Goal: Task Accomplishment & Management: Complete application form

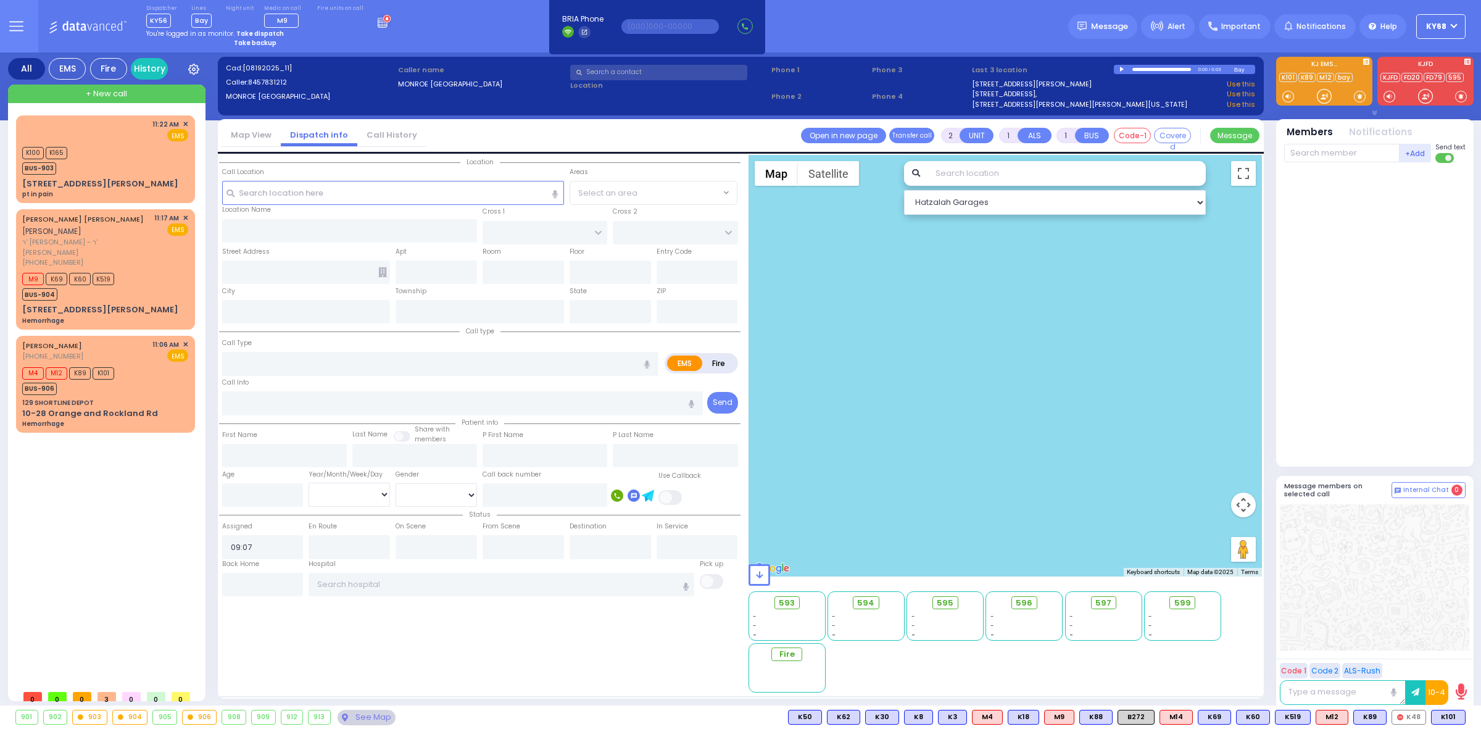
select select
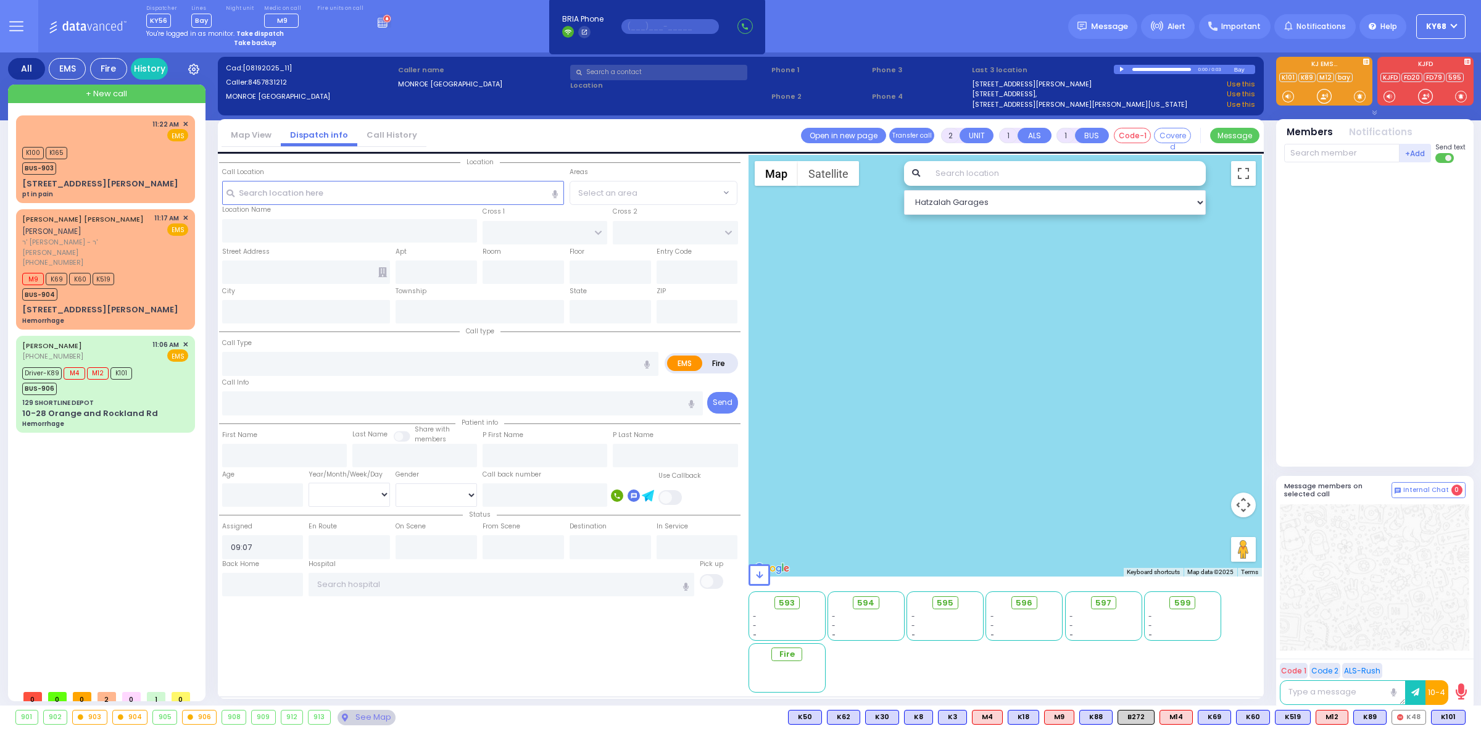
click at [653, 28] on input "text" at bounding box center [669, 26] width 97 height 15
click at [982, 27] on div "Dispatcher KY56 shift has started. Are you ? Lines Bay" at bounding box center [740, 26] width 1481 height 52
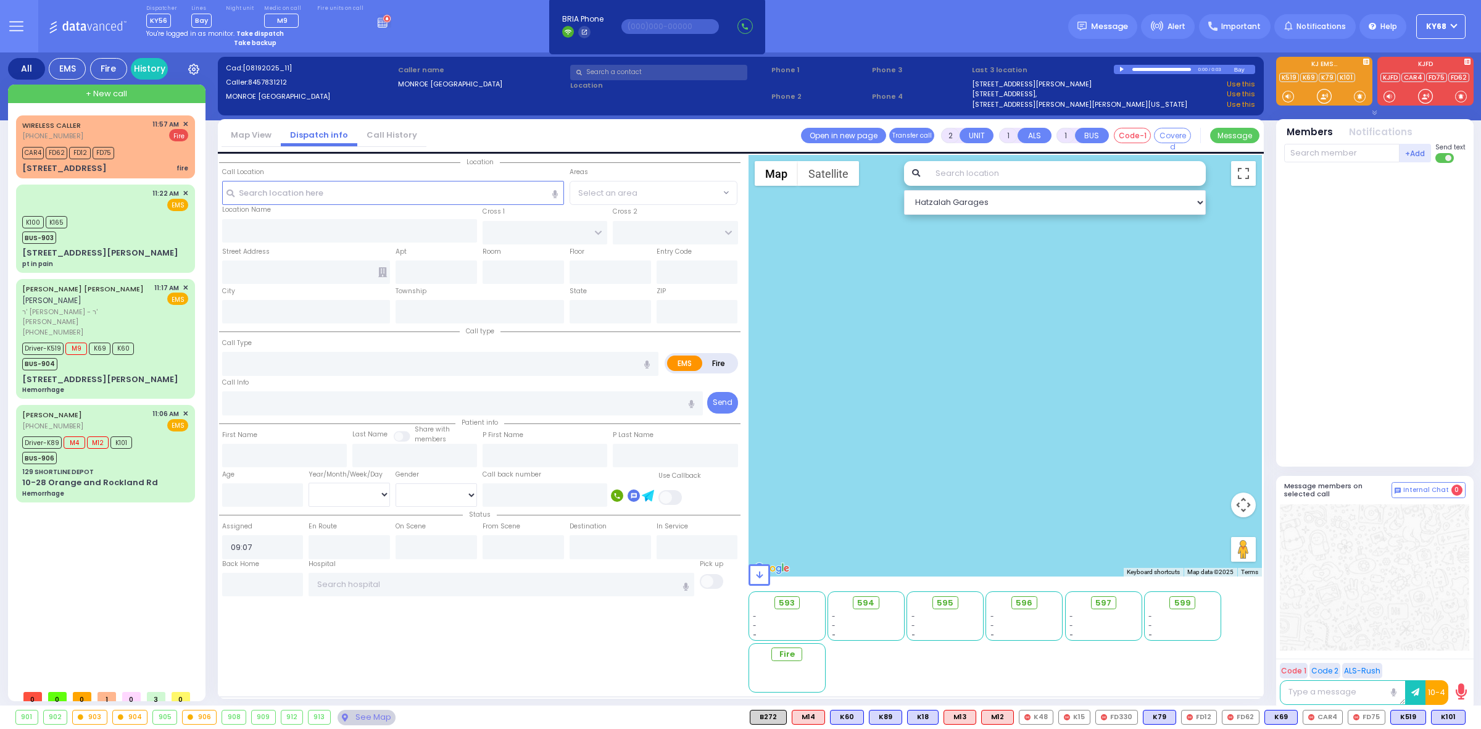
click at [931, 35] on div "Dispatcher KY56 shift has started. Are you ? Lines Bay" at bounding box center [740, 26] width 1481 height 52
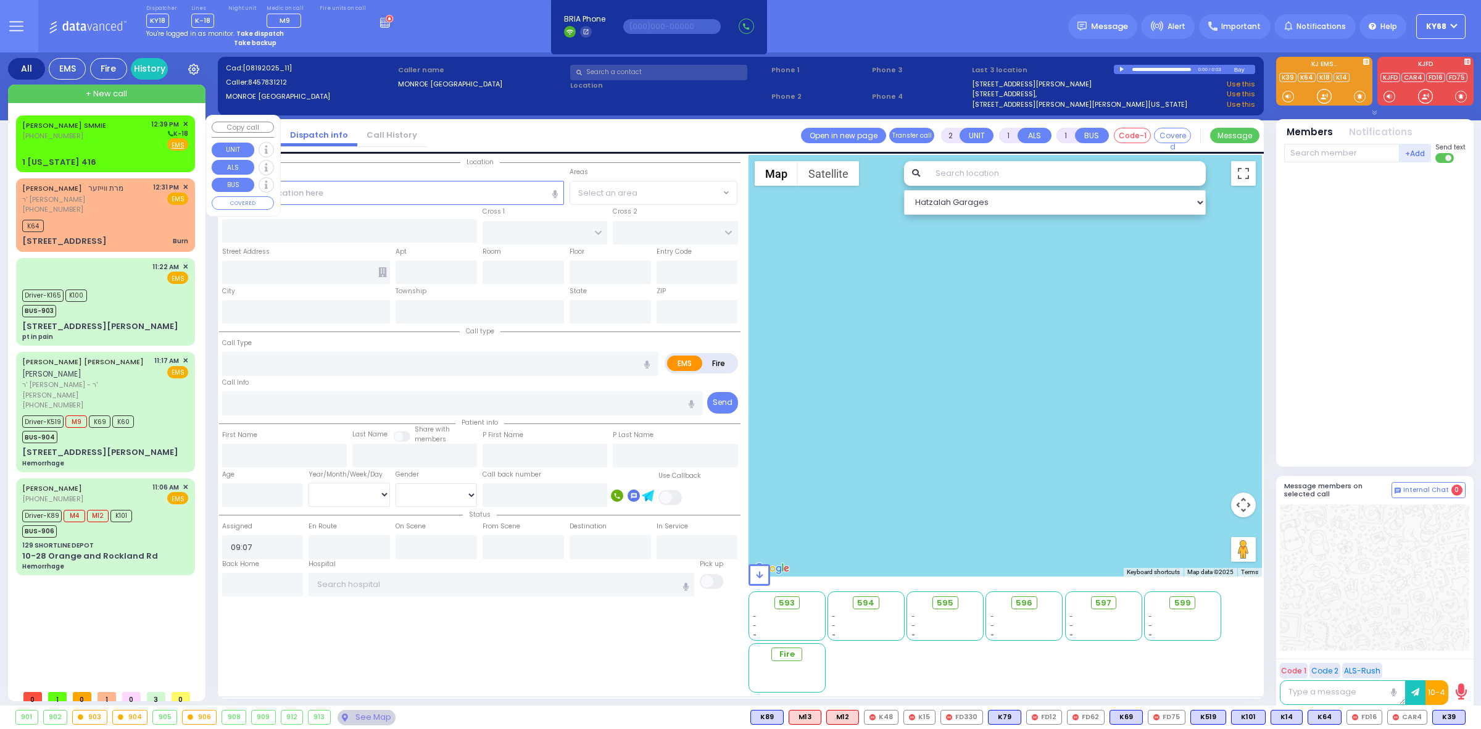
click at [66, 123] on link "[PERSON_NAME] SMMIE" at bounding box center [64, 125] width 84 height 10
select select
radio input "true"
select select
type input "12:39"
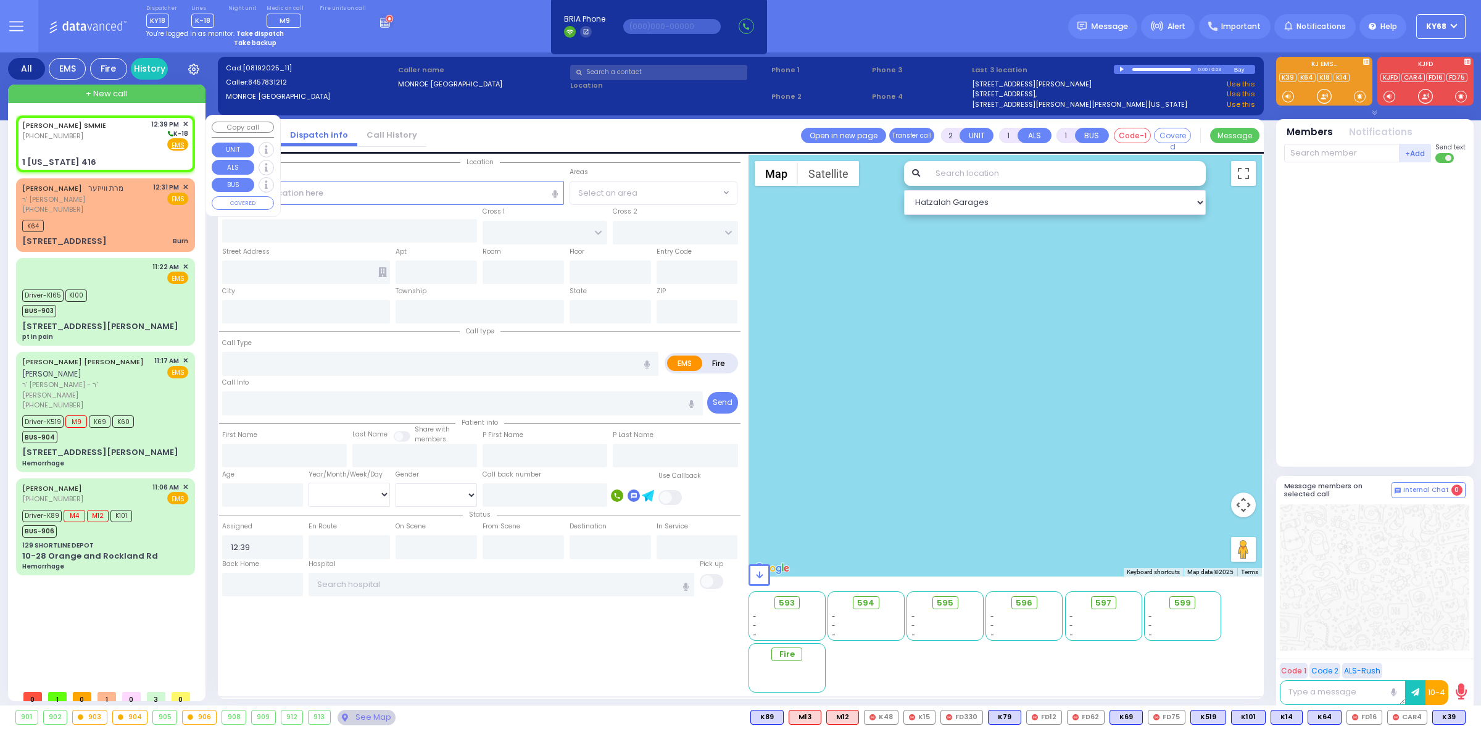
type input "1 [US_STATE] 416"
type input "[US_STATE]"
type input "10916"
select select "Hatzalah Garages"
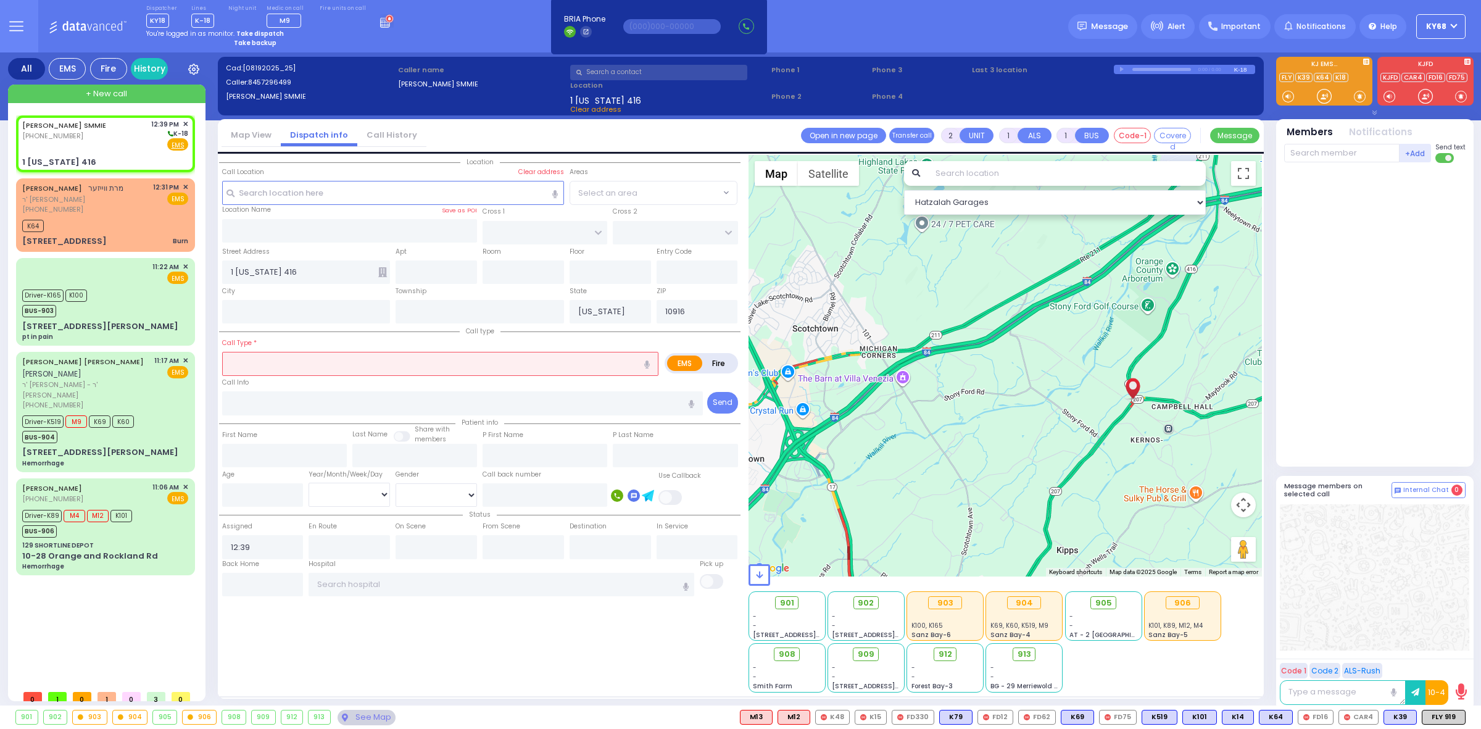
select select
radio input "true"
select select
select select "Hatzalah Garages"
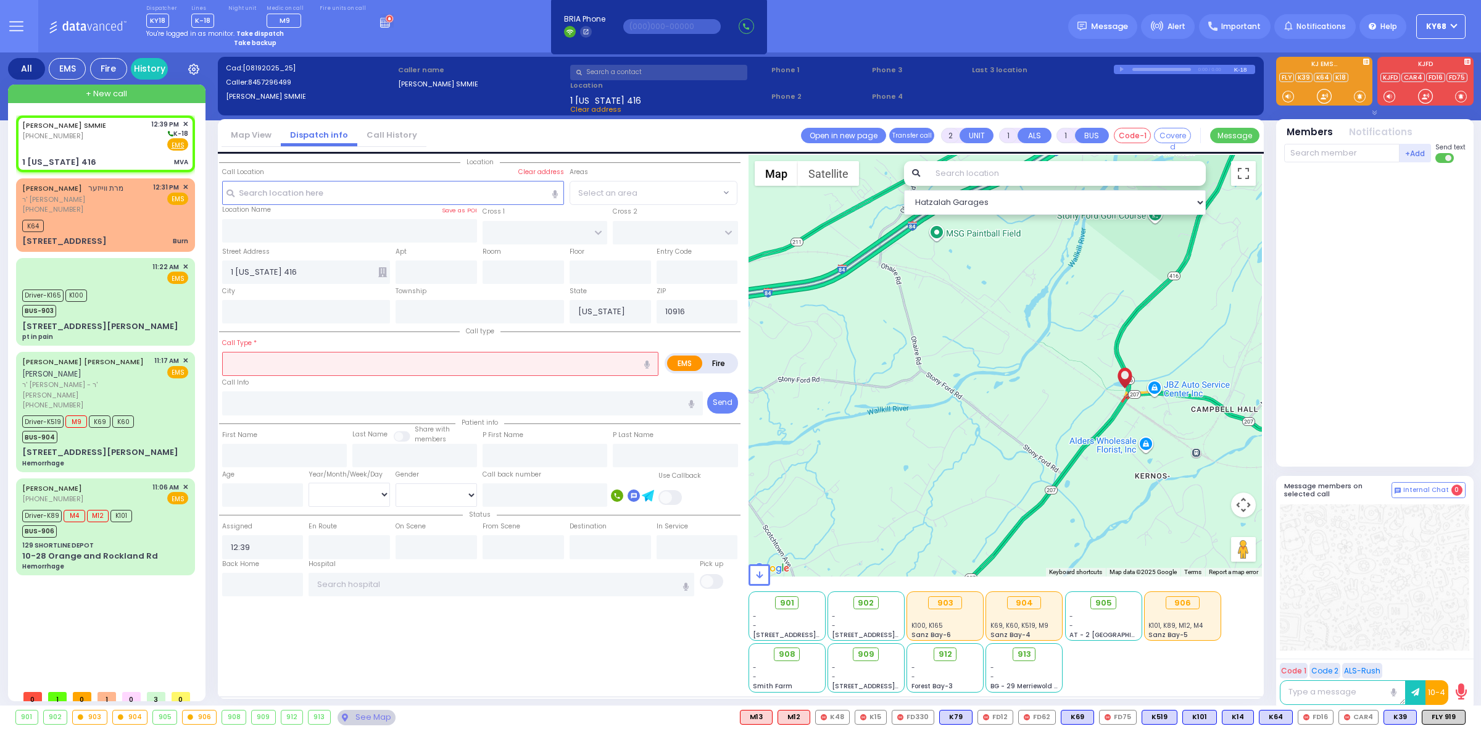
type input "4"
select select
type input "MVA"
radio input "true"
select select
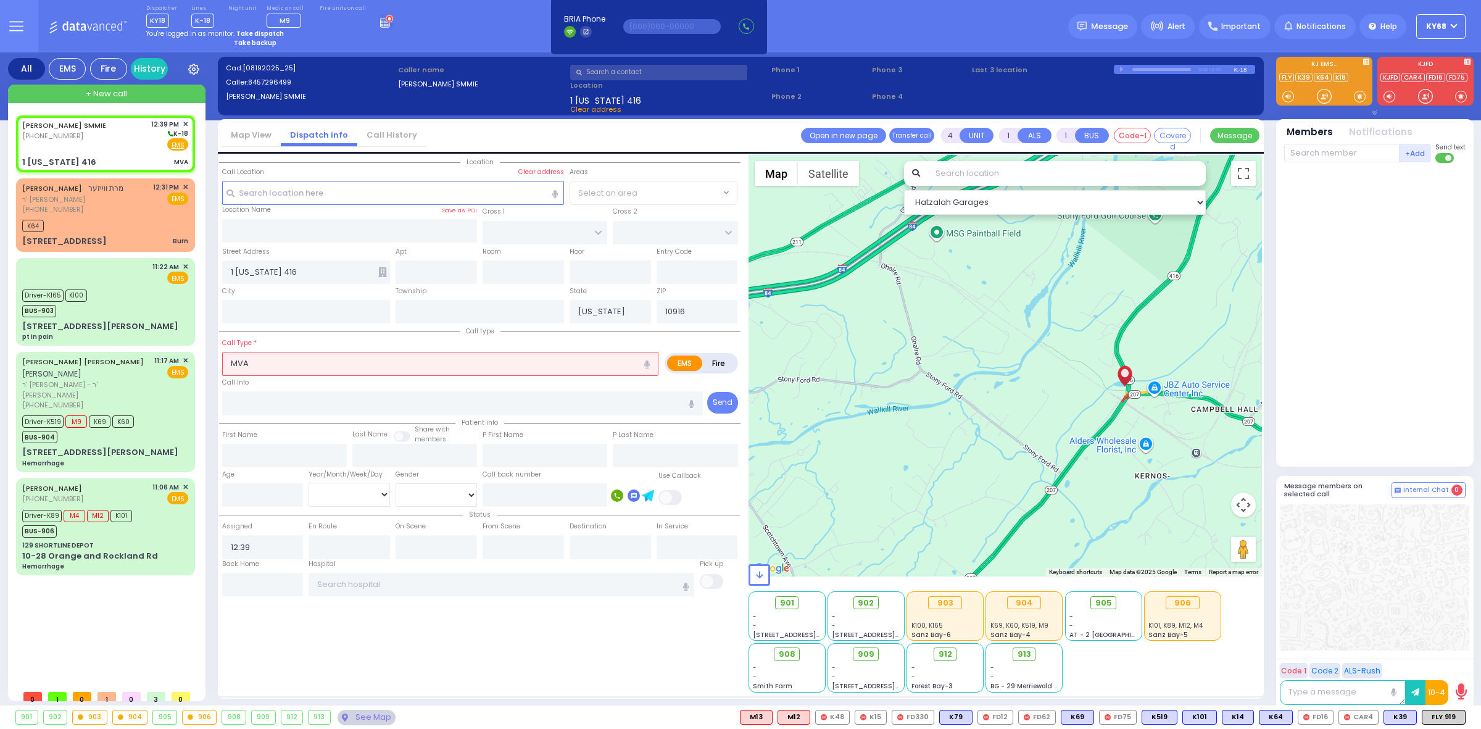
select select "Hatzalah Garages"
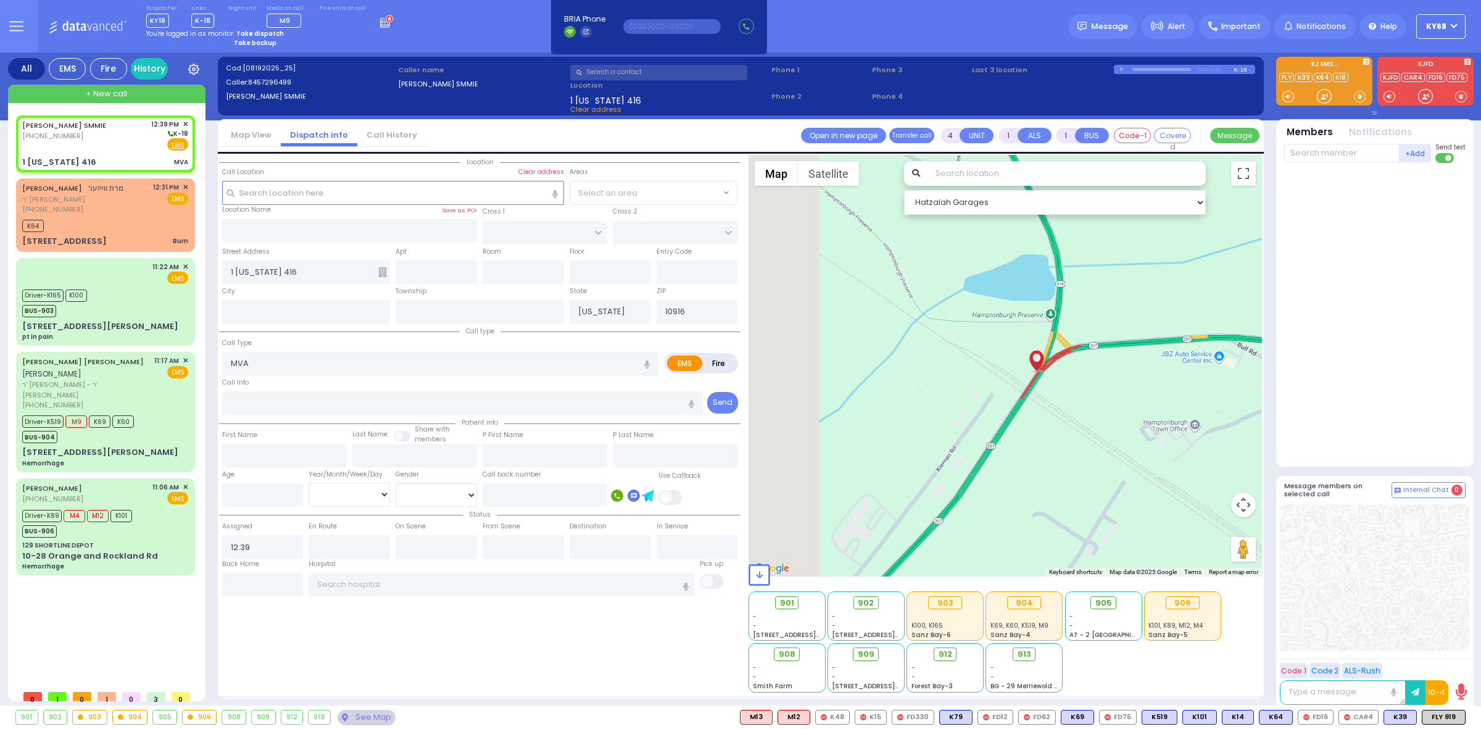
select select
radio input "true"
select select
select select "Hatzalah Garages"
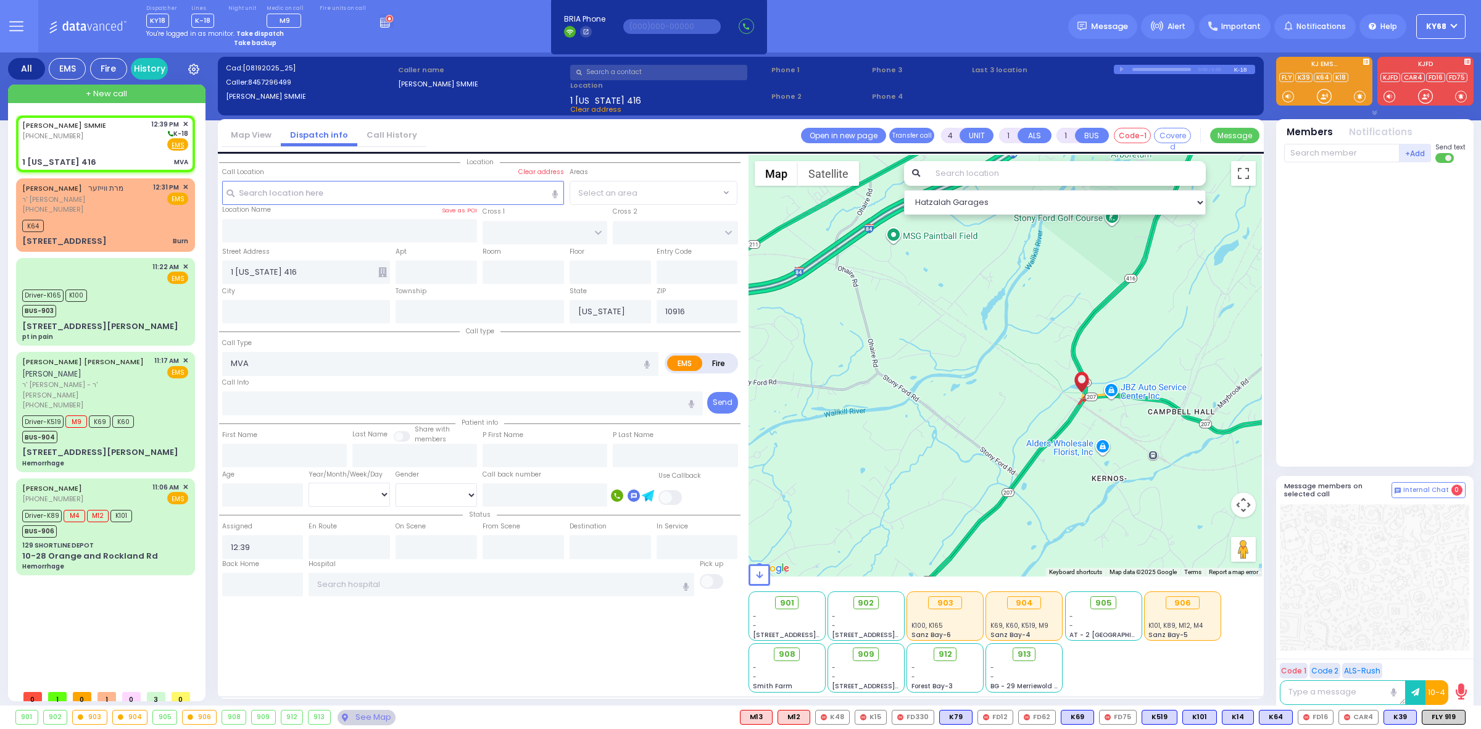
select select
radio input "true"
select select
select select "Hatzalah Garages"
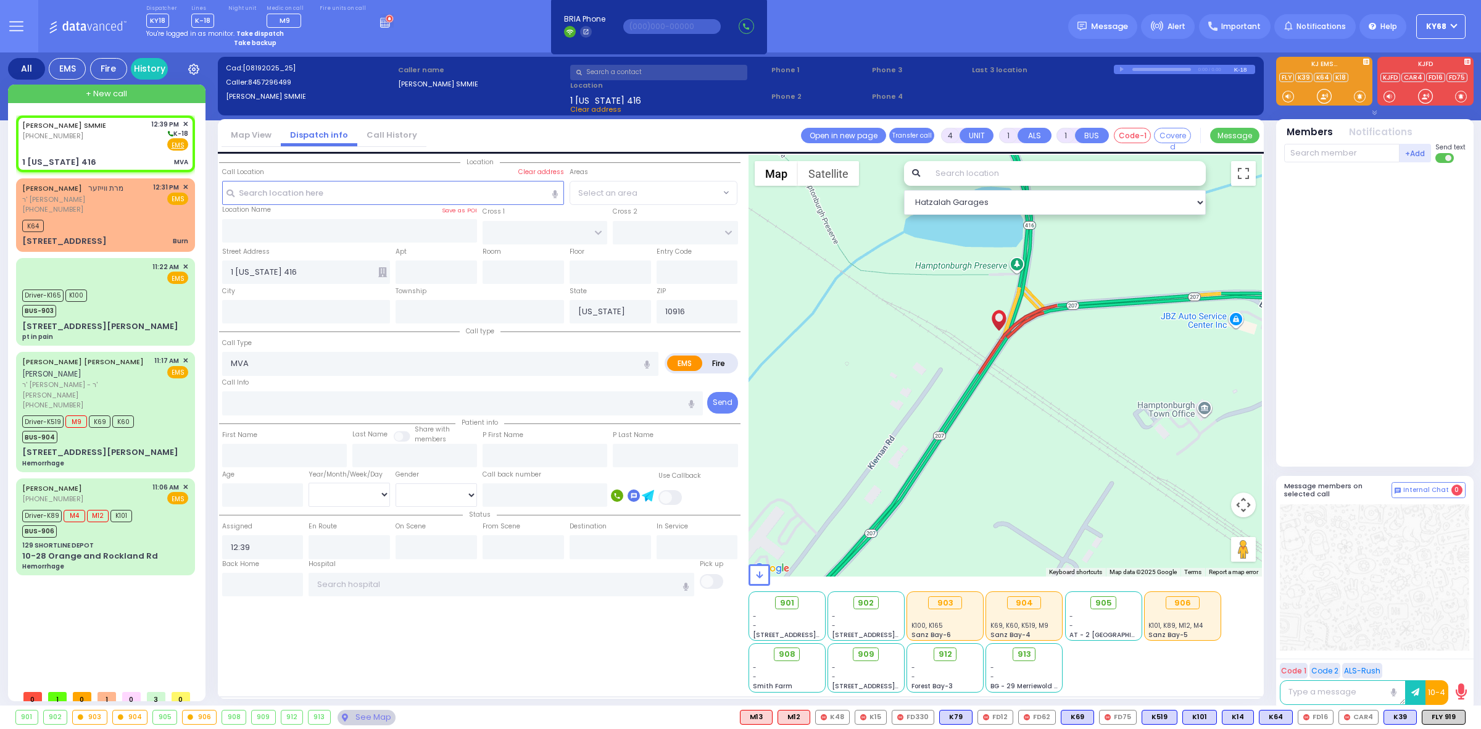
drag, startPoint x: 1093, startPoint y: 405, endPoint x: 1083, endPoint y: 362, distance: 44.4
click at [1084, 369] on div at bounding box center [1005, 365] width 514 height 421
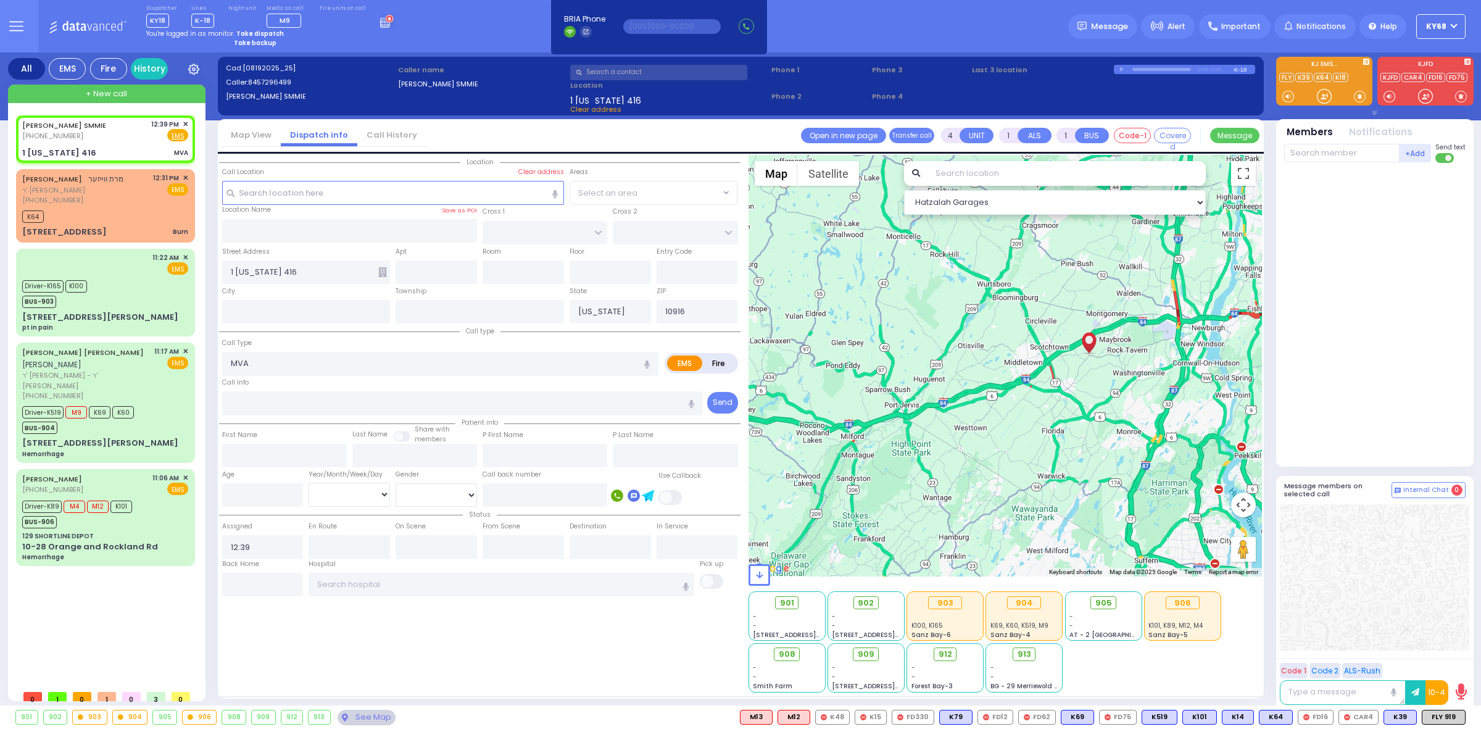
select select
radio input "true"
select select
select select "Hatzalah Garages"
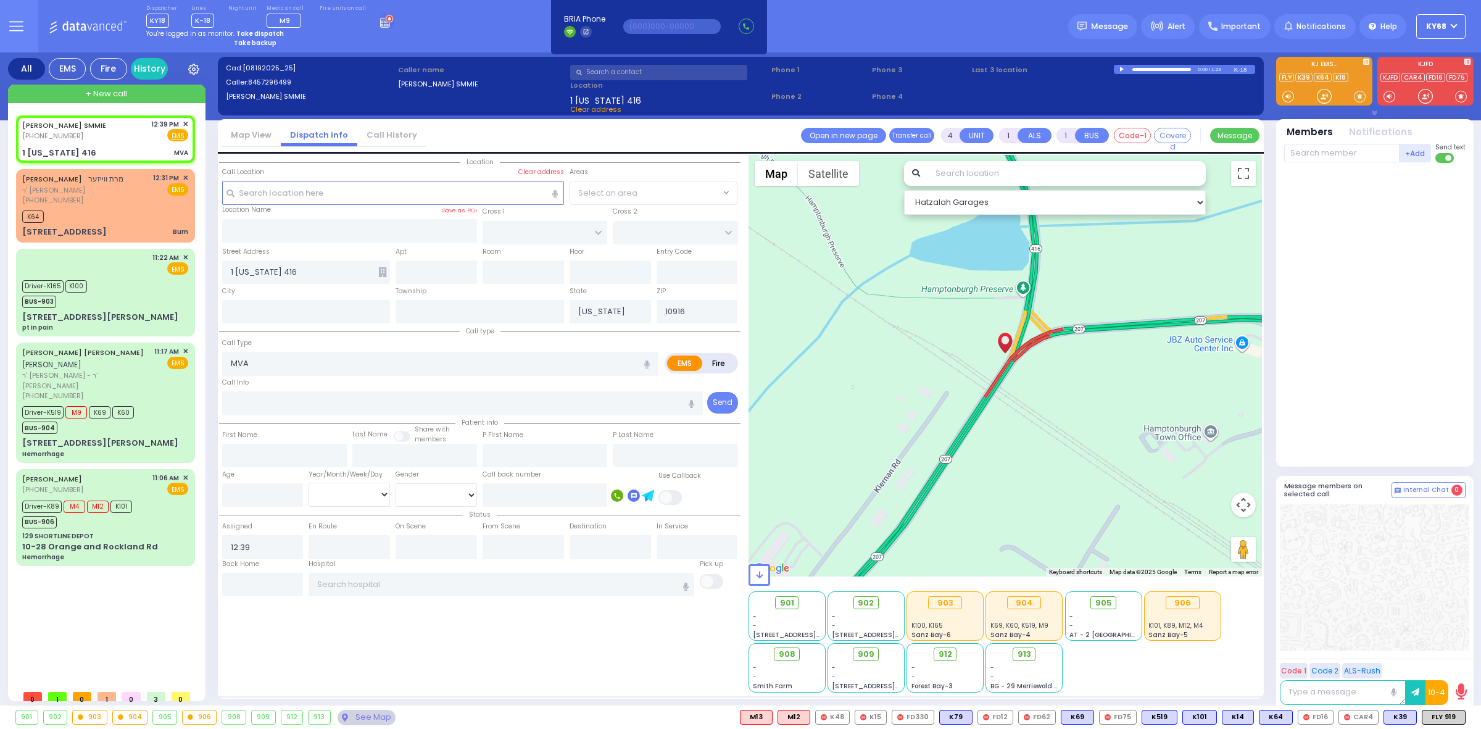
select select
radio input "true"
select select
select select "Hatzalah Garages"
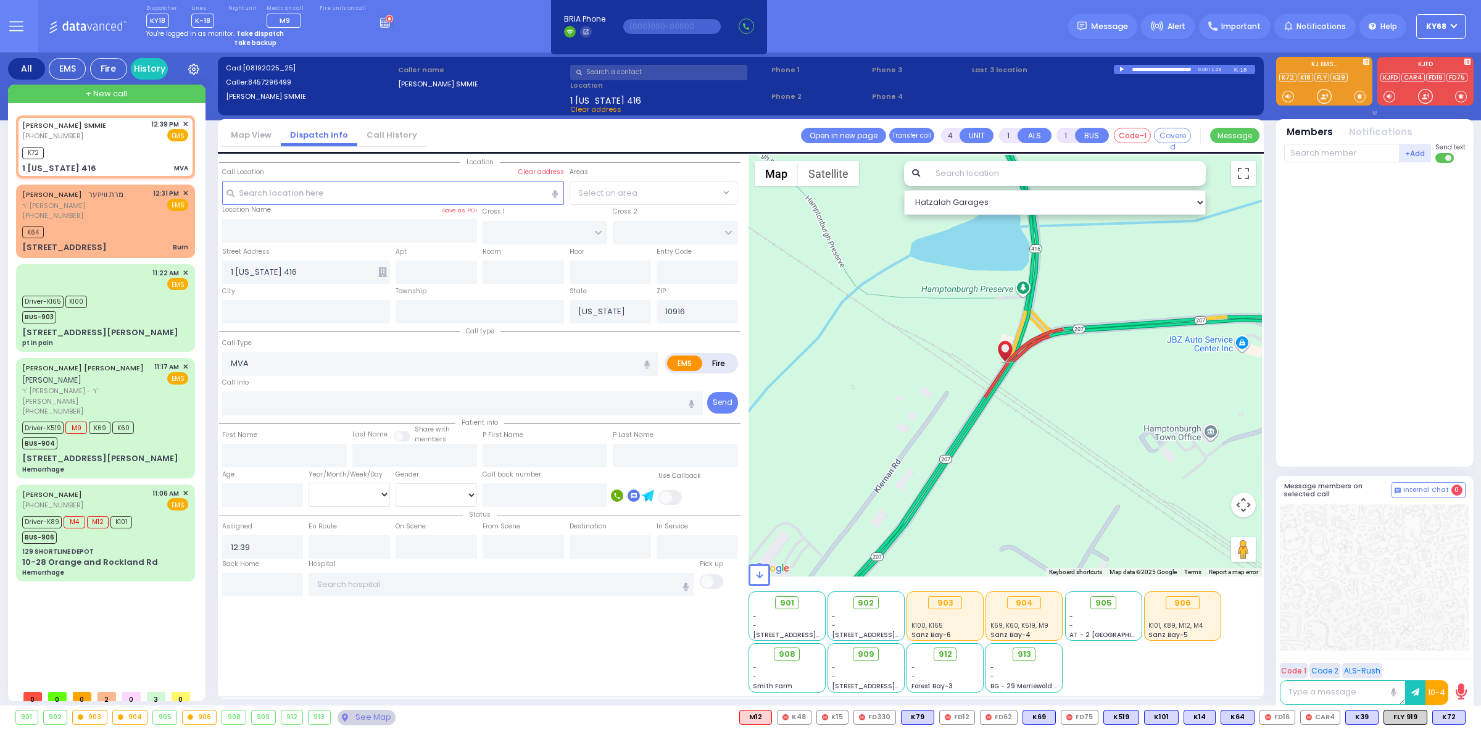
select select
radio input "true"
select select
type input "12:41"
select select "Hatzalah Garages"
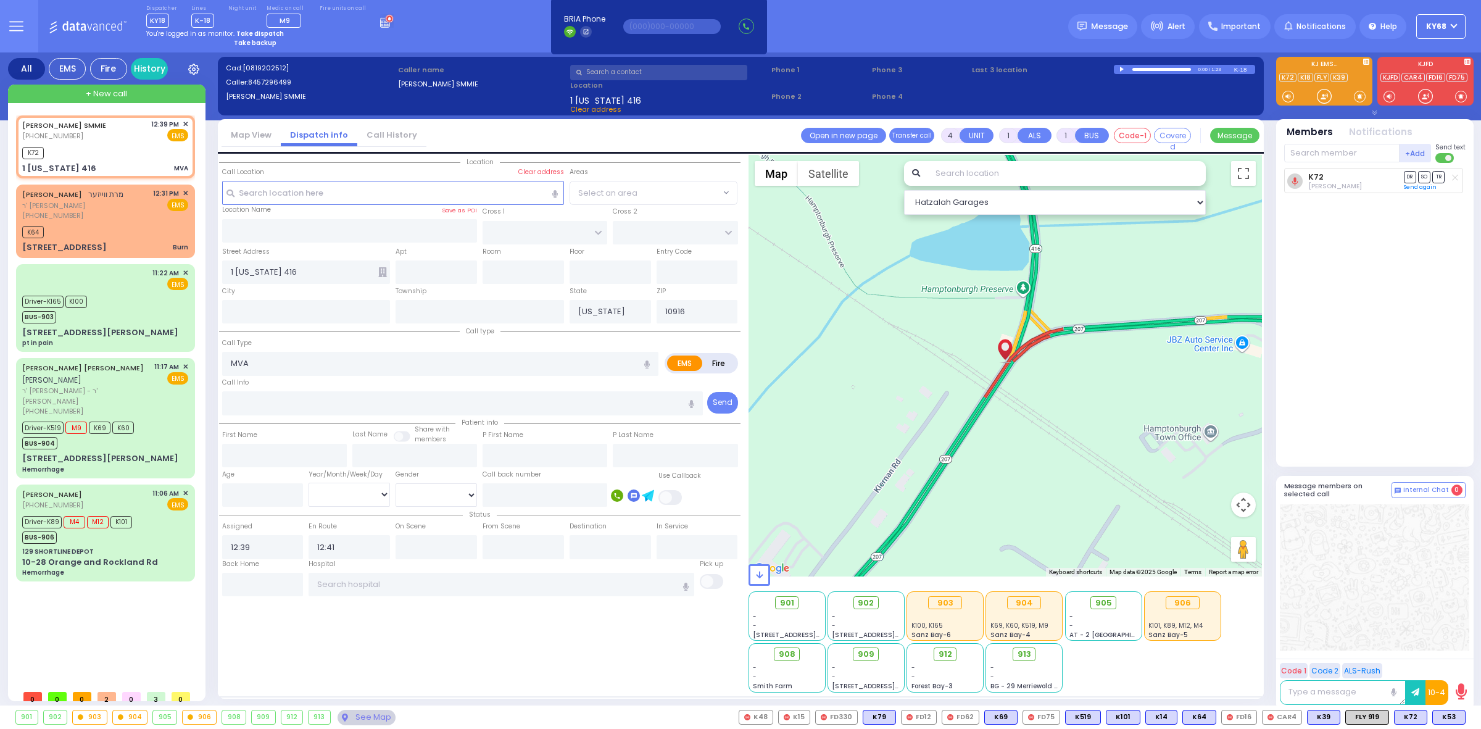
select select
radio input "true"
select select
select select "Hatzalah Garages"
select select
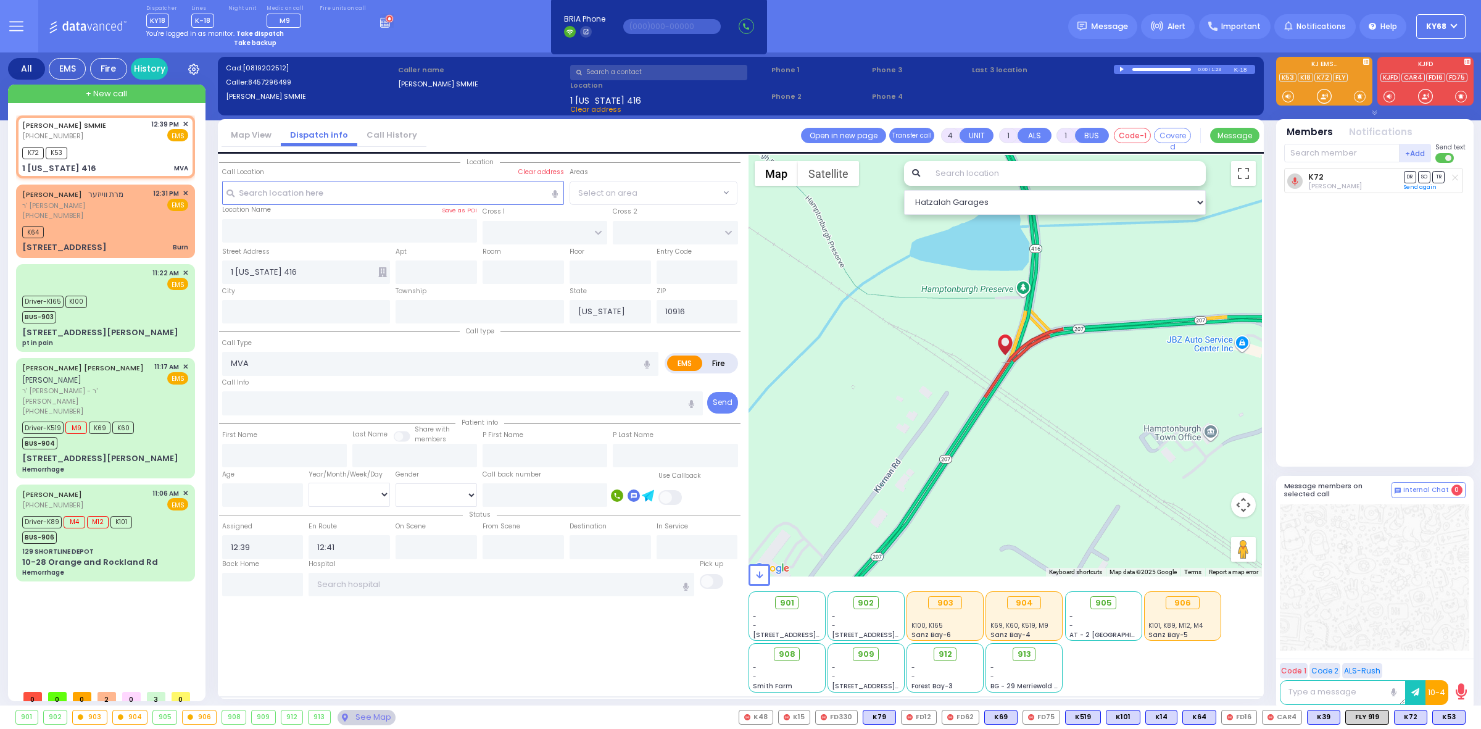
radio input "true"
select select
select select "Hatzalah Garages"
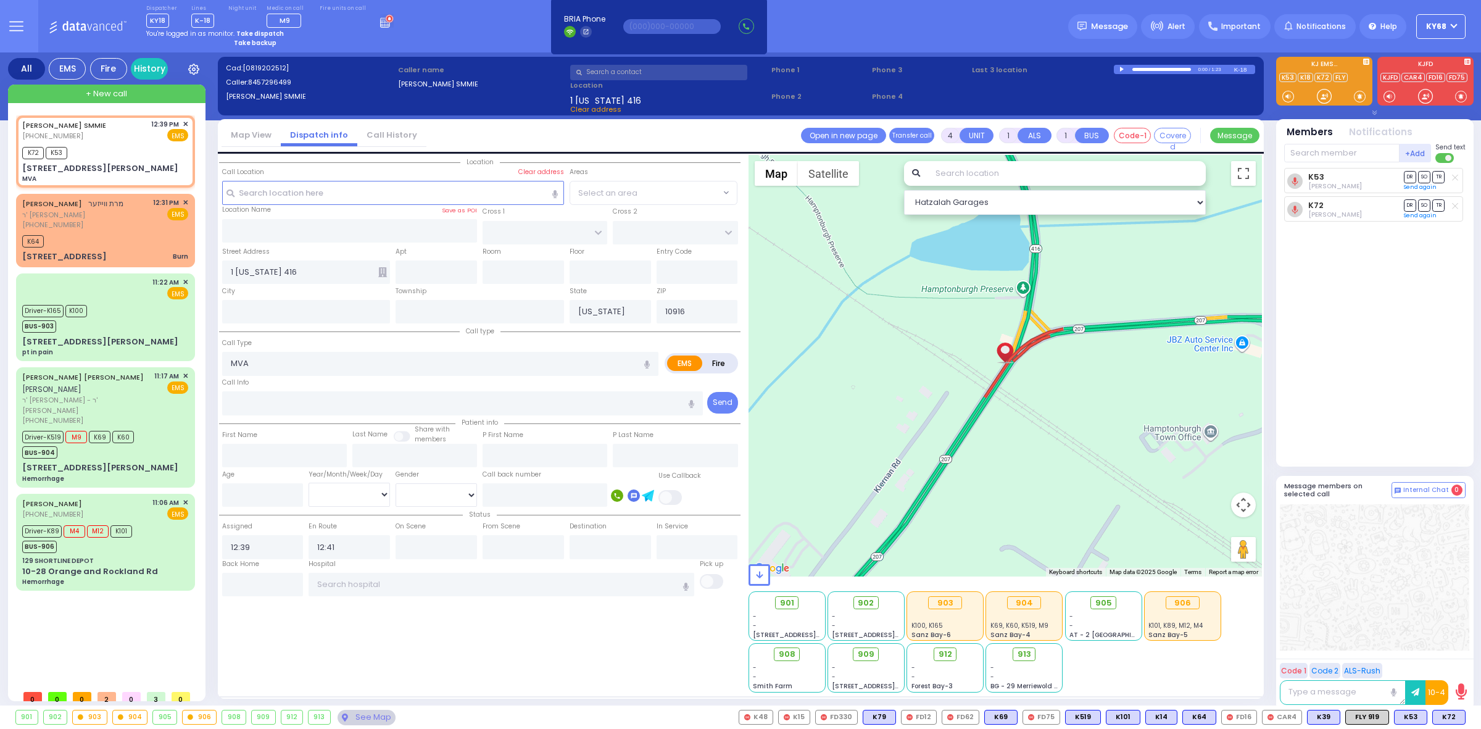
select select
radio input "true"
select select
select select "Hatzalah Garages"
type input "73 Kiernan Road"
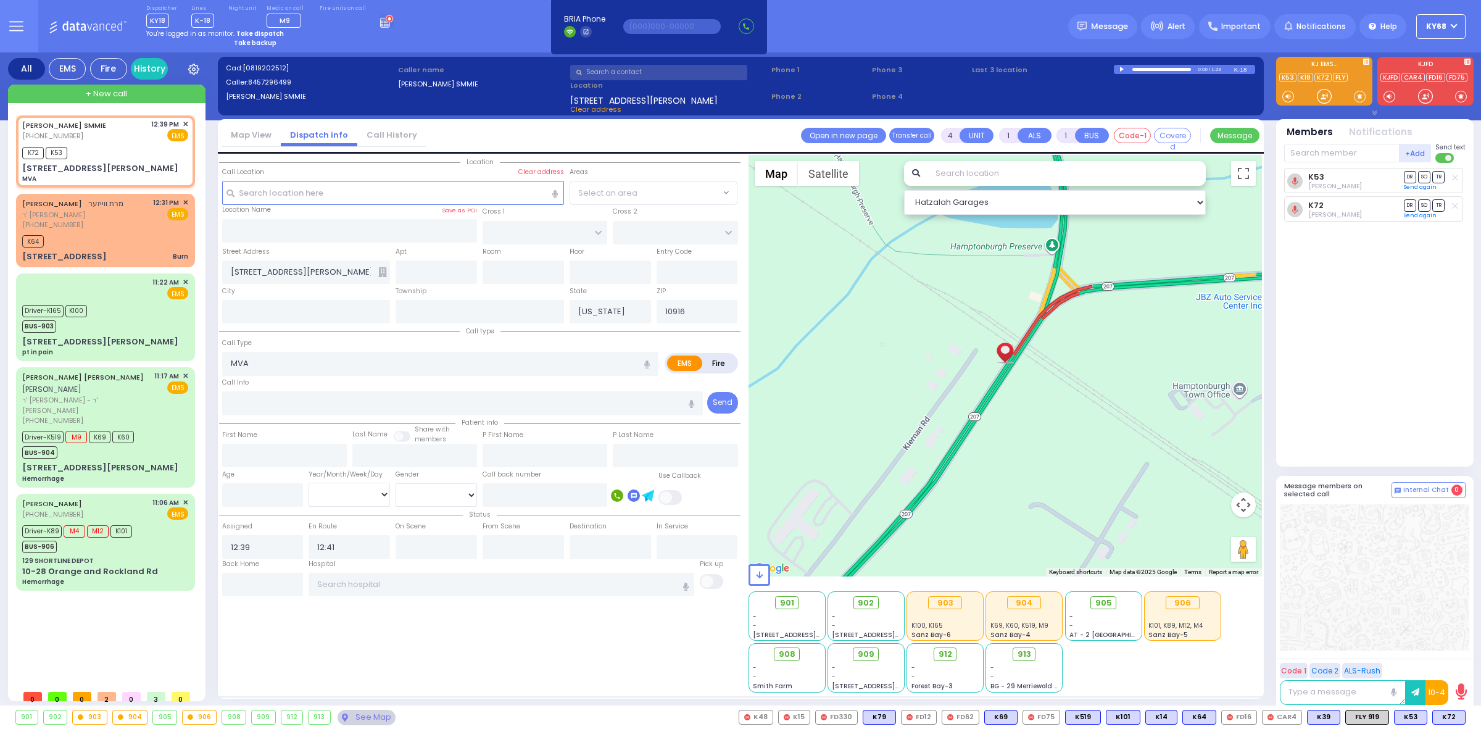
select select
radio input "true"
select select
select select "Hatzalah Garages"
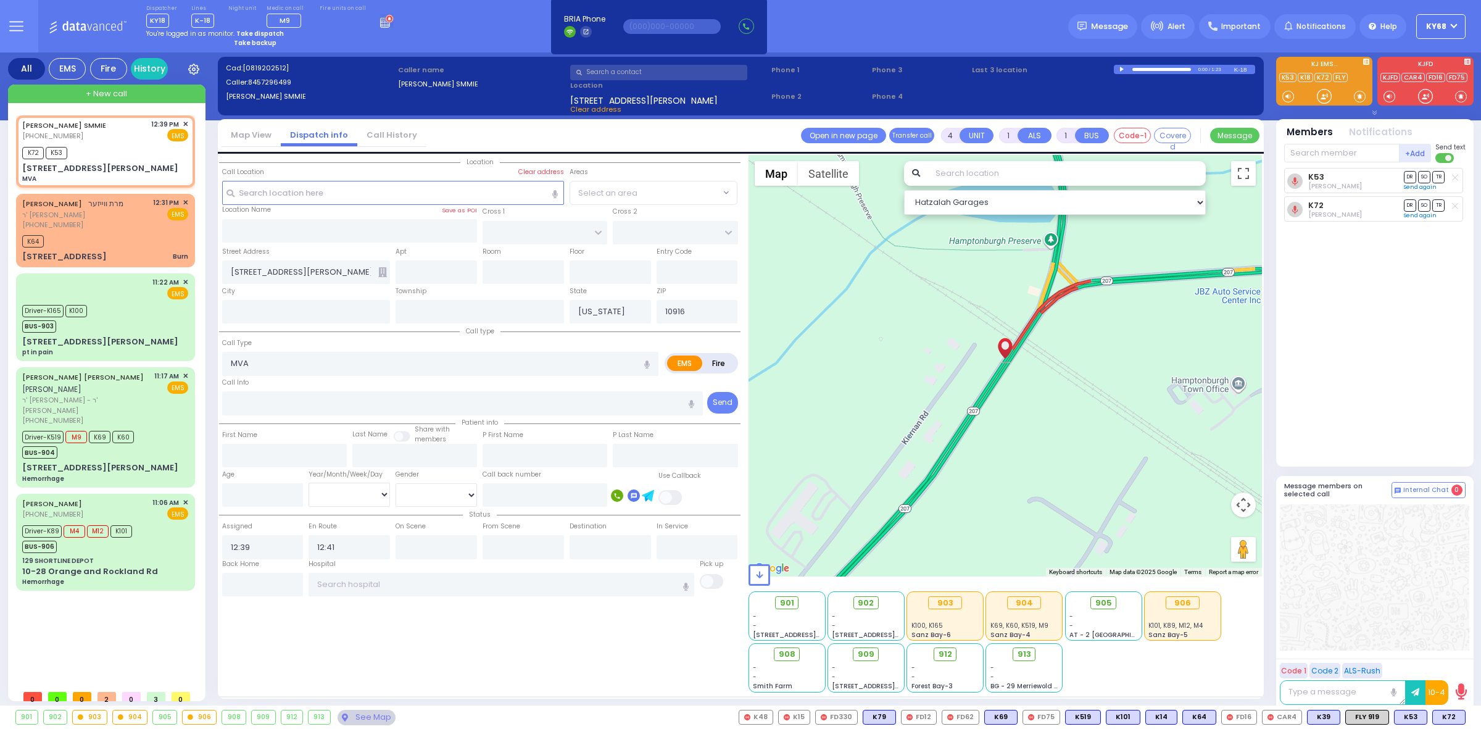
click at [963, 172] on input "text" at bounding box center [1066, 173] width 278 height 25
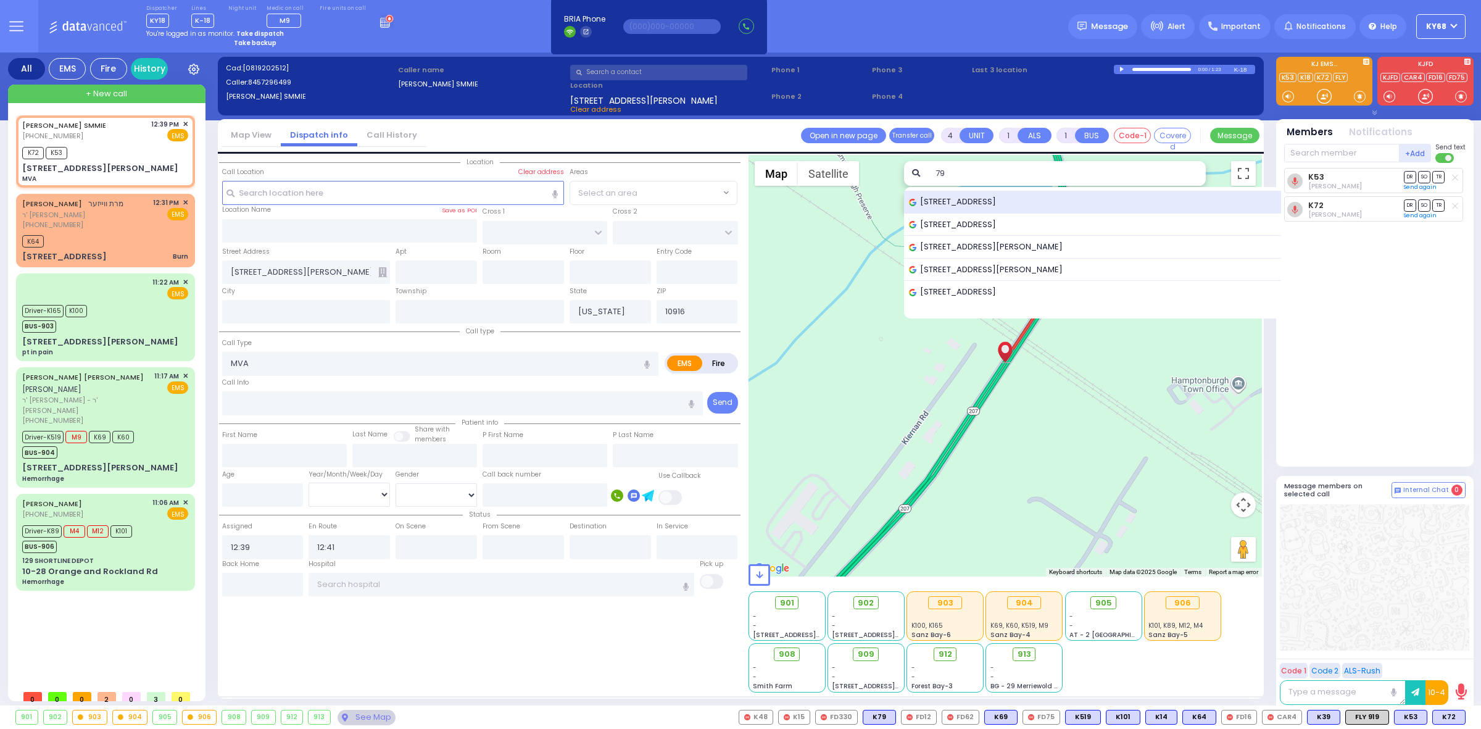
type input "79"
click at [963, 201] on span "79 Raywood Drive, Monroe, NY, USA" at bounding box center [954, 202] width 91 height 12
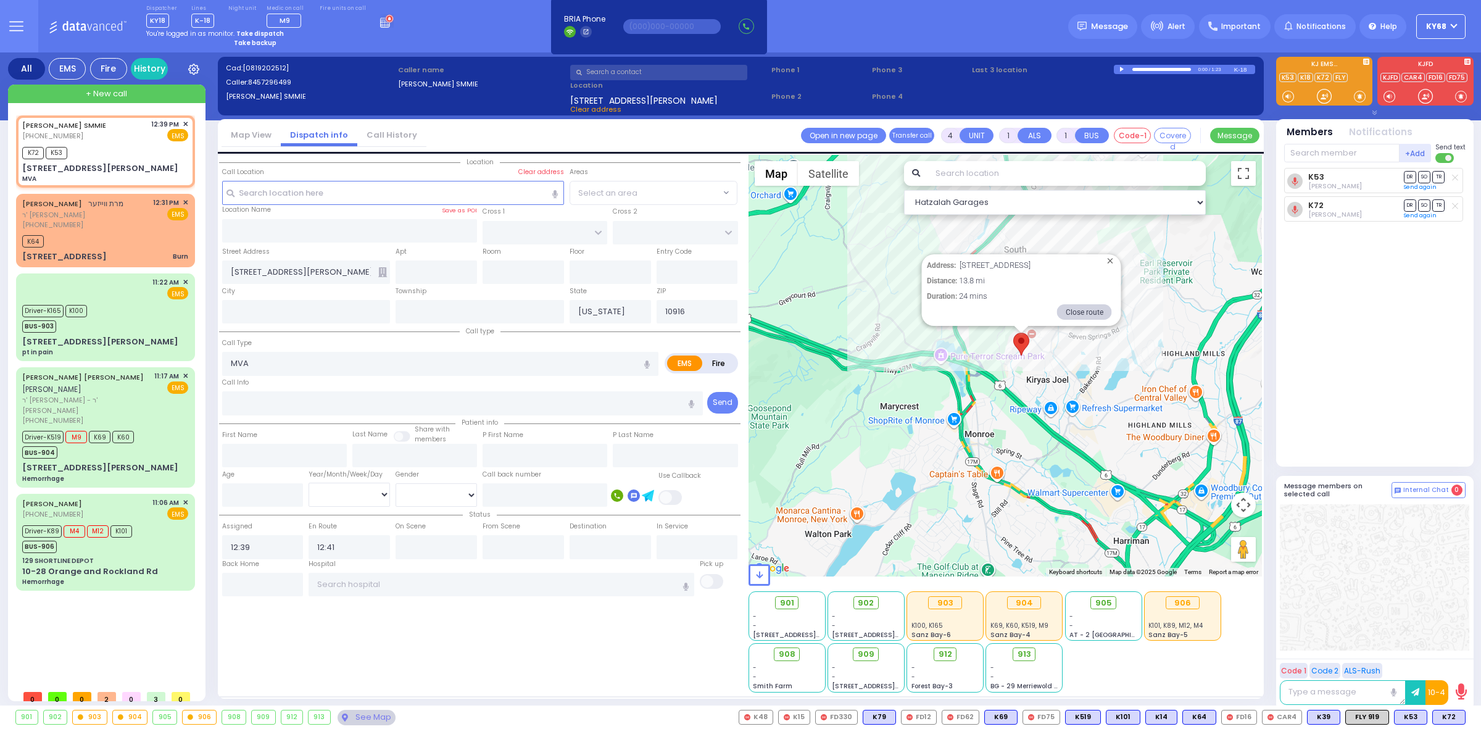
select select
radio input "true"
select select
select select "Hatzalah Garages"
click at [1015, 177] on input "text" at bounding box center [1066, 173] width 278 height 25
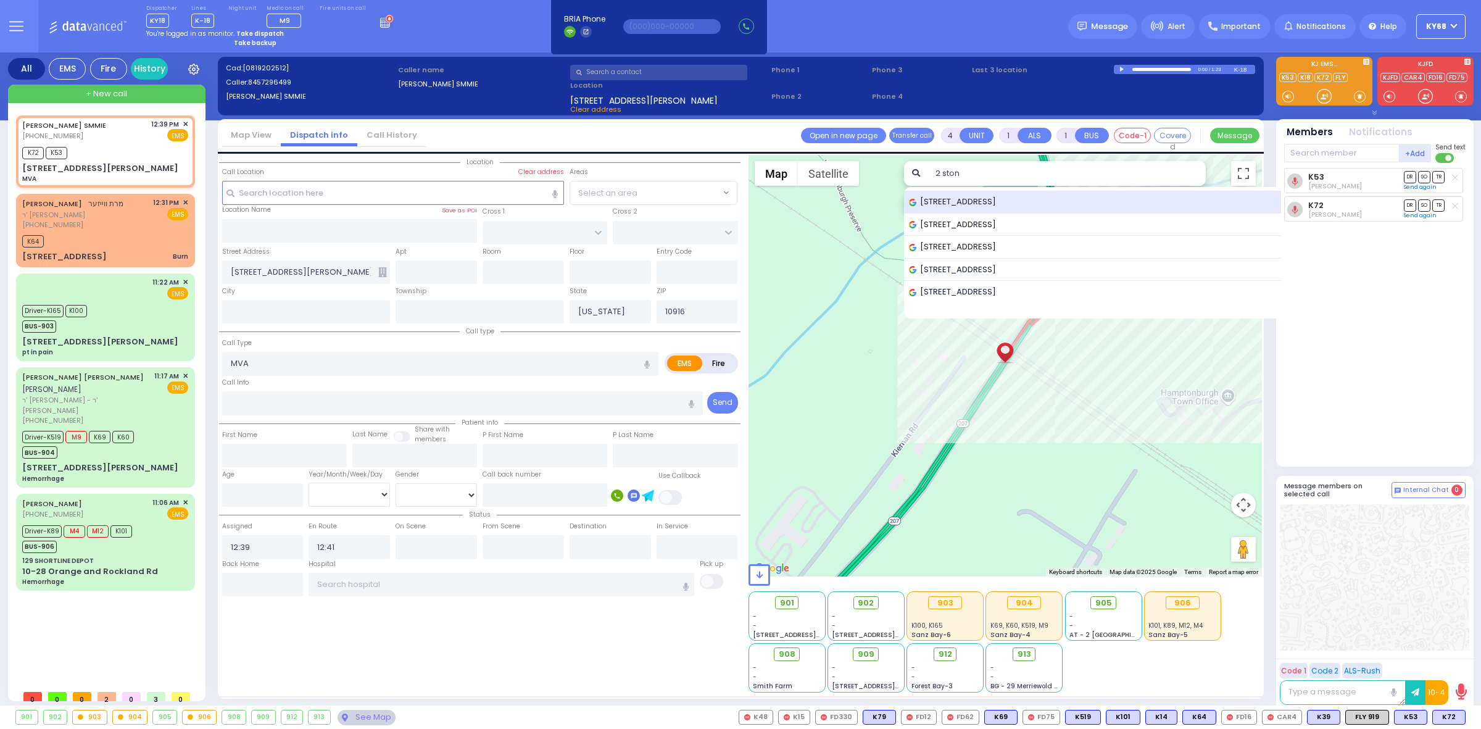
type input "2 ston"
click at [1032, 193] on div "2 Stonegate Drive, Monroe, NY, USA" at bounding box center [1092, 202] width 377 height 23
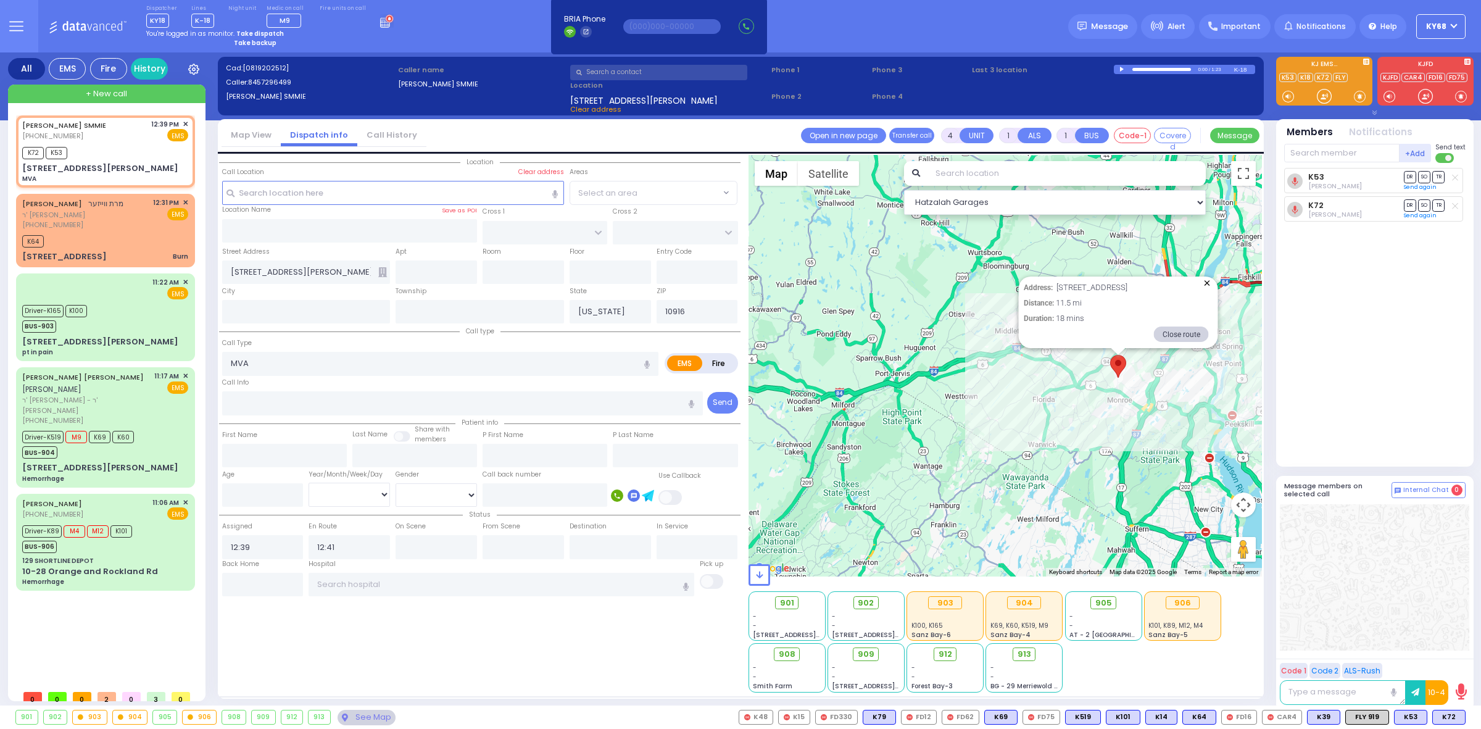
click at [1211, 285] on button "Close" at bounding box center [1207, 283] width 12 height 12
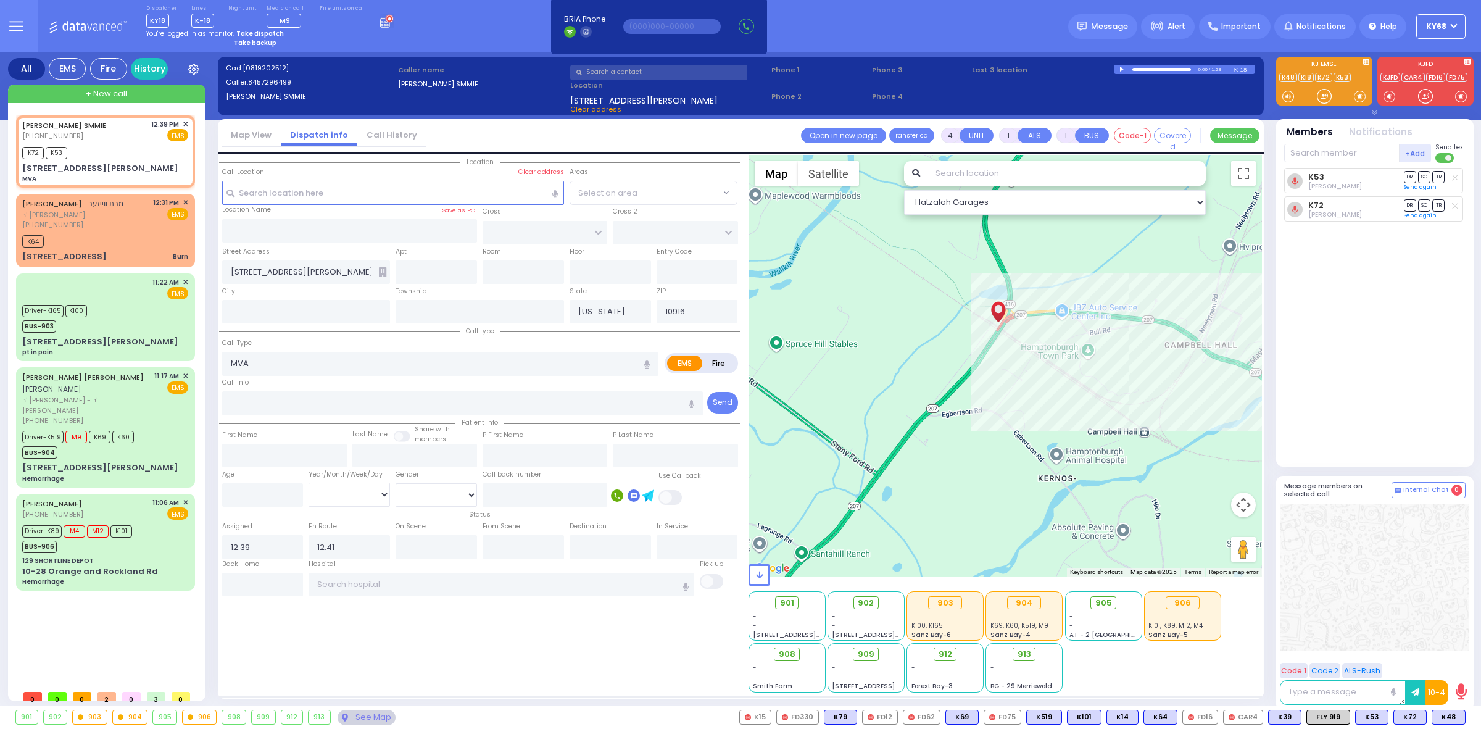
drag, startPoint x: 1051, startPoint y: 272, endPoint x: 1009, endPoint y: 352, distance: 90.5
click at [1009, 352] on div at bounding box center [1005, 365] width 514 height 421
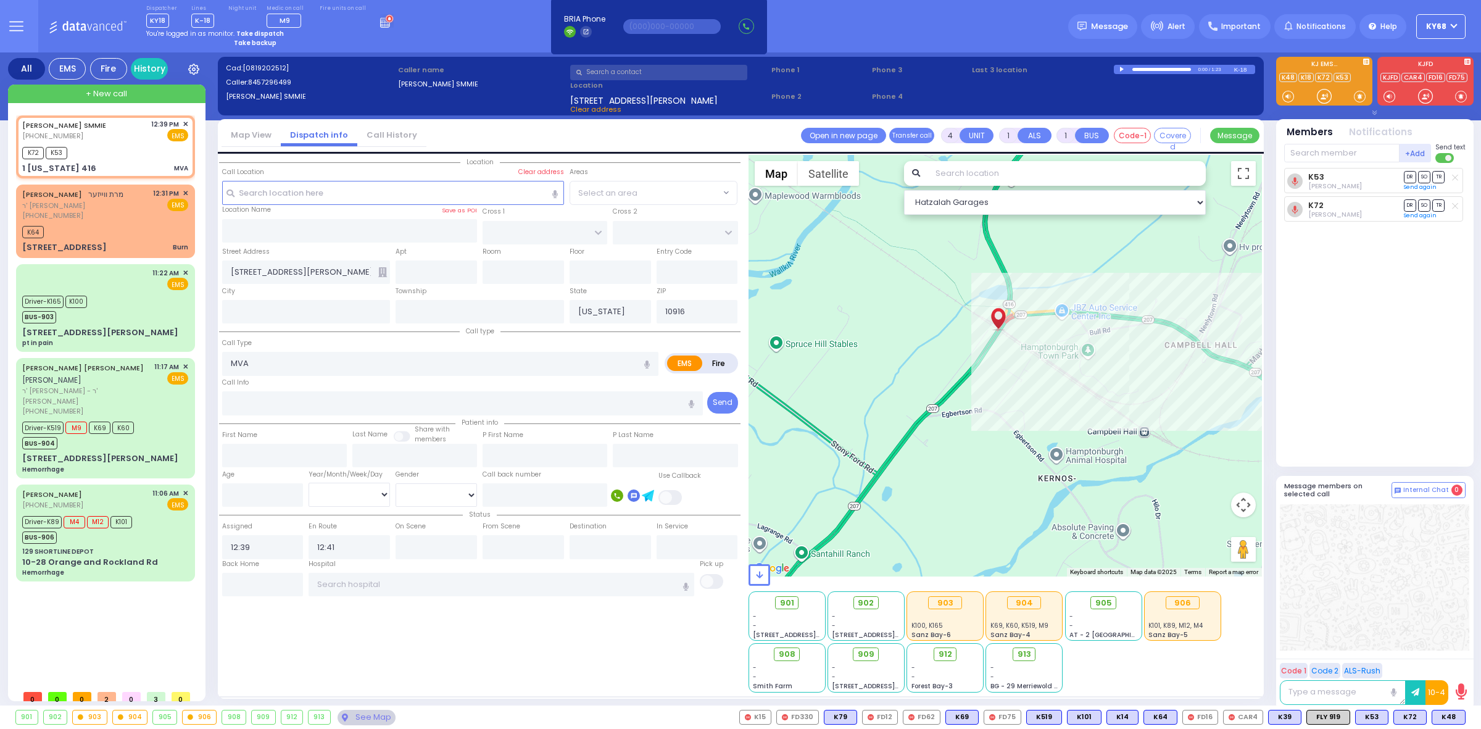
select select
radio input "true"
select select
select select "Hatzalah Garages"
type input "1 [US_STATE] 416"
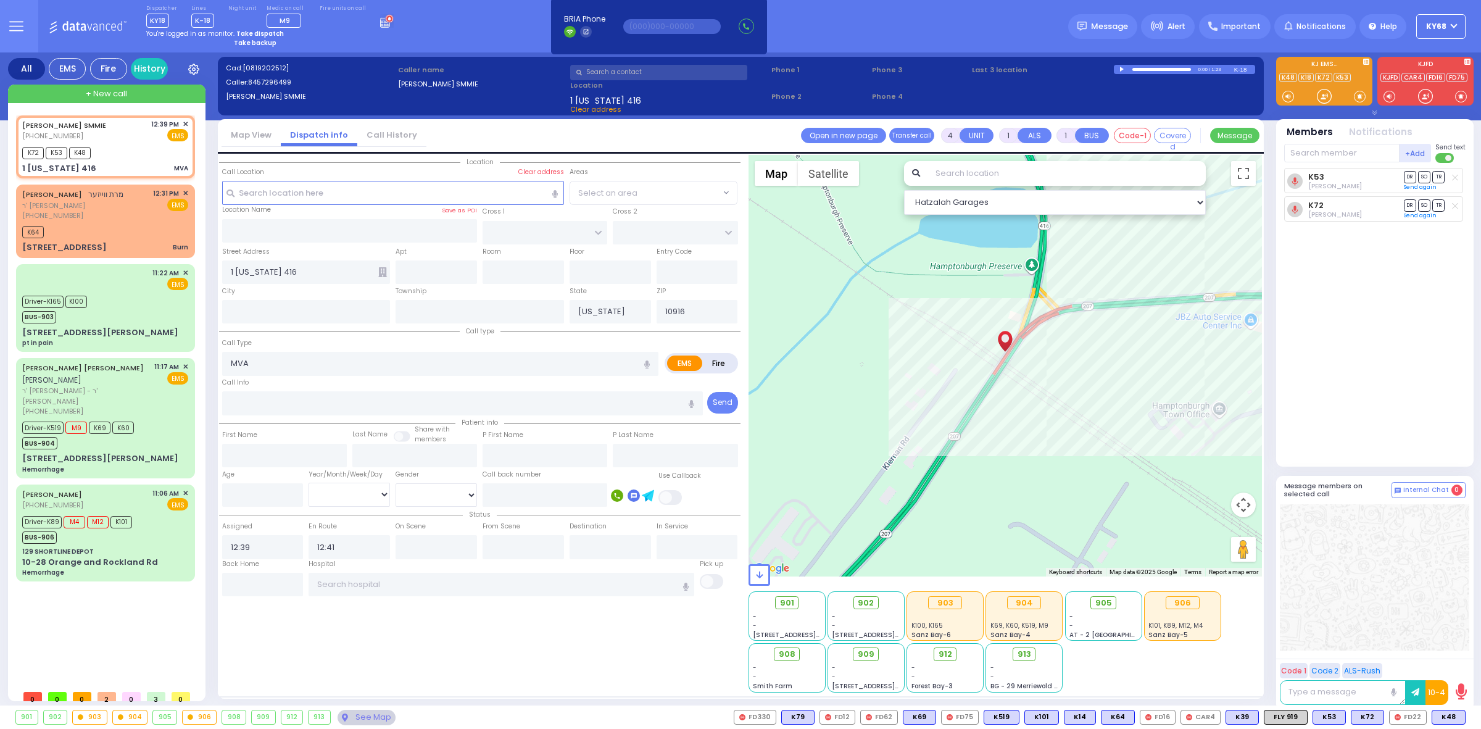
select select
radio input "true"
select select
select select "Hatzalah Garages"
click at [1348, 233] on icon at bounding box center [1350, 234] width 4 height 4
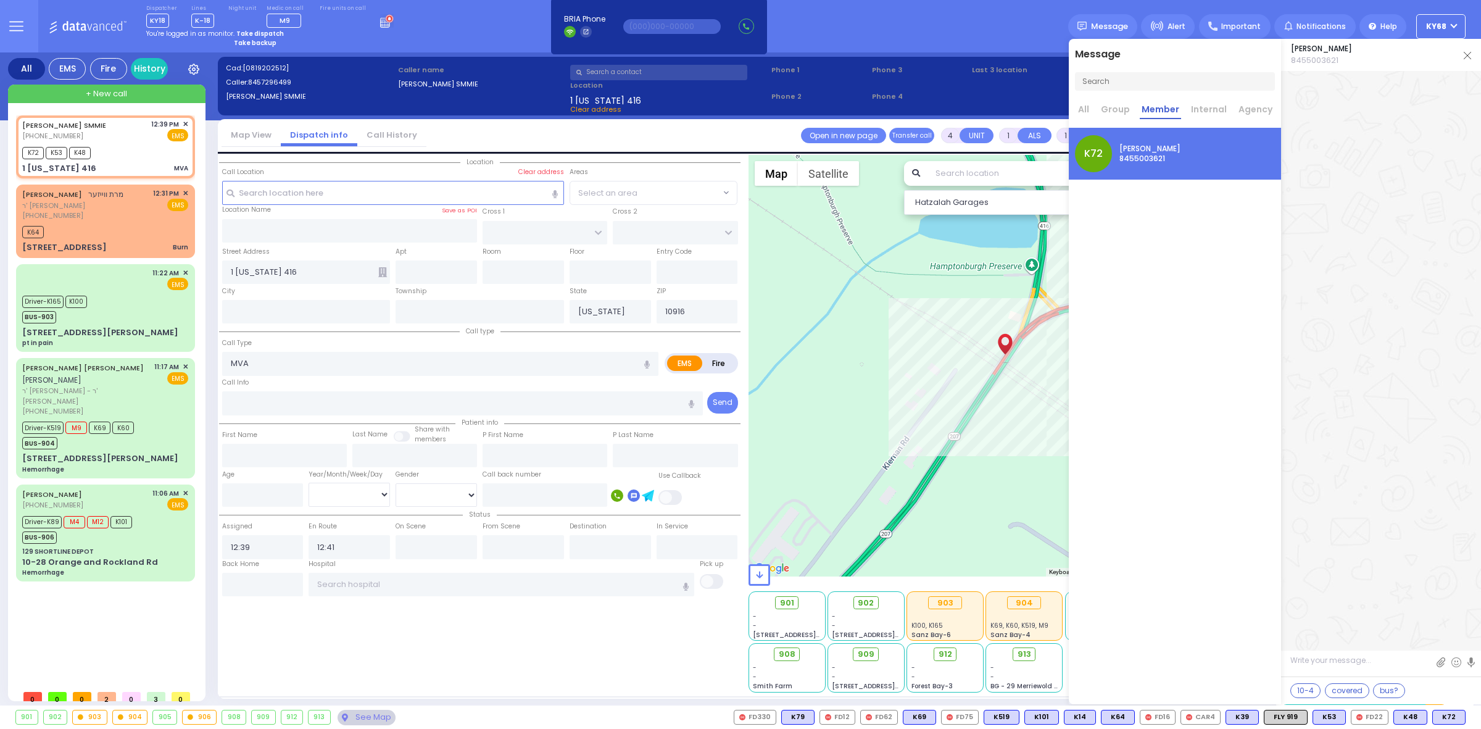
select select
radio input "true"
select select
select select "Hatzalah Garages"
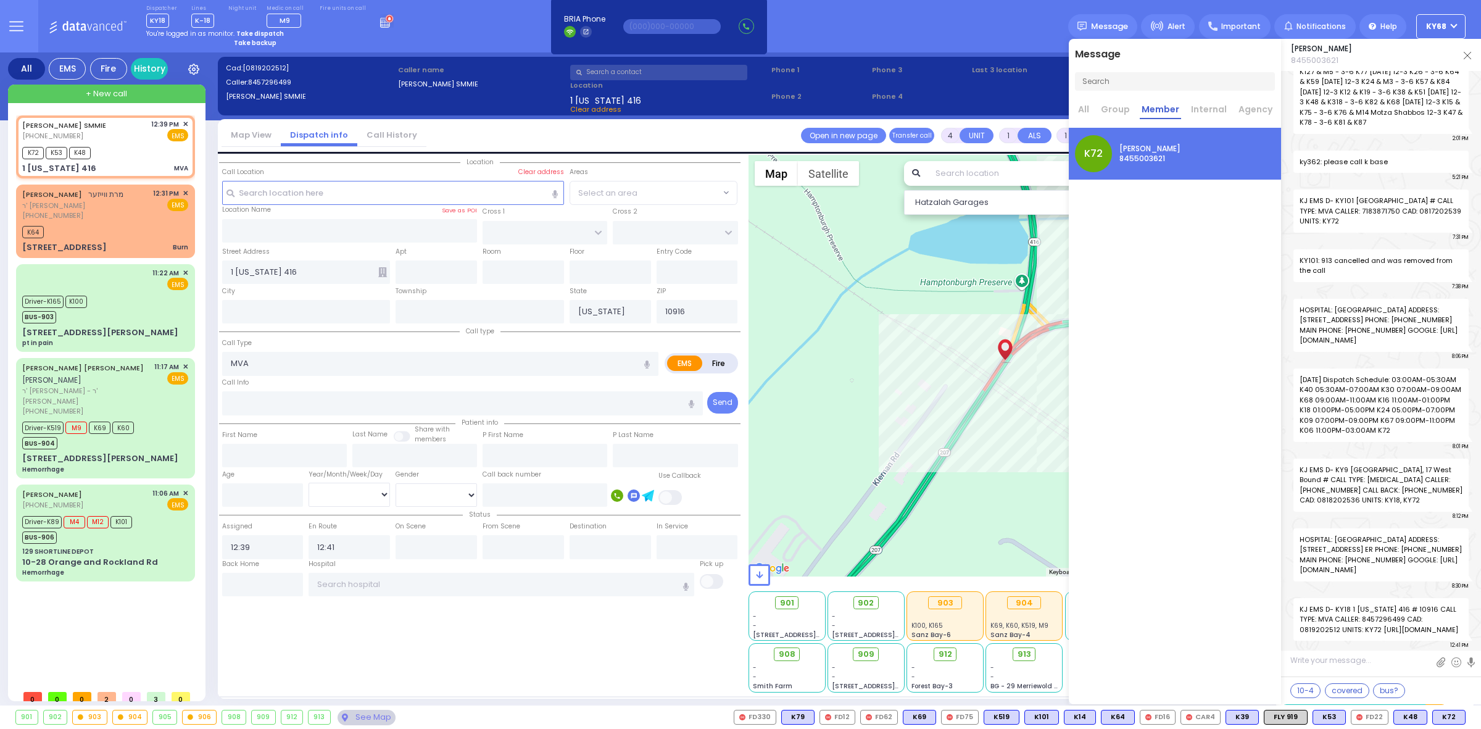
drag, startPoint x: 1300, startPoint y: 620, endPoint x: 1451, endPoint y: 629, distance: 151.5
click at [1451, 629] on span "KJ EMS D- KY18 1 New York 416 # 10916 CALL TYPE: MVA CALLER: 8457296499 CAD: 08…" at bounding box center [1380, 619] width 175 height 43
copy span "http://maps.google.com/maps?daddr=41.456554600000,-74.276390600000"
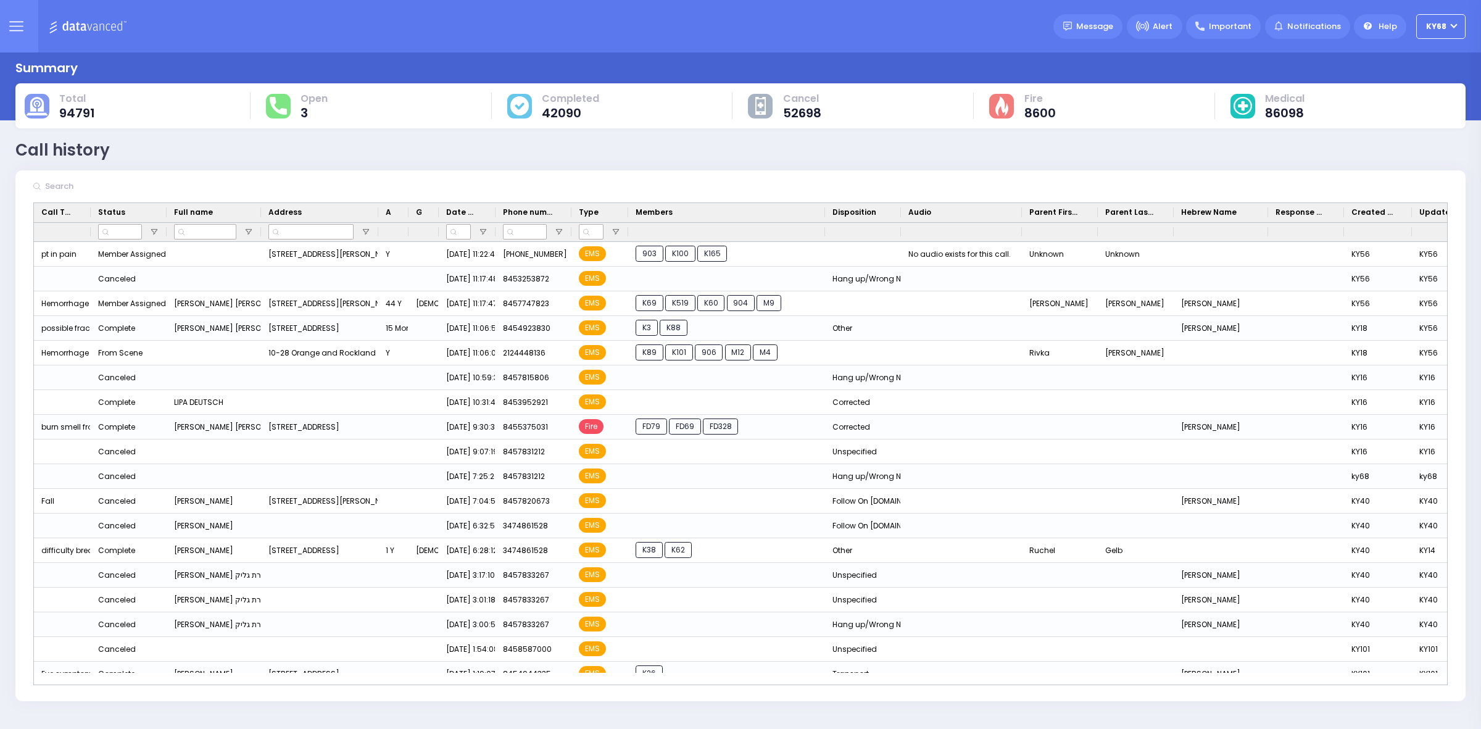
drag, startPoint x: 701, startPoint y: 209, endPoint x: 824, endPoint y: 223, distance: 124.2
click at [825, 222] on div "Call Type Status Full name Age" at bounding box center [795, 222] width 1522 height 38
click at [362, 227] on span "Open Filter Menu" at bounding box center [366, 232] width 10 height 10
type input "129 or"
type input "(1) 129 Orange and Rockland Rd, Monroe, NY 10950, USA"
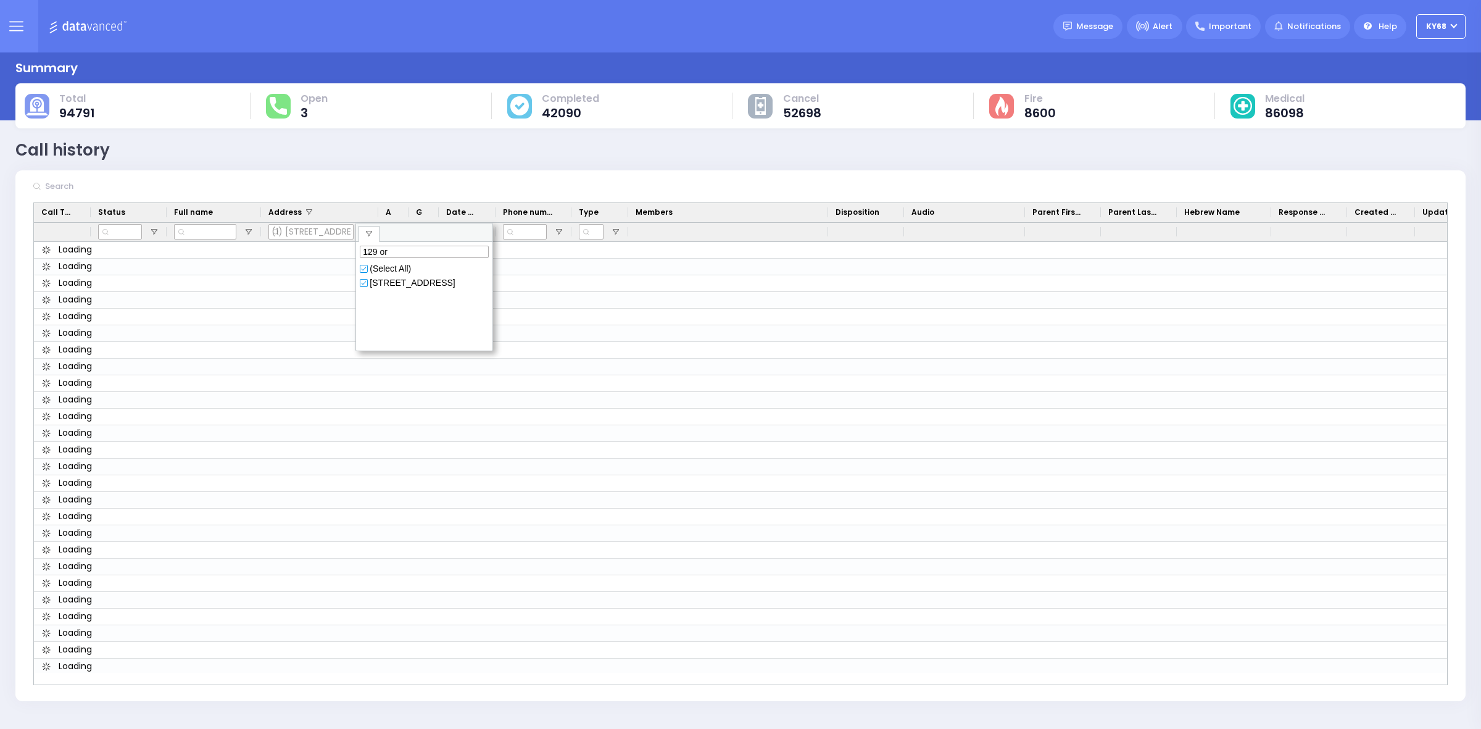
click at [449, 176] on div at bounding box center [740, 185] width 1450 height 31
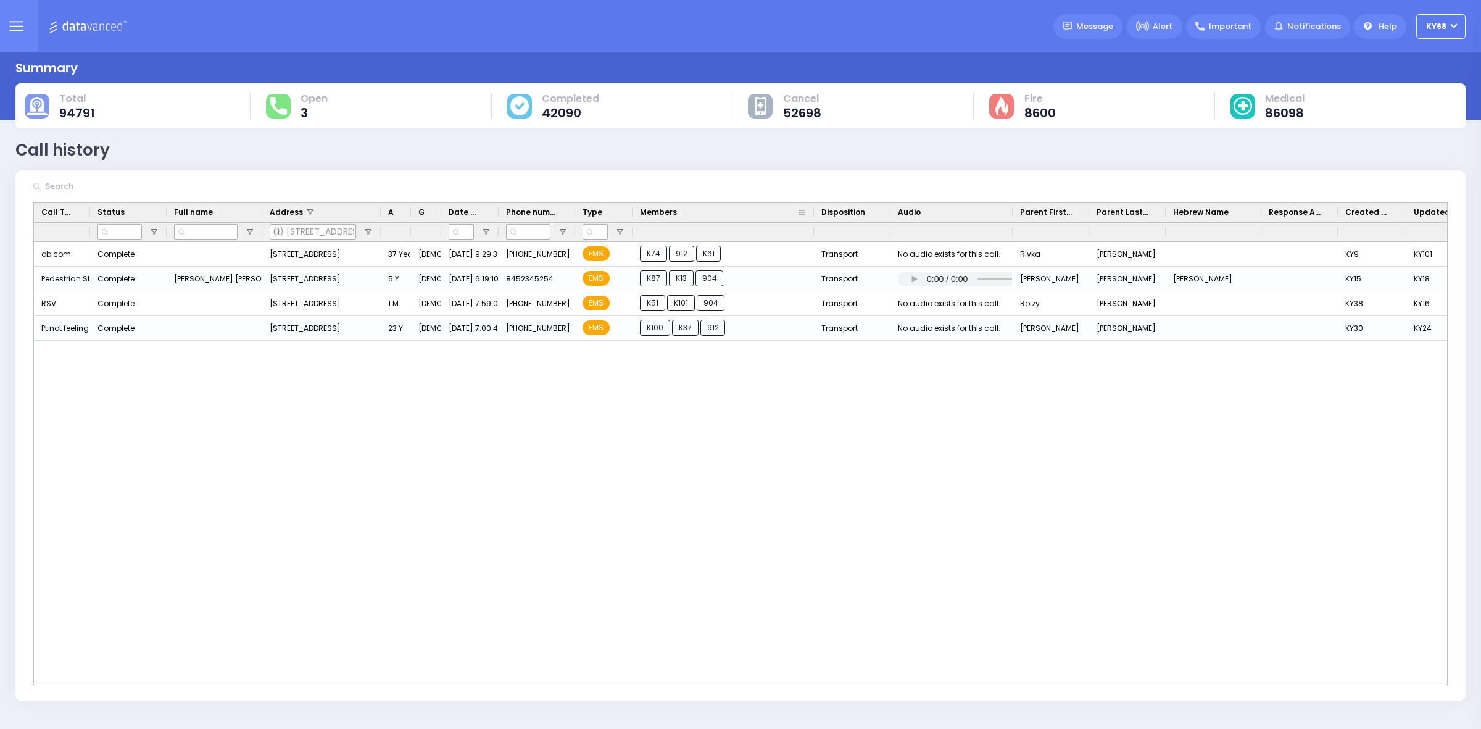
drag, startPoint x: 707, startPoint y: 210, endPoint x: 735, endPoint y: 210, distance: 27.8
click at [811, 210] on div at bounding box center [813, 212] width 5 height 19
click at [370, 230] on span "Open Filter Menu" at bounding box center [368, 232] width 10 height 10
click at [380, 251] on input "129 or" at bounding box center [426, 252] width 129 height 12
click at [405, 251] on input "129 or" at bounding box center [426, 252] width 129 height 12
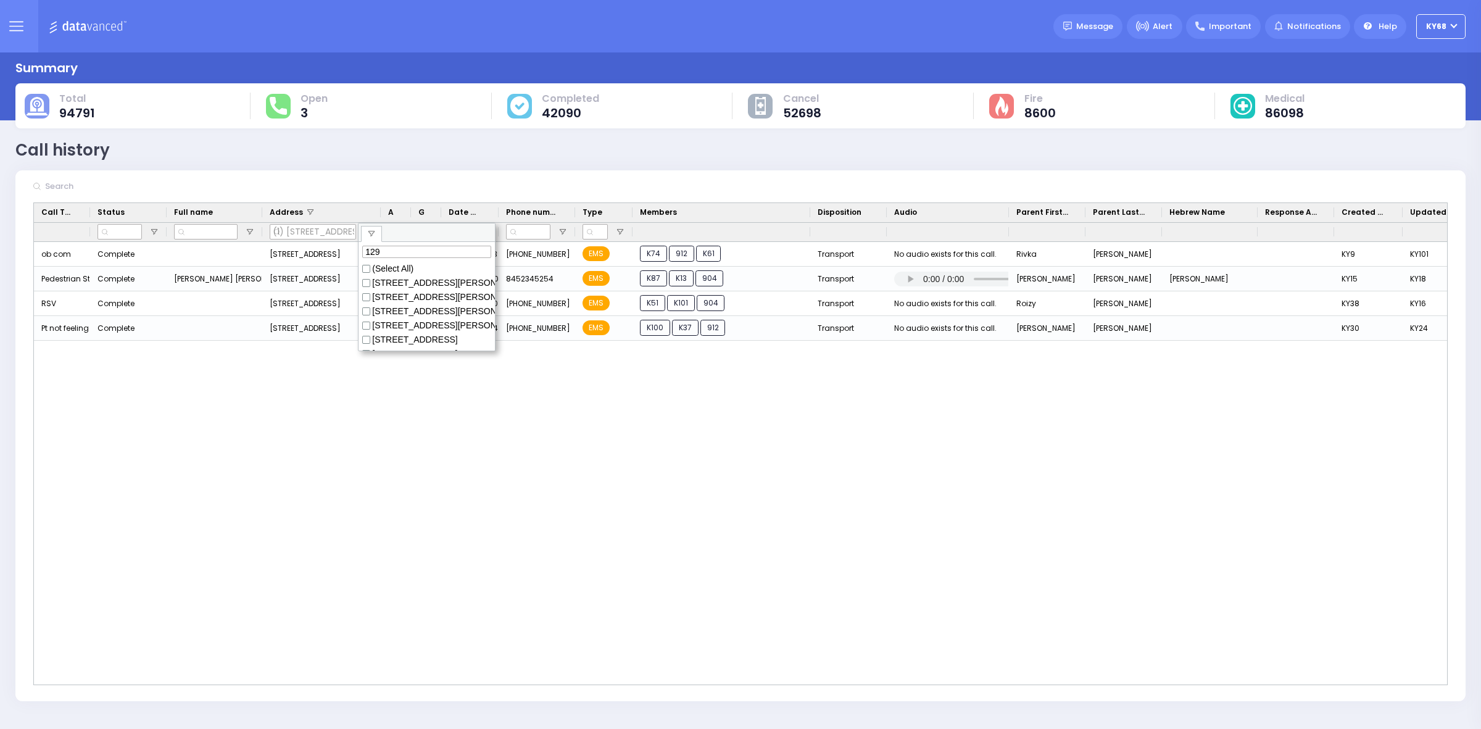
type input "129"
type input "(17) 129 Brooks Ave Monroe New York 10950,129 Cooper Street, Monroe, NY, USA,12…"
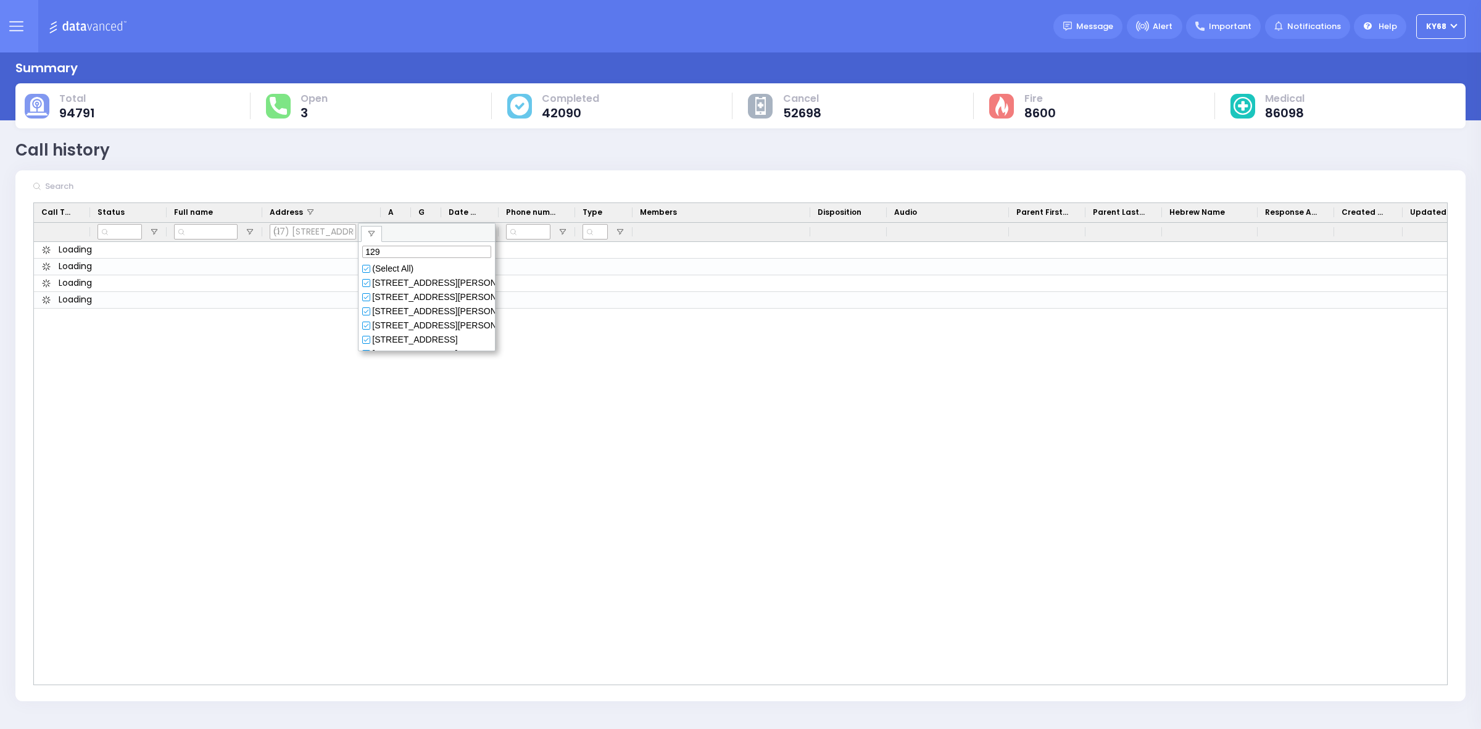
click at [831, 441] on div at bounding box center [740, 463] width 1413 height 442
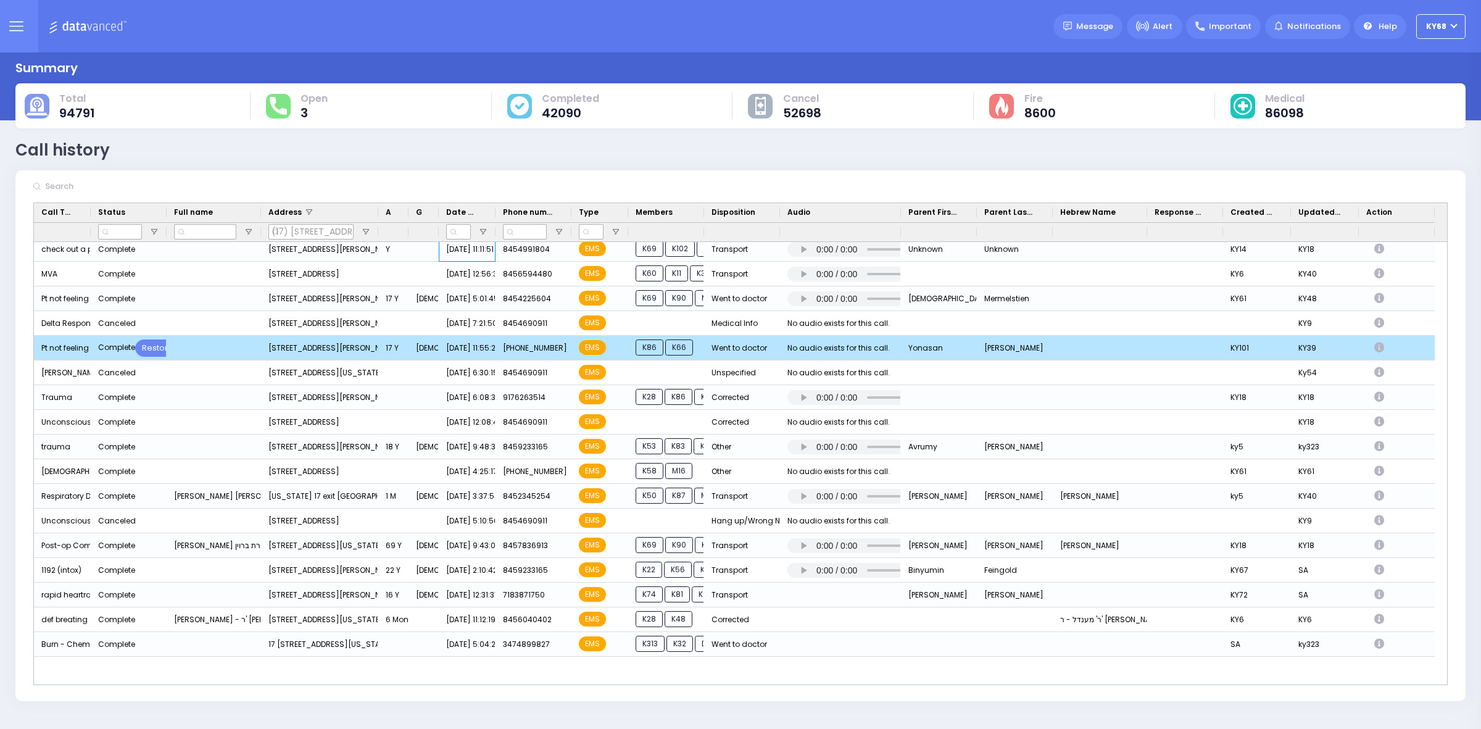
drag, startPoint x: 468, startPoint y: 365, endPoint x: 472, endPoint y: 391, distance: 25.7
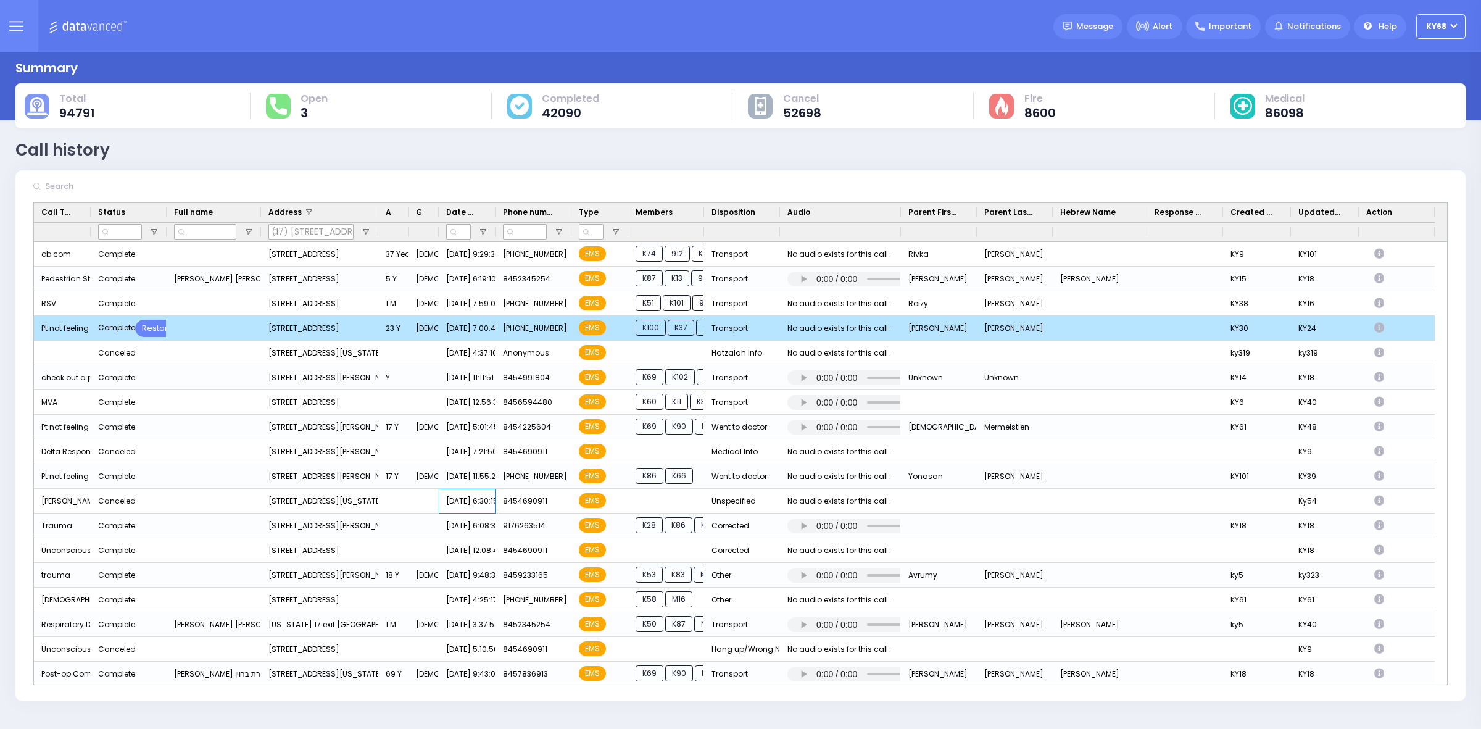
drag, startPoint x: 458, startPoint y: 378, endPoint x: 451, endPoint y: 326, distance: 52.4
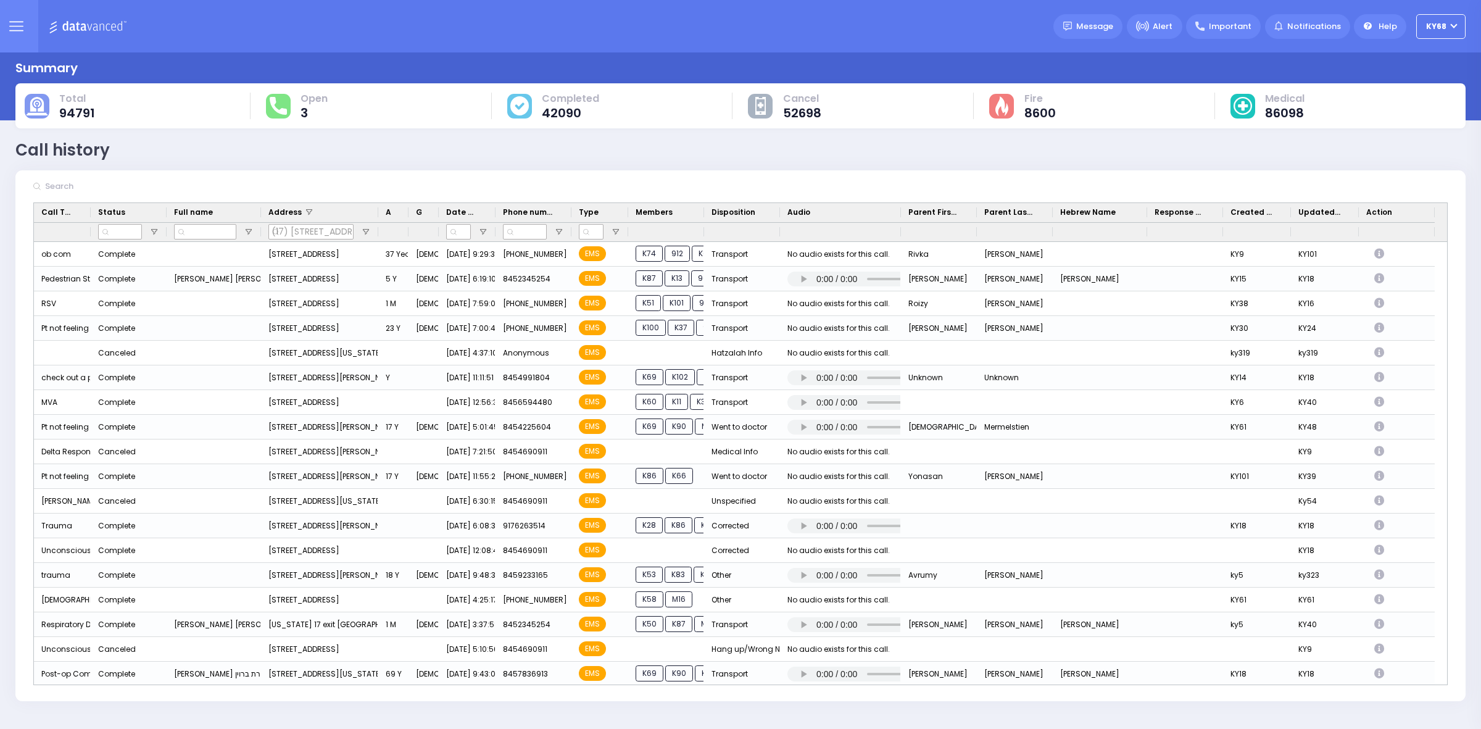
click at [408, 151] on div "Call history Refresh Save" at bounding box center [740, 150] width 1450 height 24
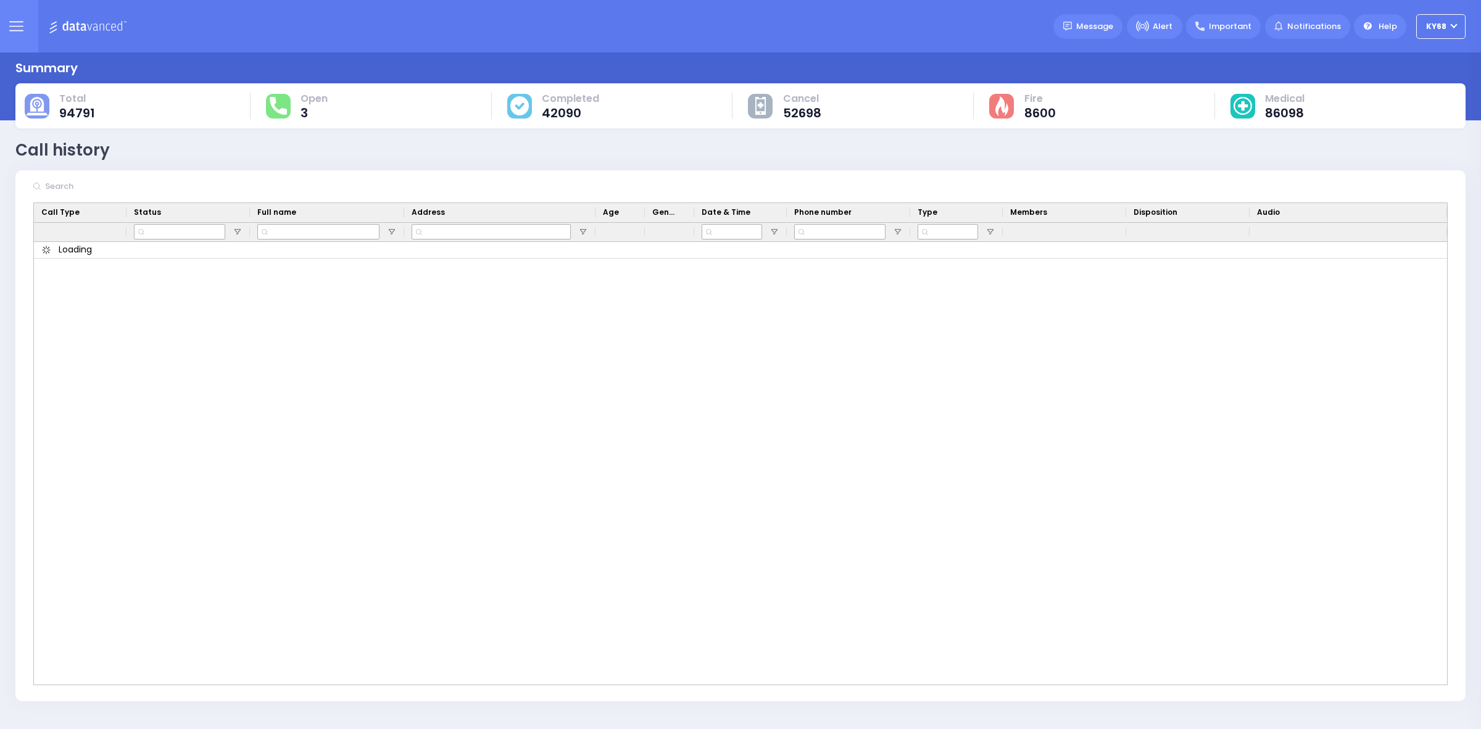
click at [375, 88] on div "Total 94791 3" at bounding box center [740, 105] width 1450 height 45
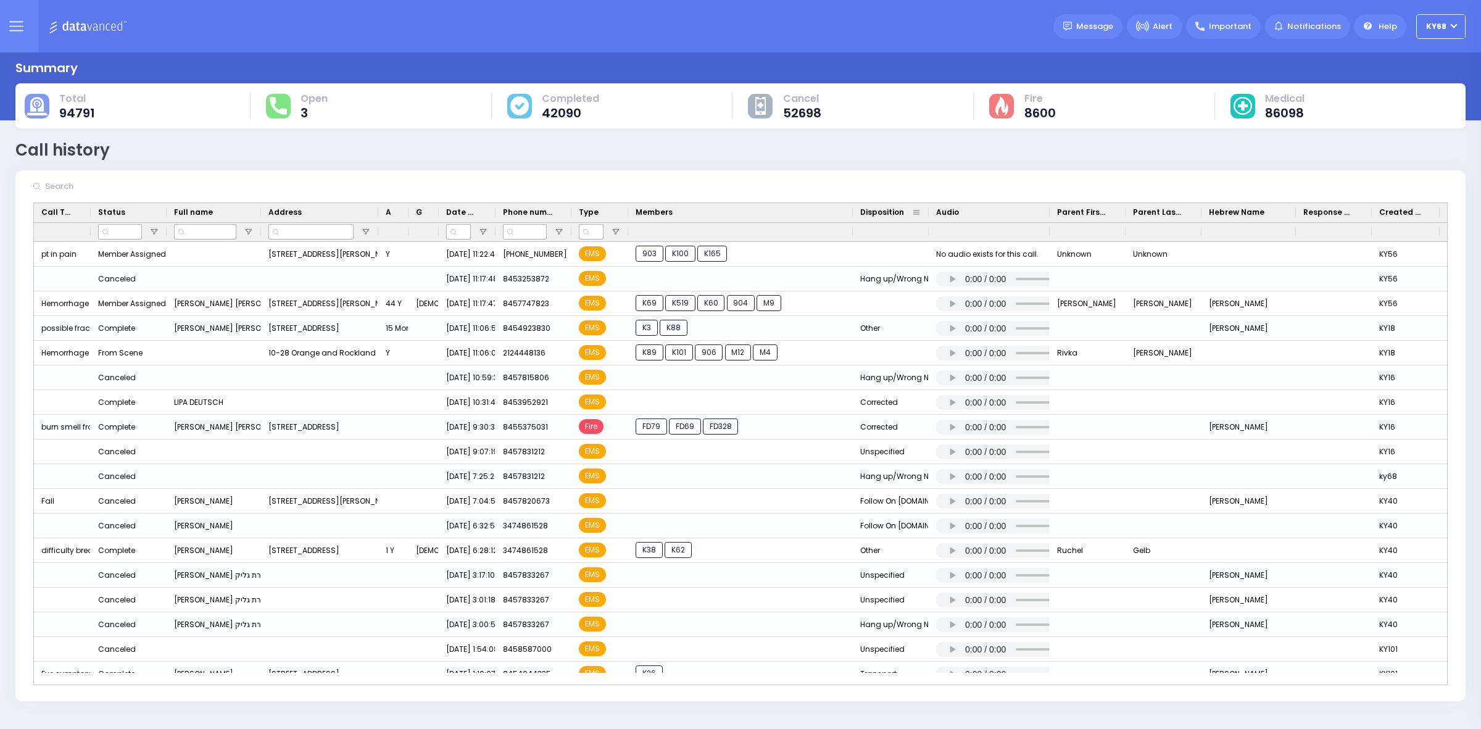
drag, startPoint x: 704, startPoint y: 211, endPoint x: 840, endPoint y: 224, distance: 136.4
click at [855, 219] on div at bounding box center [852, 212] width 5 height 19
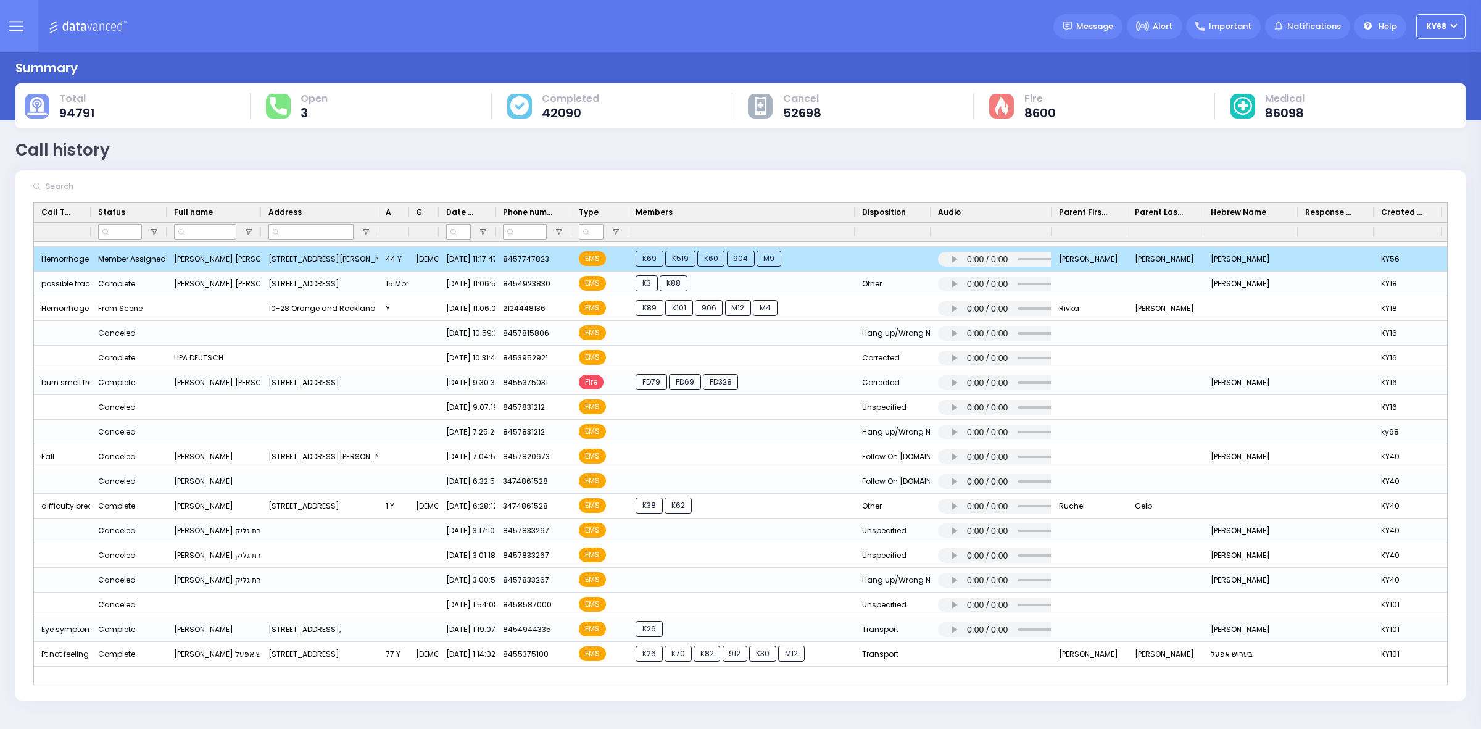
drag, startPoint x: 827, startPoint y: 254, endPoint x: 827, endPoint y: 276, distance: 21.6
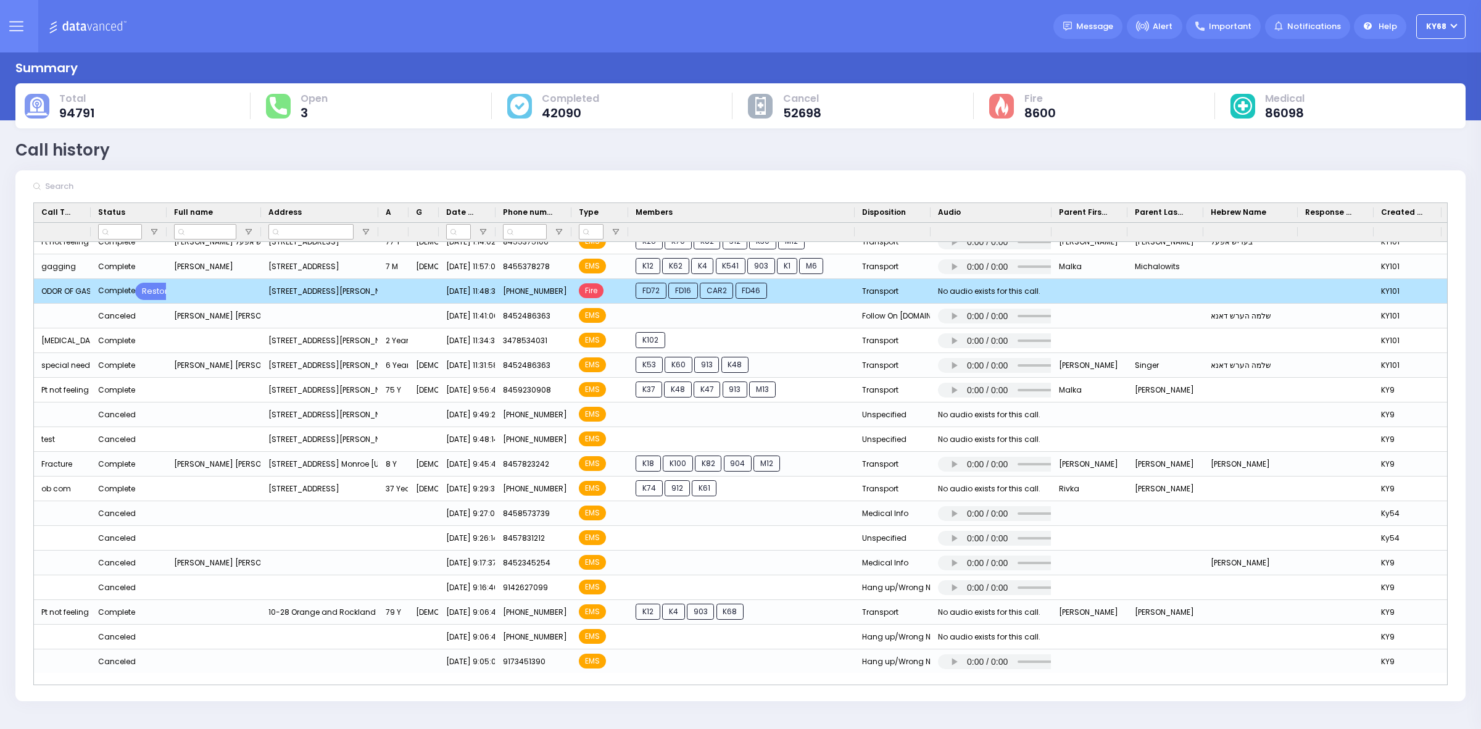
scroll to position [180, 0]
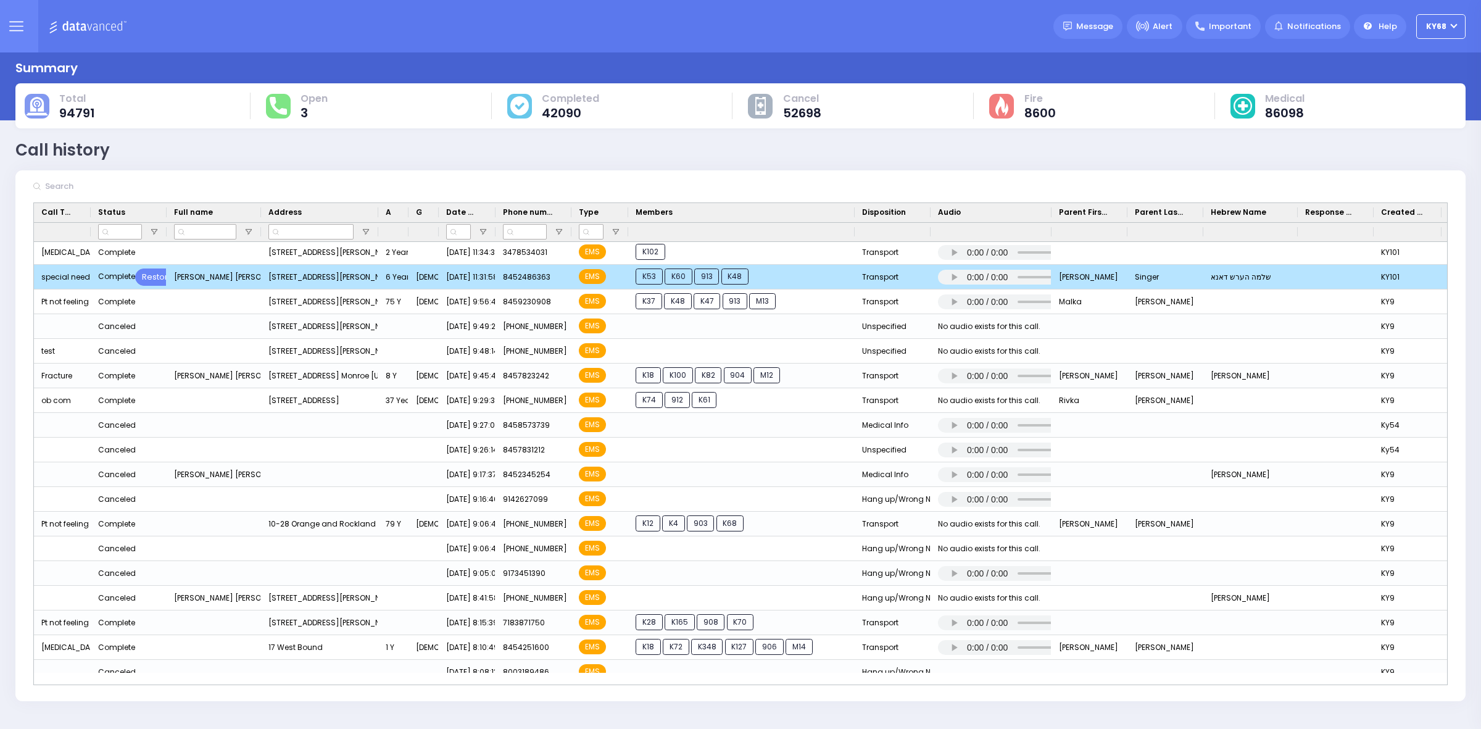
drag, startPoint x: 834, startPoint y: 280, endPoint x: 834, endPoint y: 293, distance: 13.6
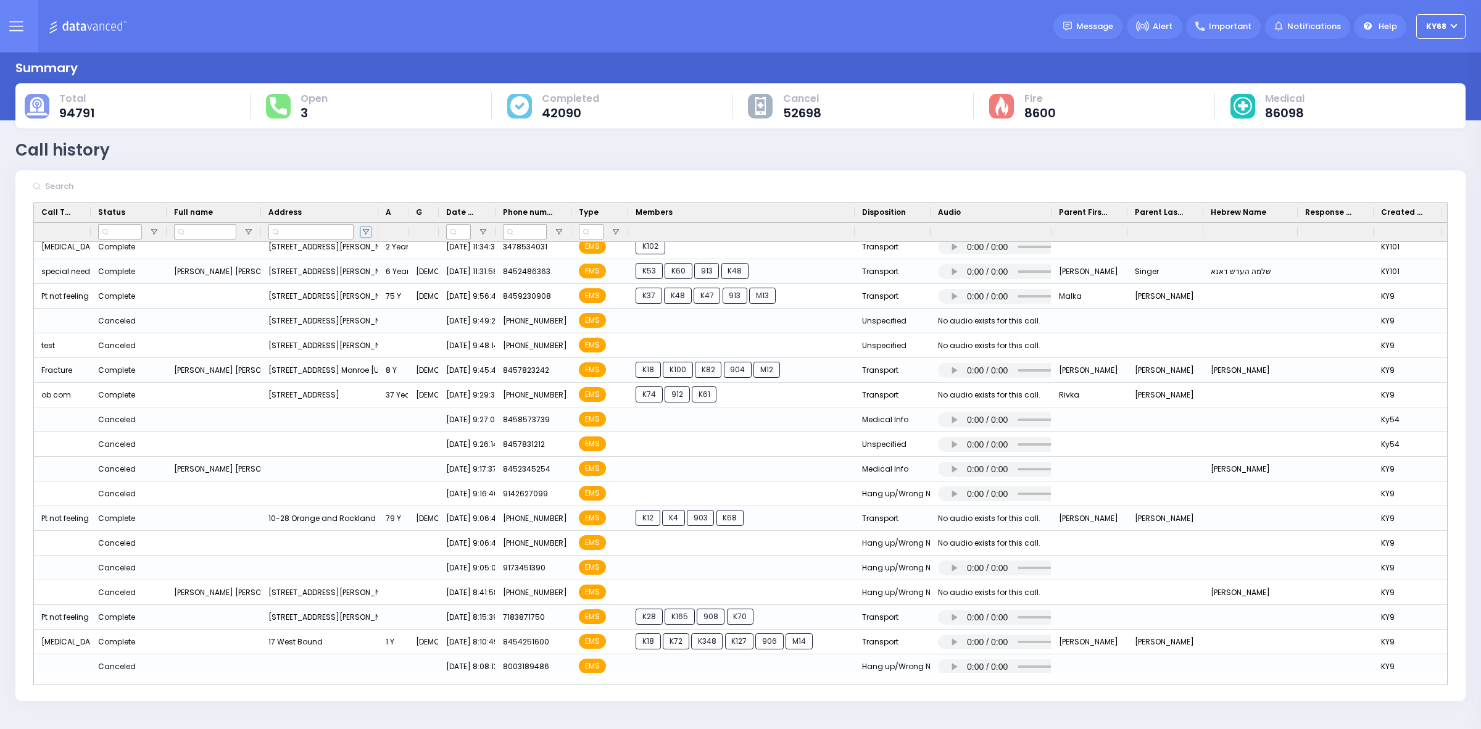
click at [365, 229] on span "Open Filter Menu" at bounding box center [366, 232] width 10 height 10
type input "oran"
type input "(38) 10-28 Orange and Rockland Rd Monroe New York 10950,10-28 Orange and Rockla…"
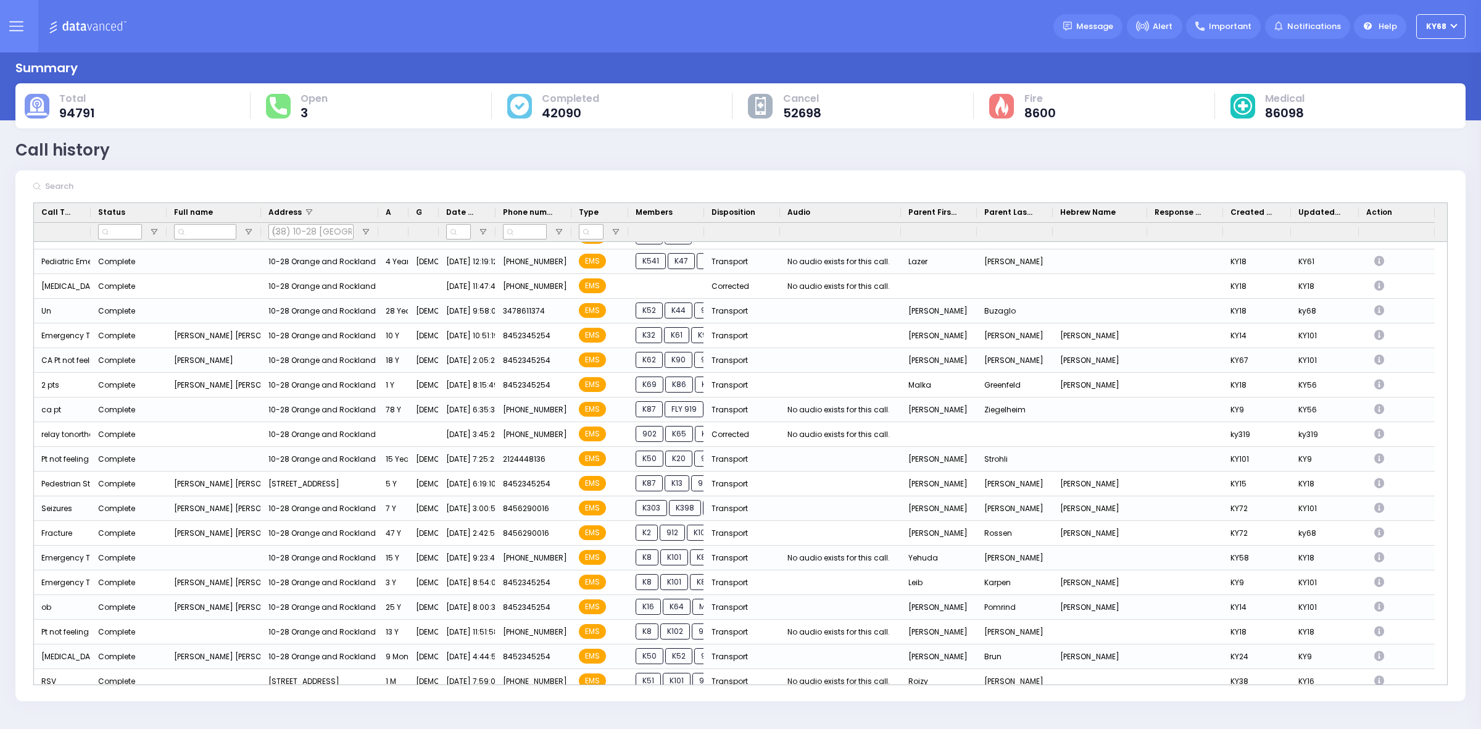
click at [546, 145] on div "Call history Refresh Save" at bounding box center [740, 150] width 1450 height 24
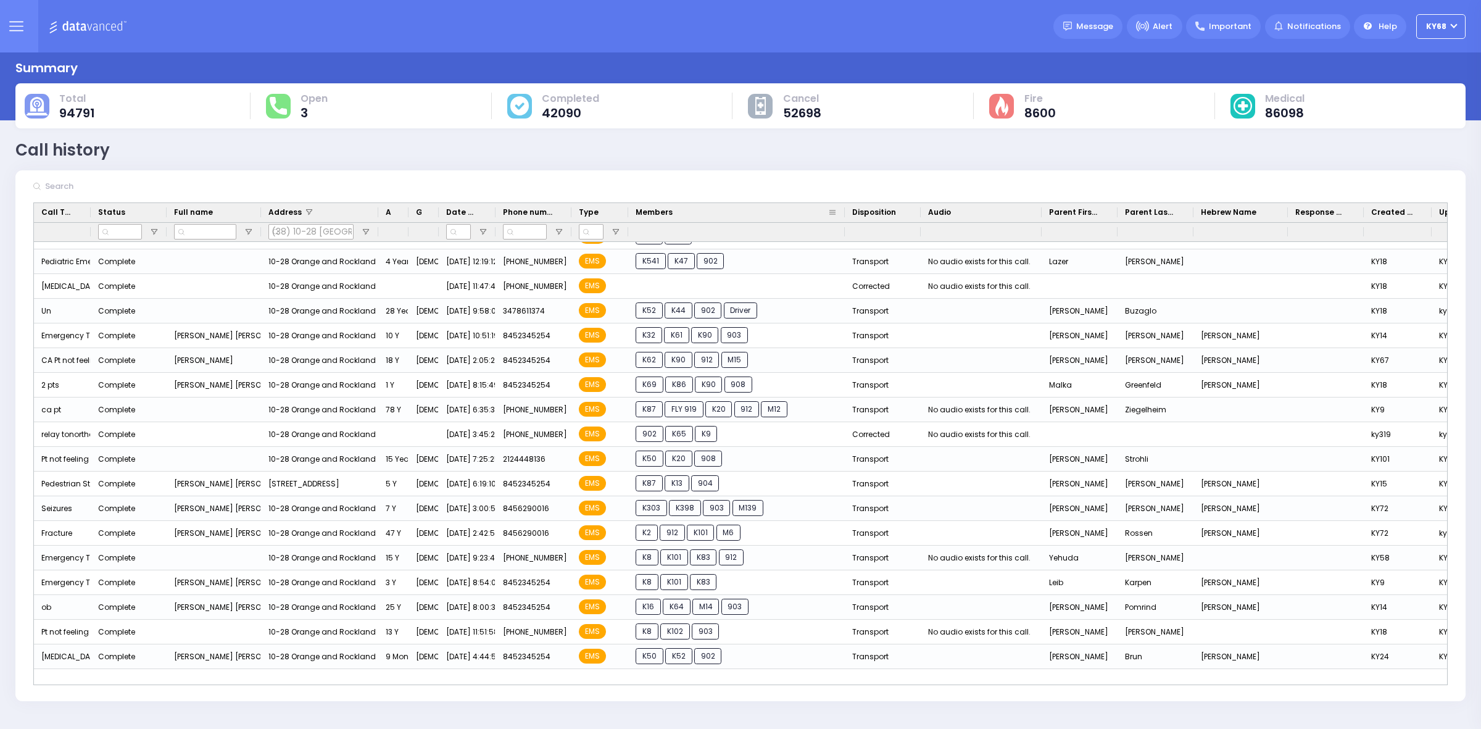
drag, startPoint x: 703, startPoint y: 213, endPoint x: 876, endPoint y: 214, distance: 172.8
click at [847, 214] on div at bounding box center [844, 212] width 5 height 19
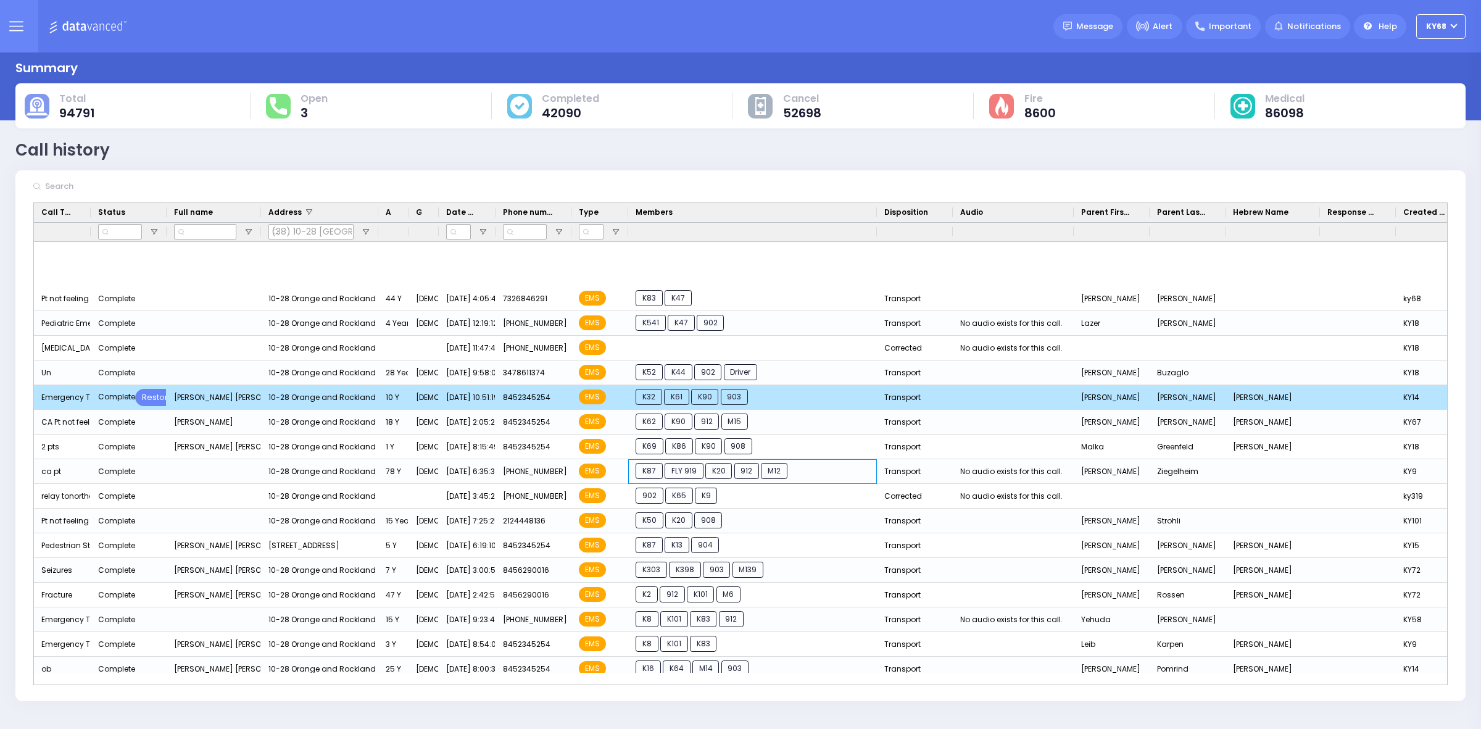
scroll to position [0, 0]
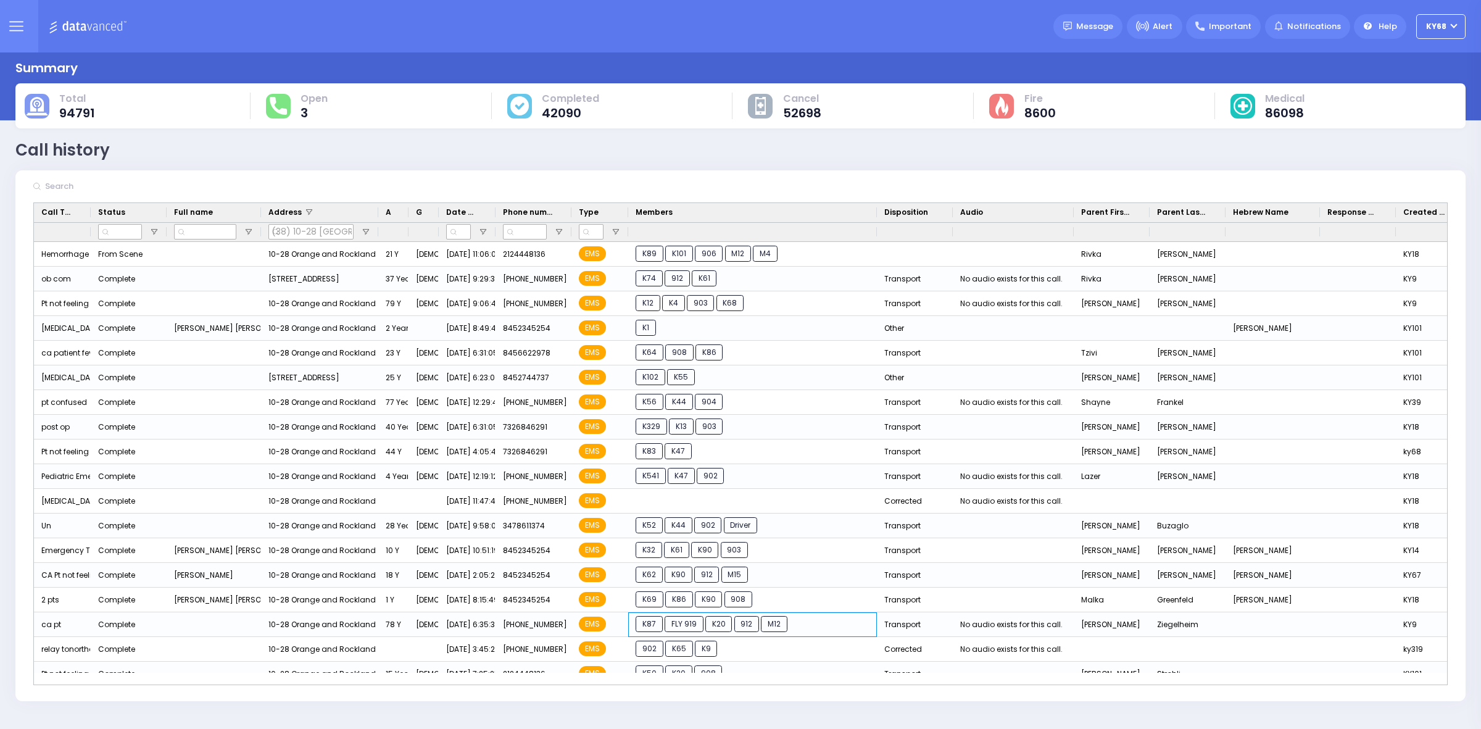
drag, startPoint x: 745, startPoint y: 408, endPoint x: 748, endPoint y: 7, distance: 401.7
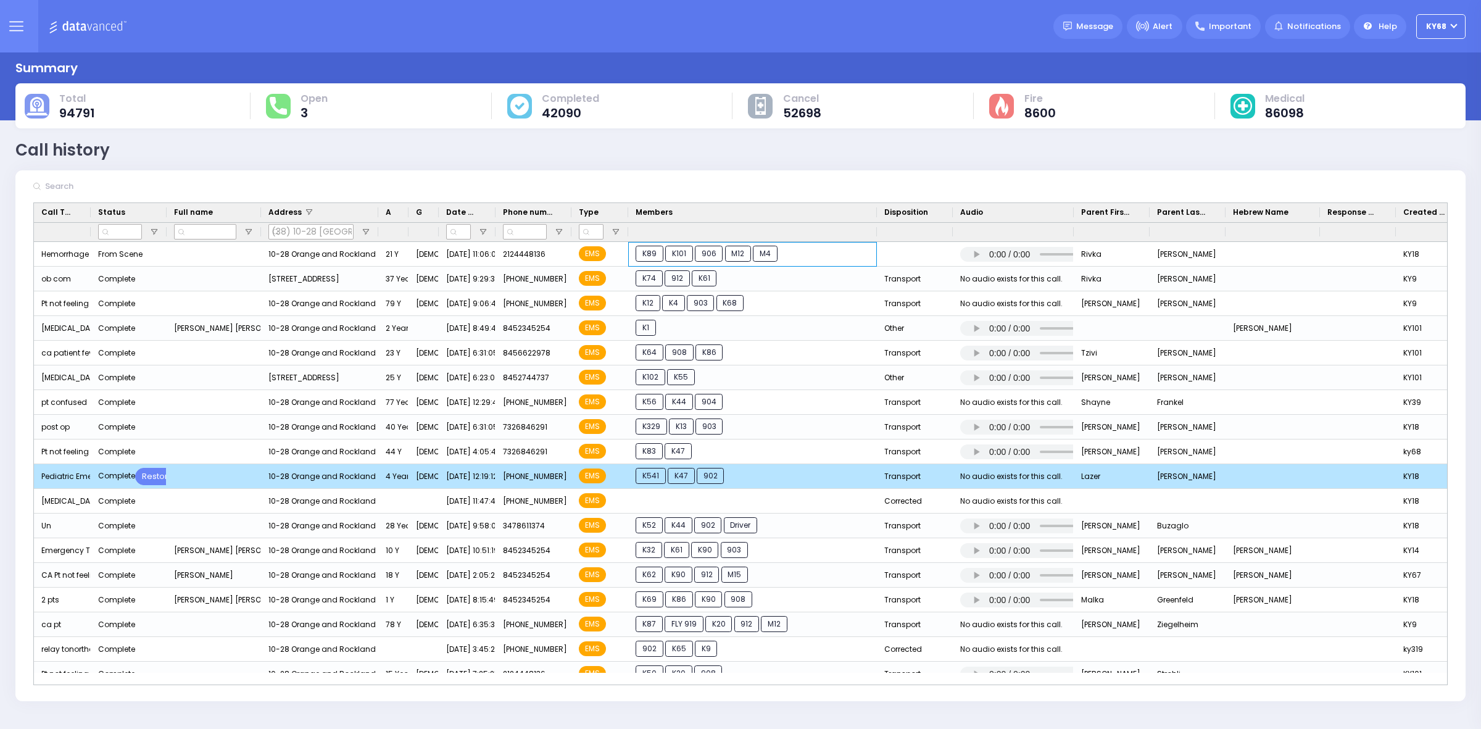
drag, startPoint x: 813, startPoint y: 254, endPoint x: 812, endPoint y: 474, distance: 219.7
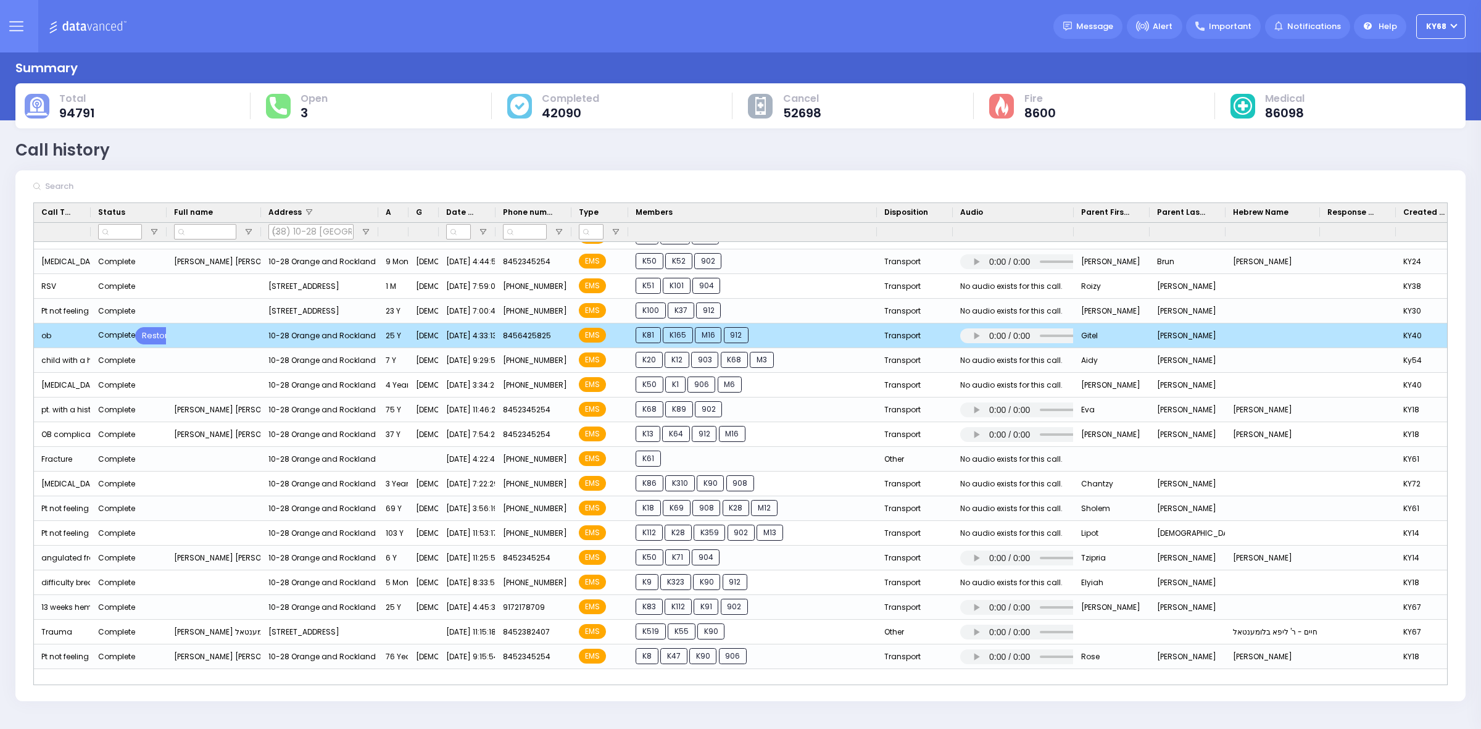
drag, startPoint x: 826, startPoint y: 330, endPoint x: 824, endPoint y: 344, distance: 14.2
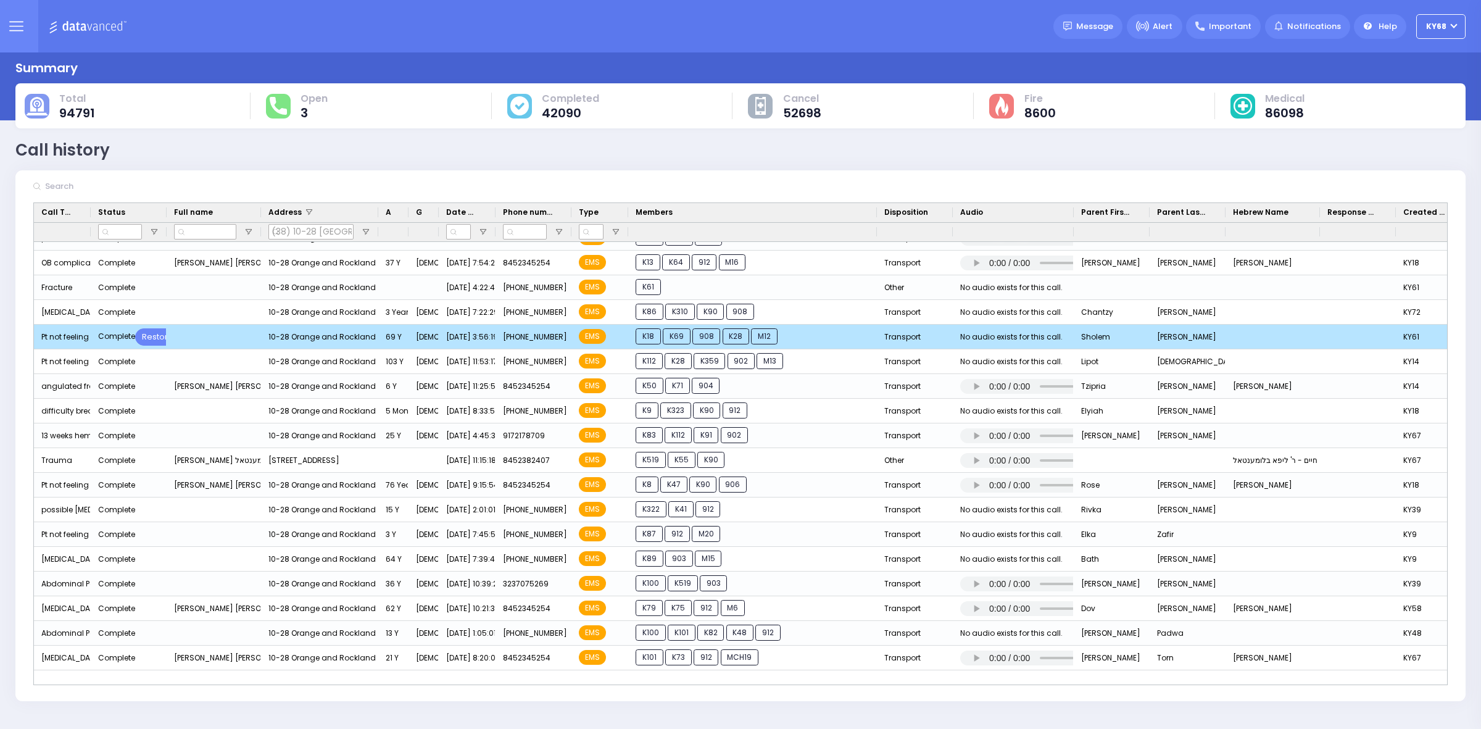
drag, startPoint x: 826, startPoint y: 336, endPoint x: 823, endPoint y: 349, distance: 12.7
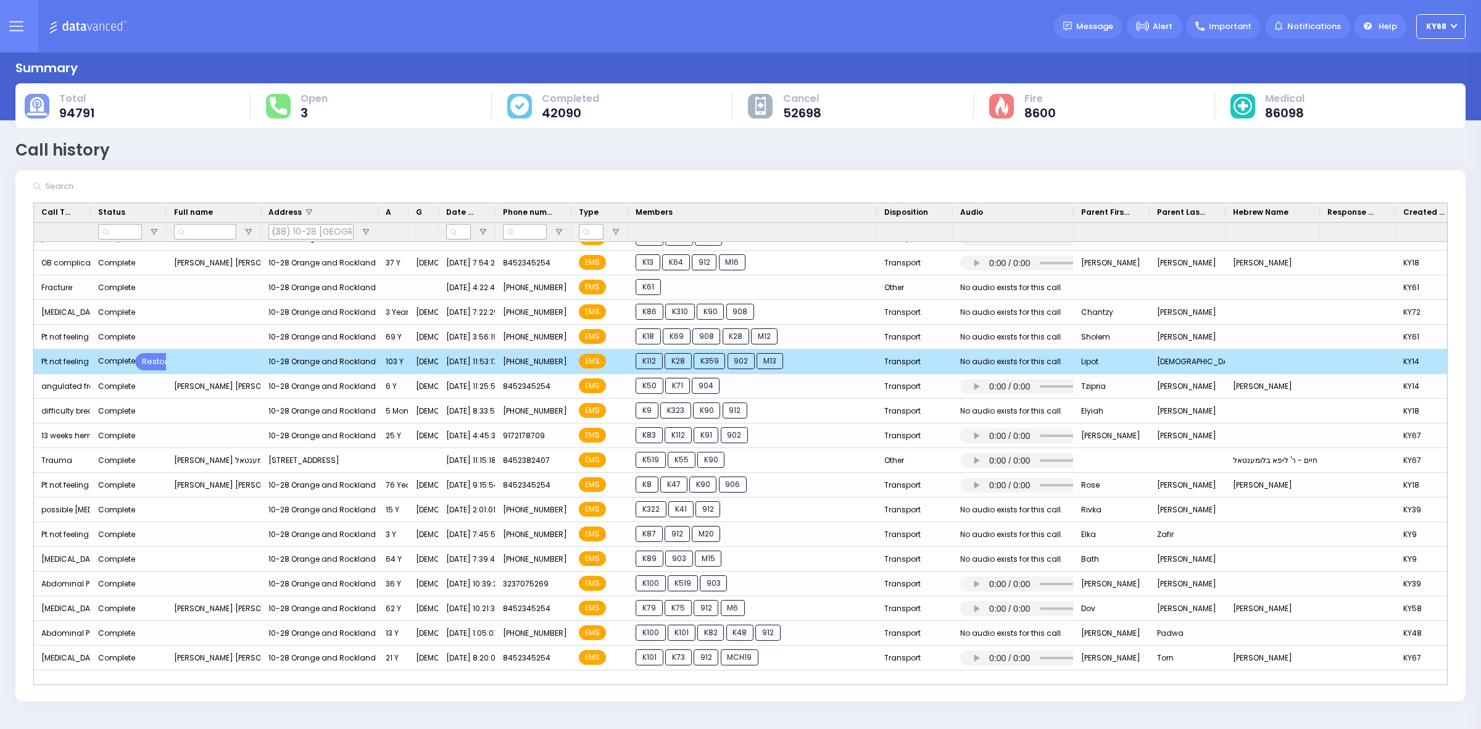
scroll to position [782, 0]
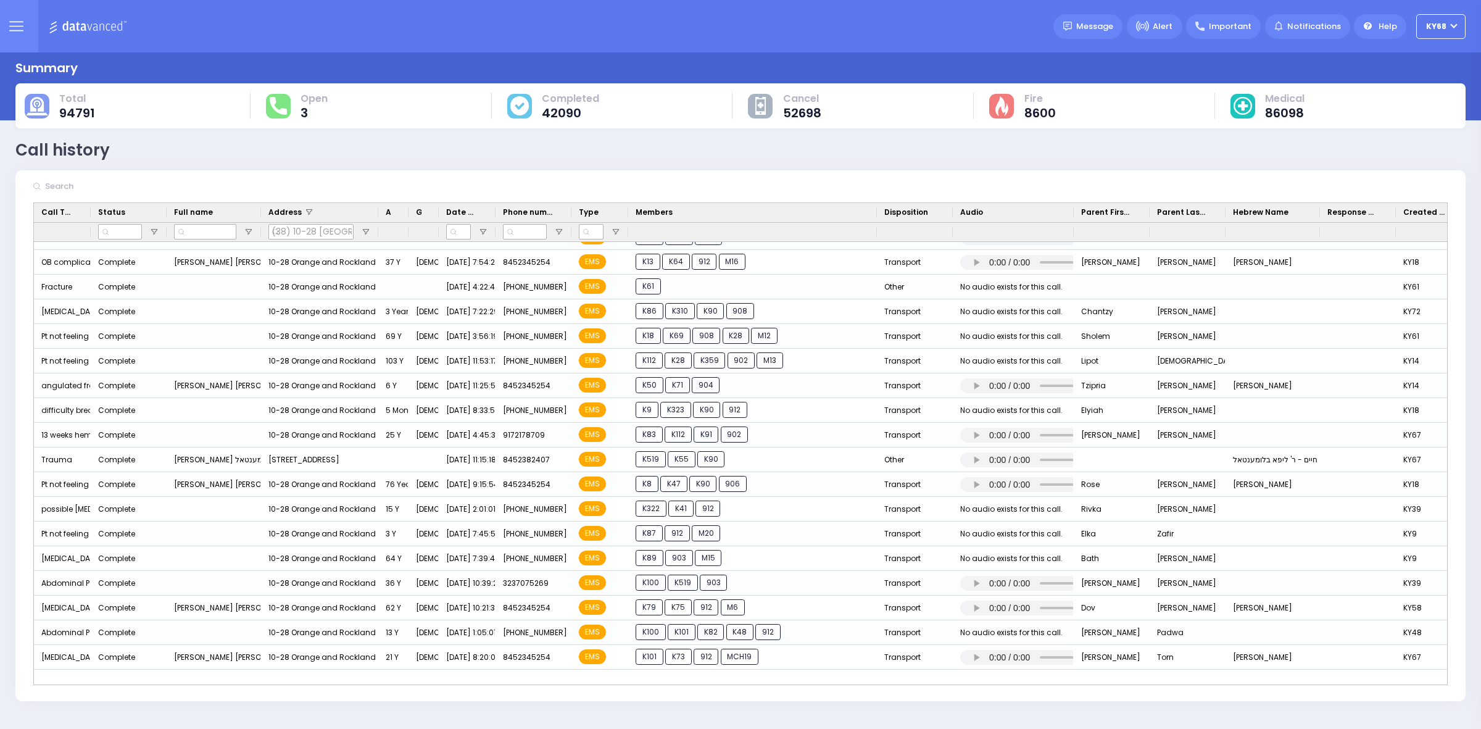
drag, startPoint x: 744, startPoint y: 114, endPoint x: 742, endPoint y: 121, distance: 6.9
click at [742, 121] on div "Total 94791 3" at bounding box center [740, 105] width 1450 height 45
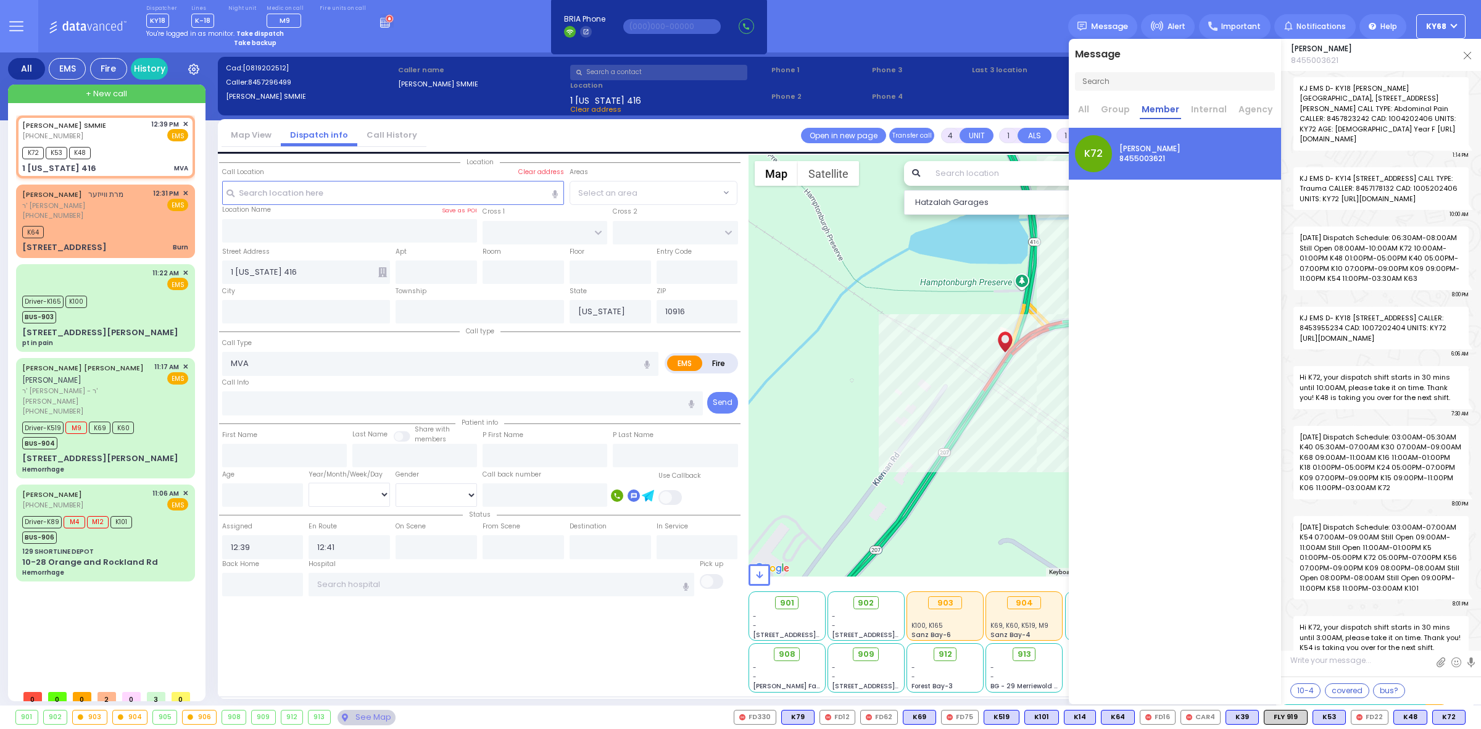
select select
radio input "true"
select select
select select "Hatzalah Garages"
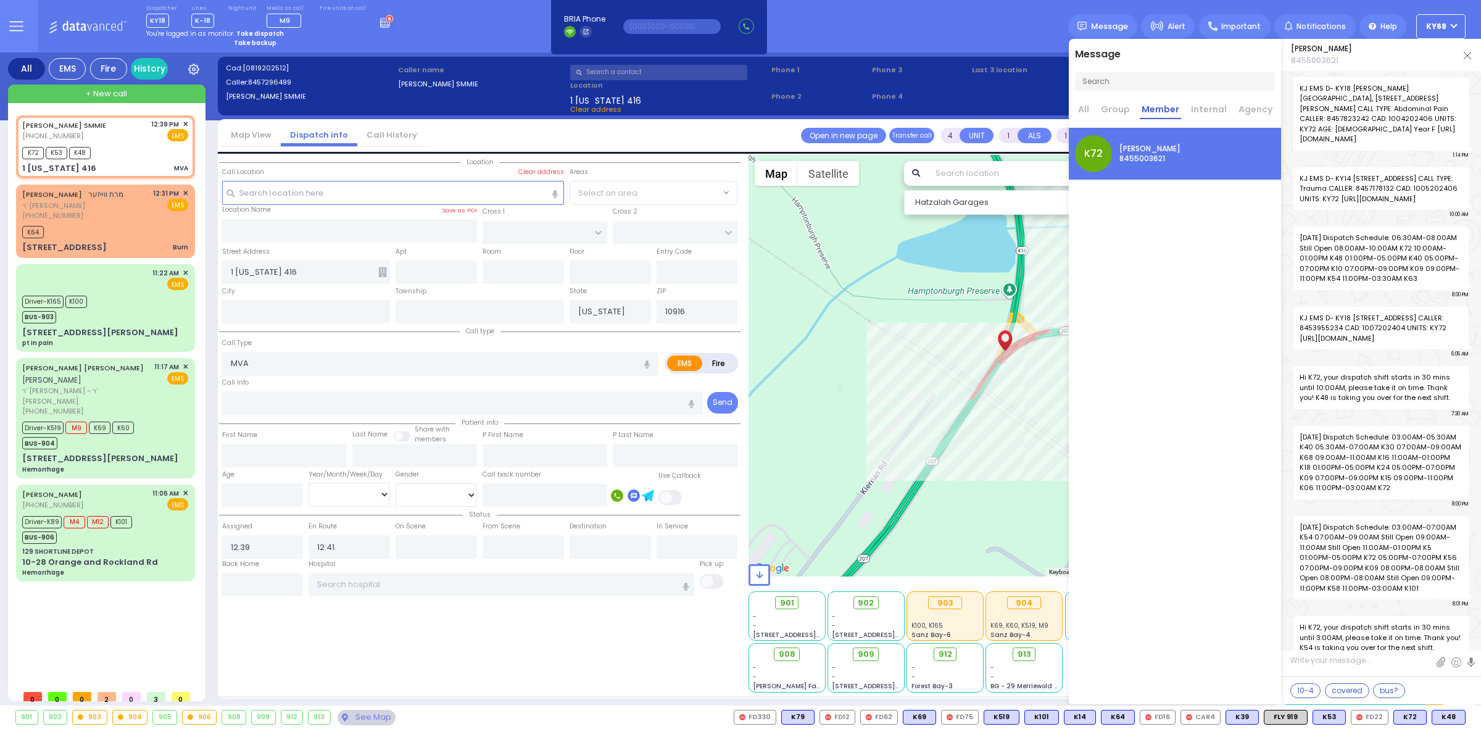
scroll to position [45619, 0]
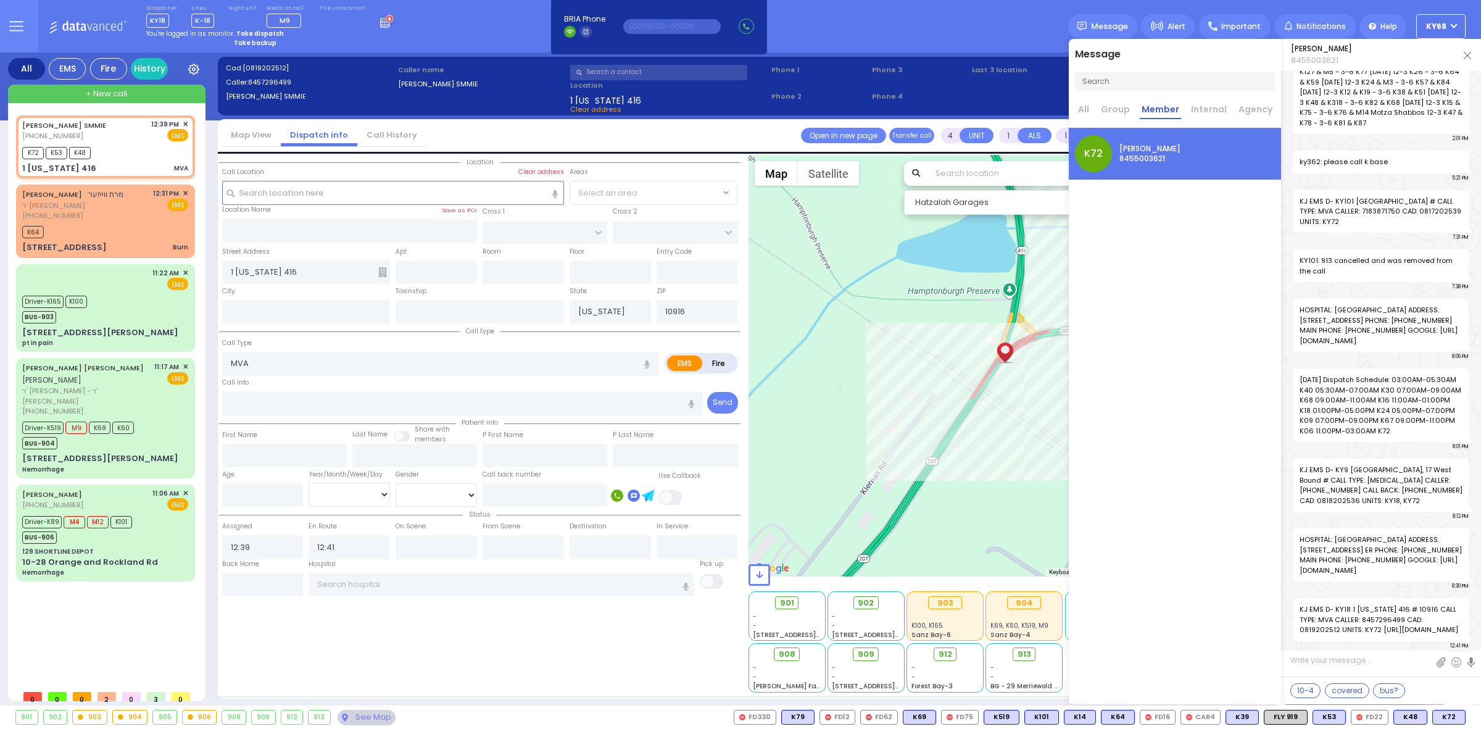
click at [423, 45] on div "Dispatcher KY18 shift has started. Are you ? Lines K-18" at bounding box center [740, 26] width 1481 height 52
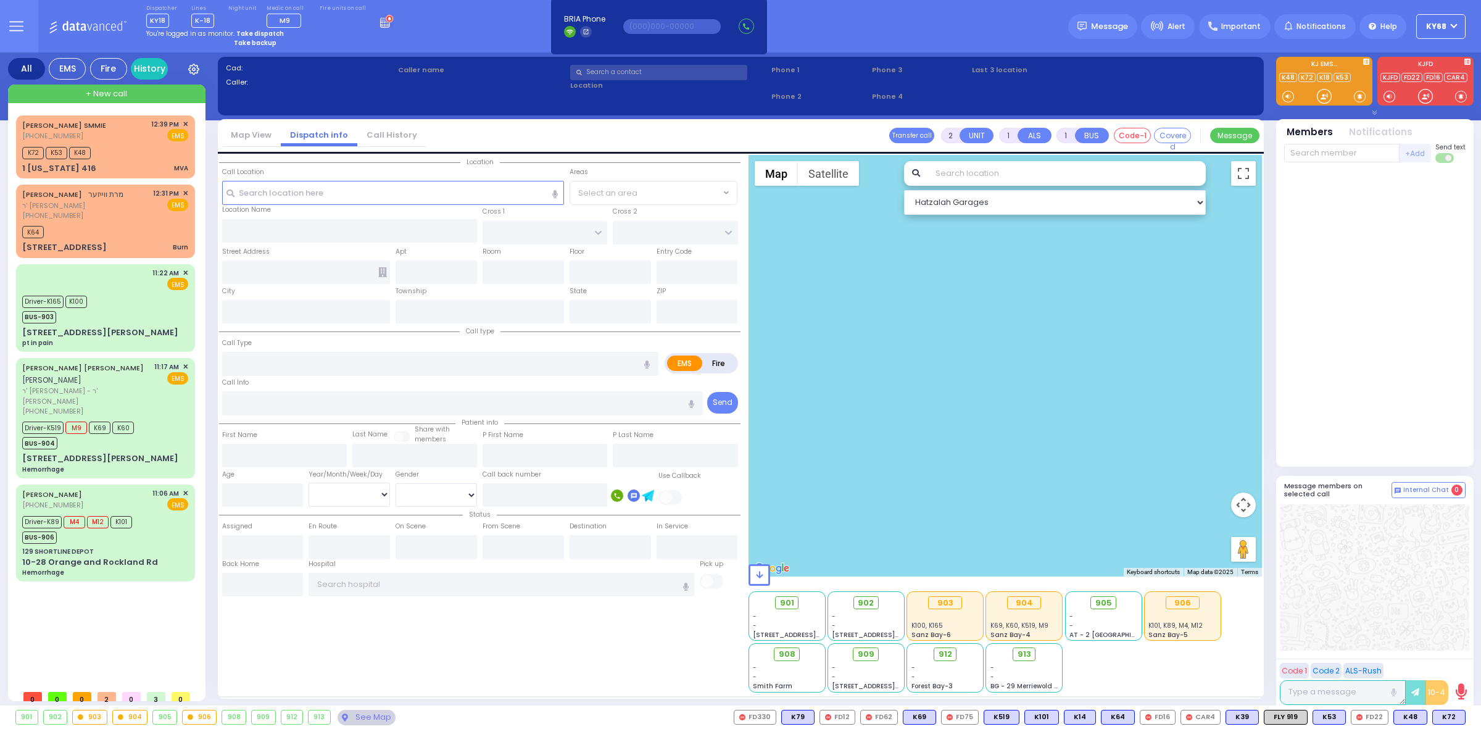
type input "4"
select select
type input "MVA"
radio input "true"
select select
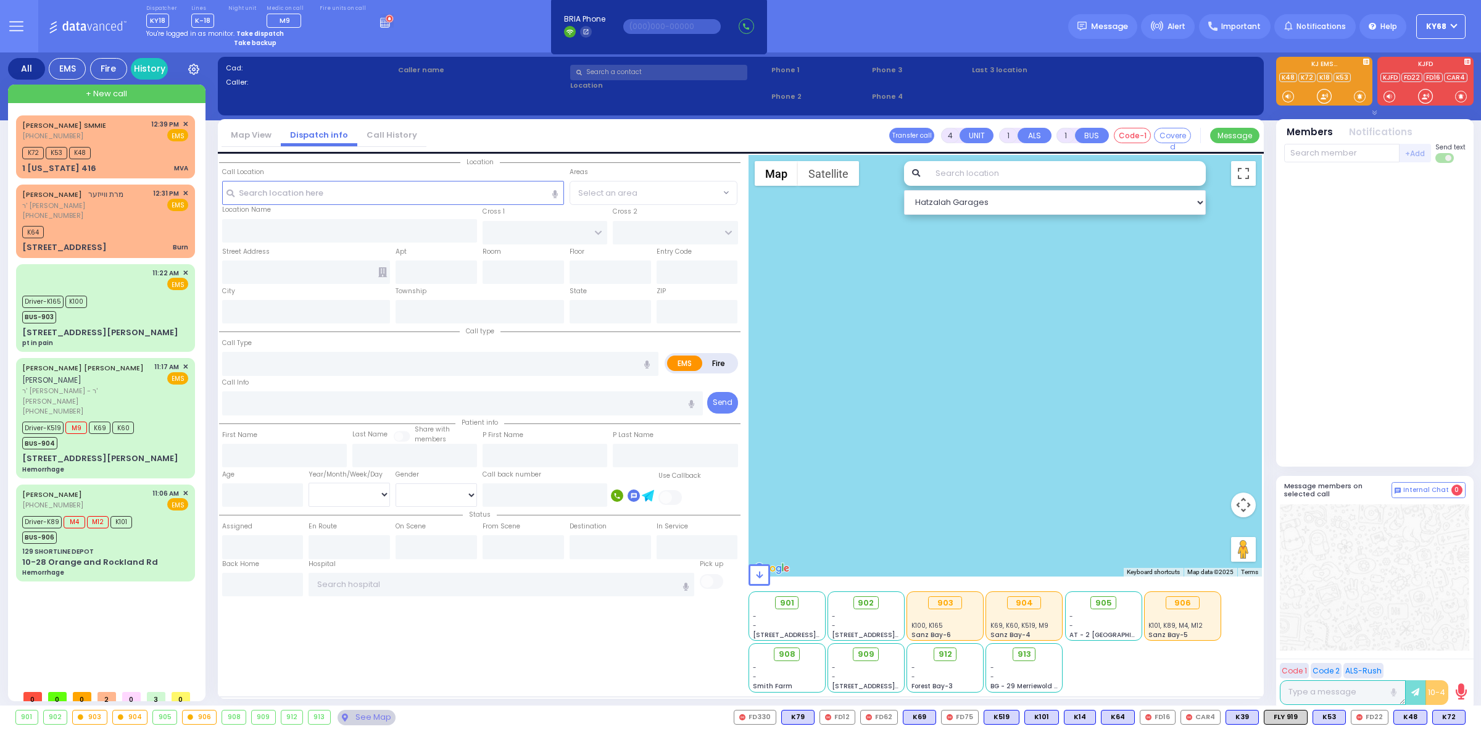
type input "12:39"
type input "12:41"
type input "1 [US_STATE] 416"
type input "[US_STATE]"
type input "10916"
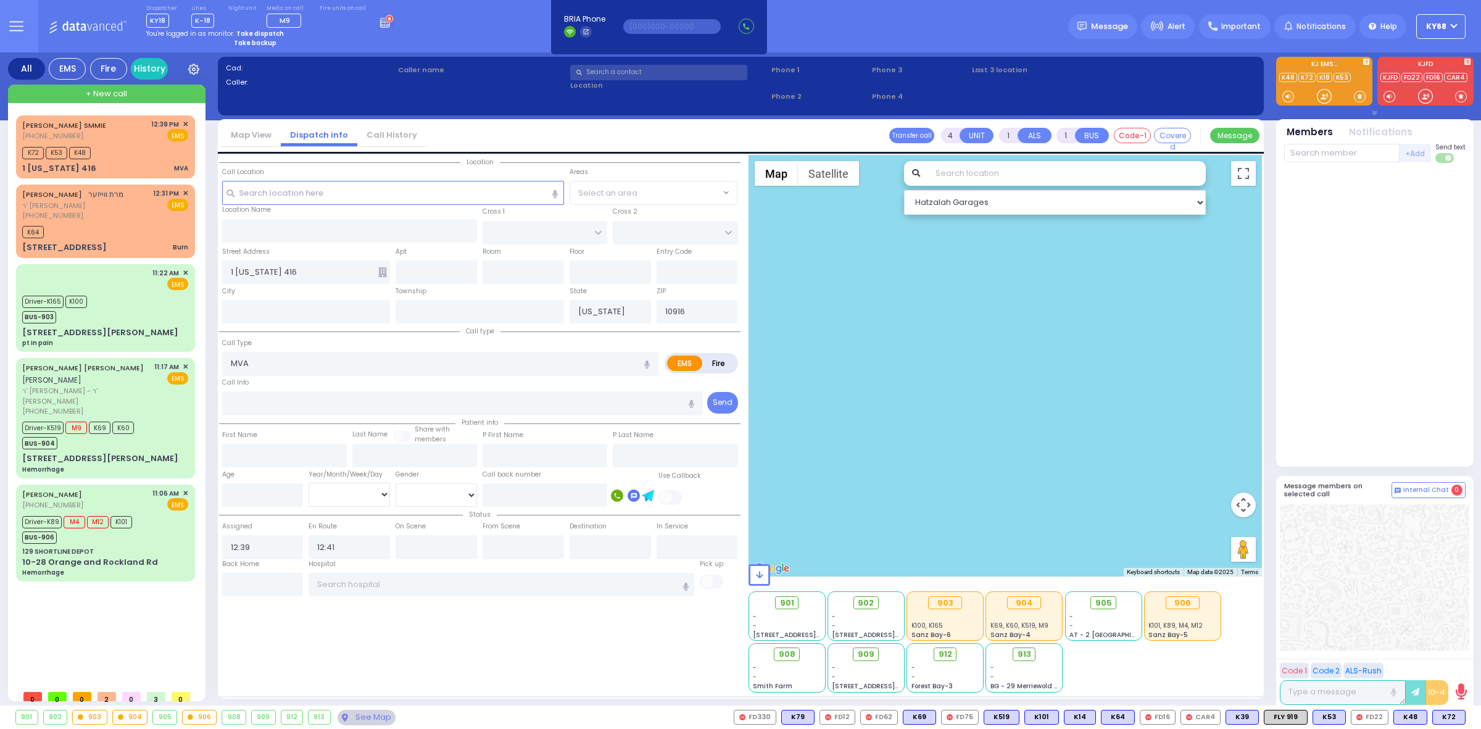
select select "Hatzalah Garages"
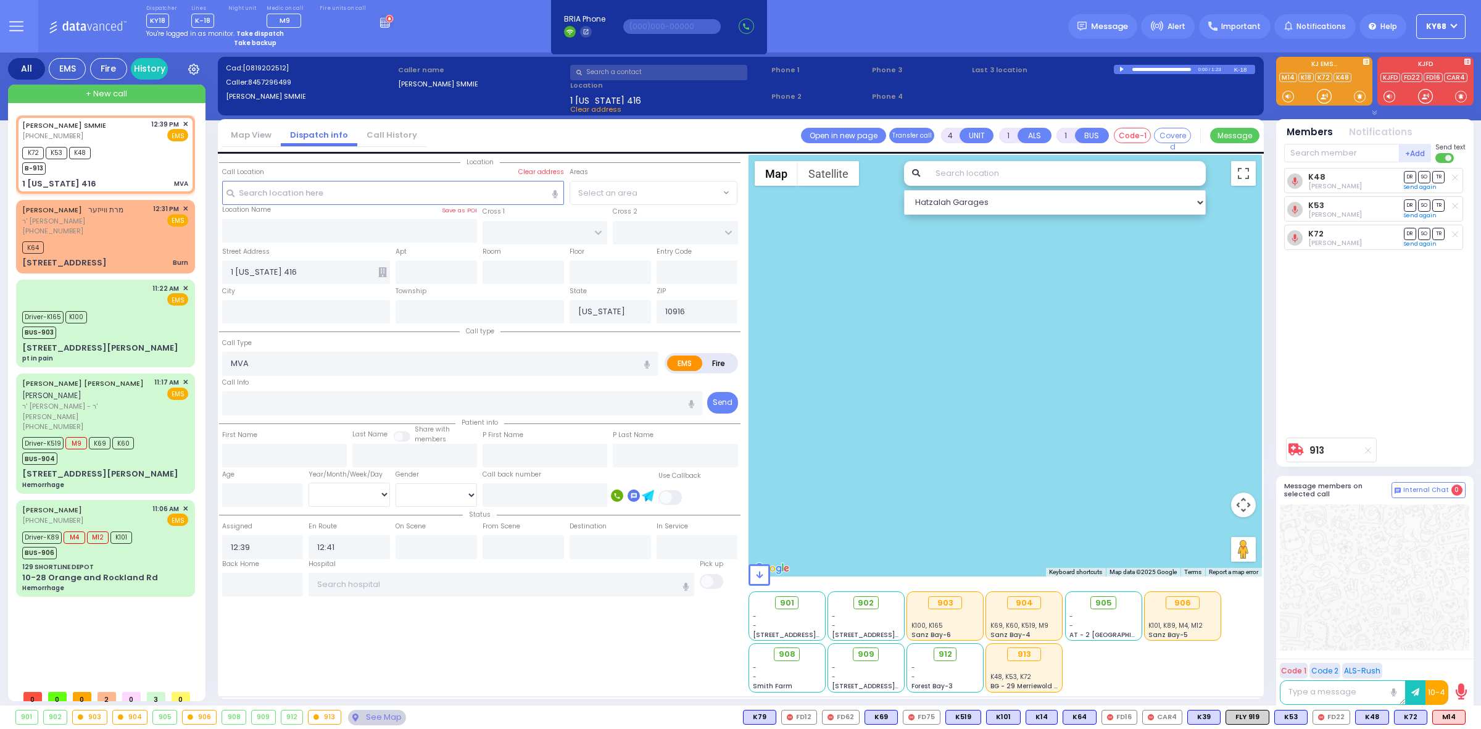
select select
radio input "true"
select select
select select "Hatzalah Garages"
select select
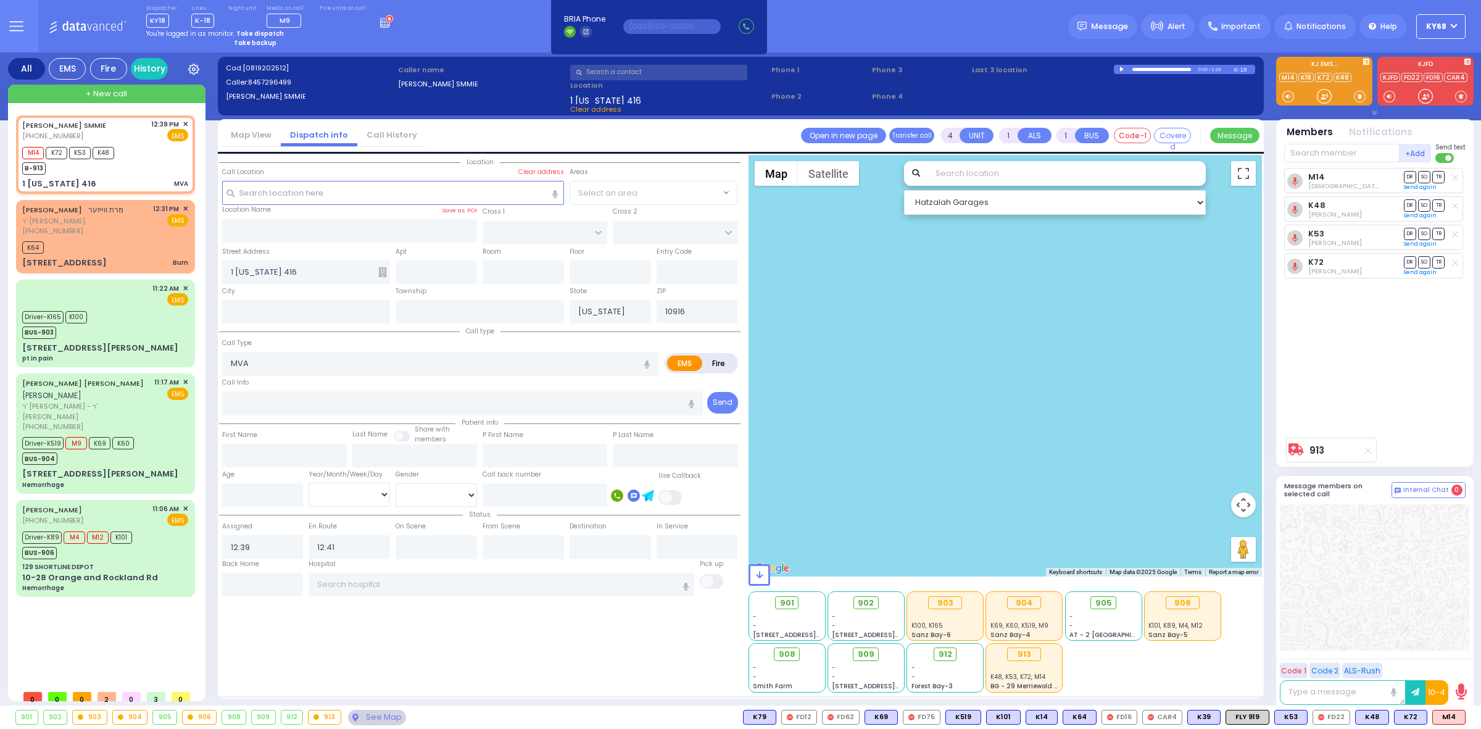
radio input "true"
select select
select select "Hatzalah Garages"
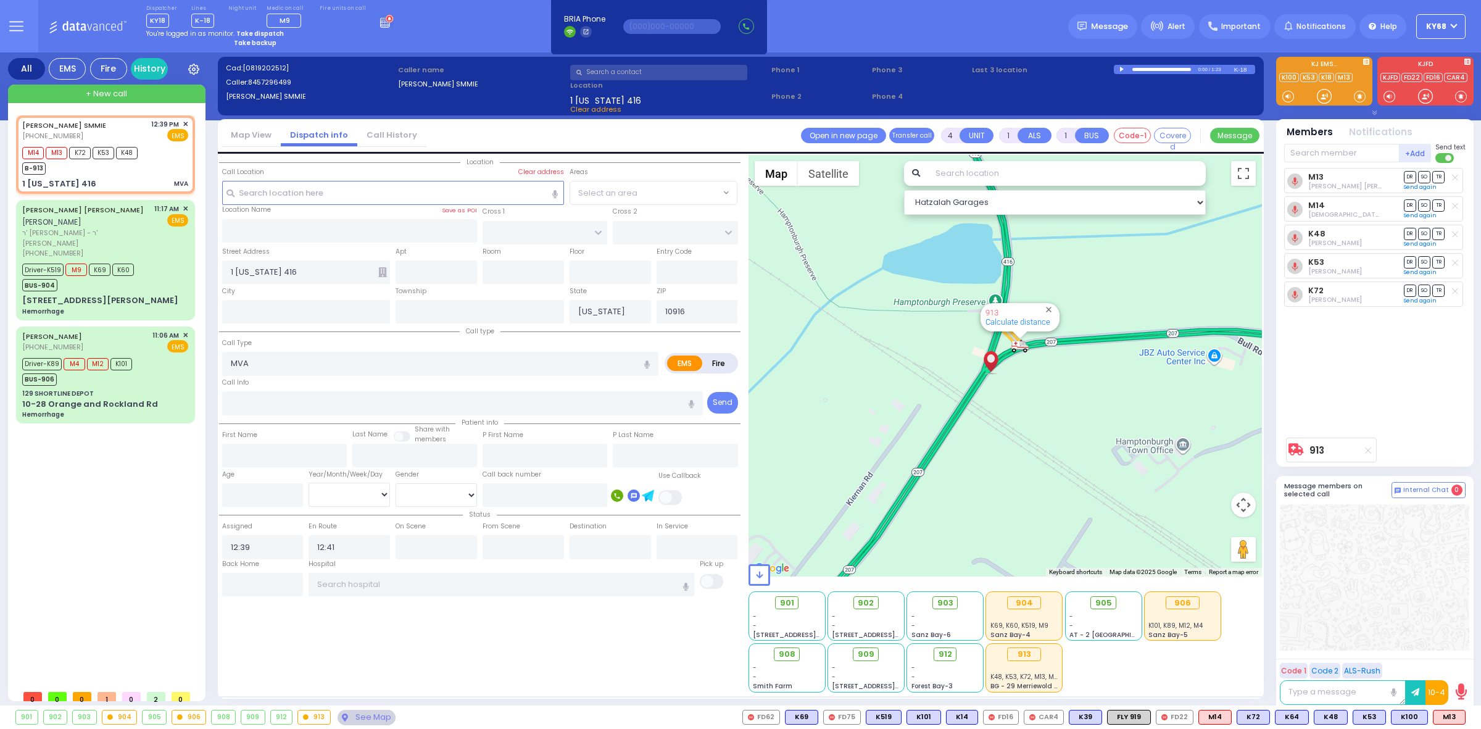
select select
radio input "true"
select select
type input "[GEOGRAPHIC_DATA]"
select select "Hatzalah Garages"
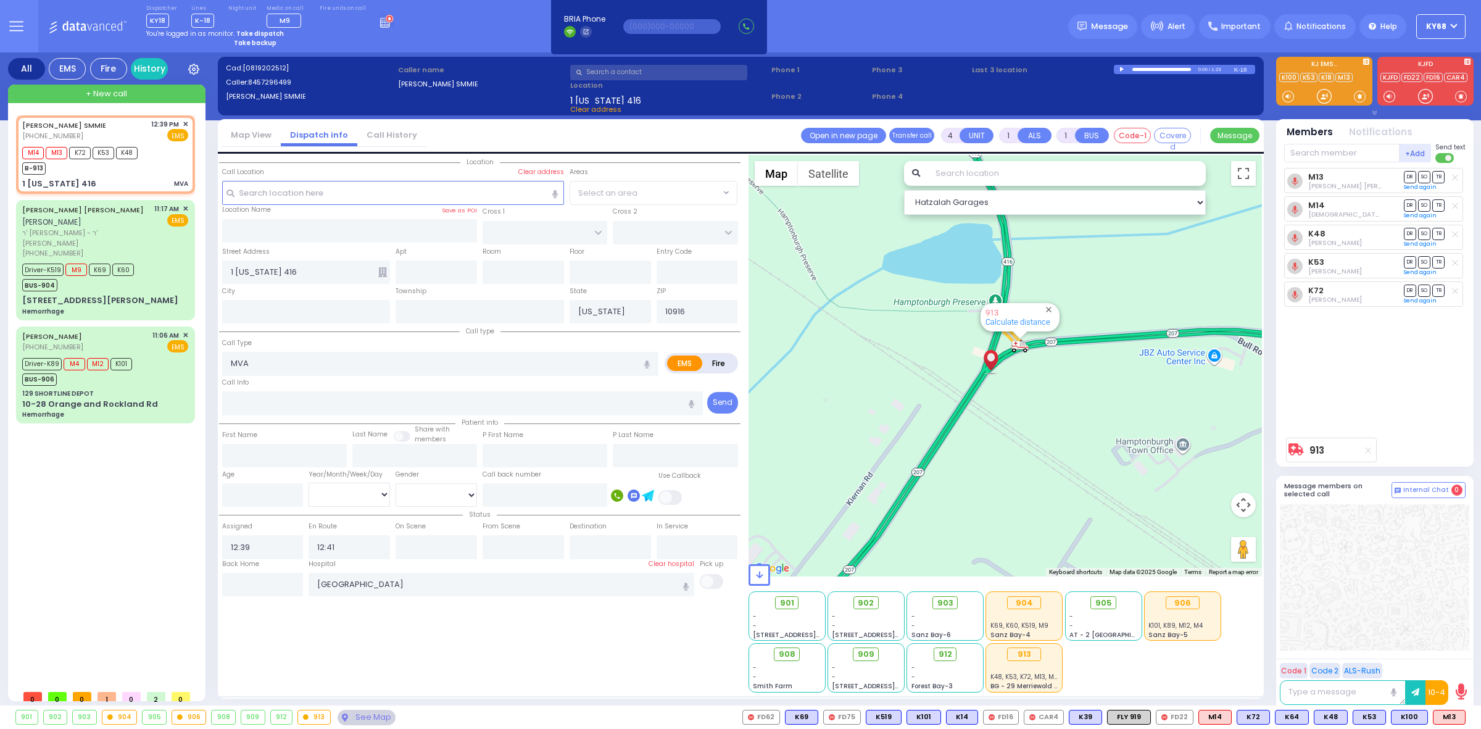
select select
radio input "true"
select select
select select "Hatzalah Garages"
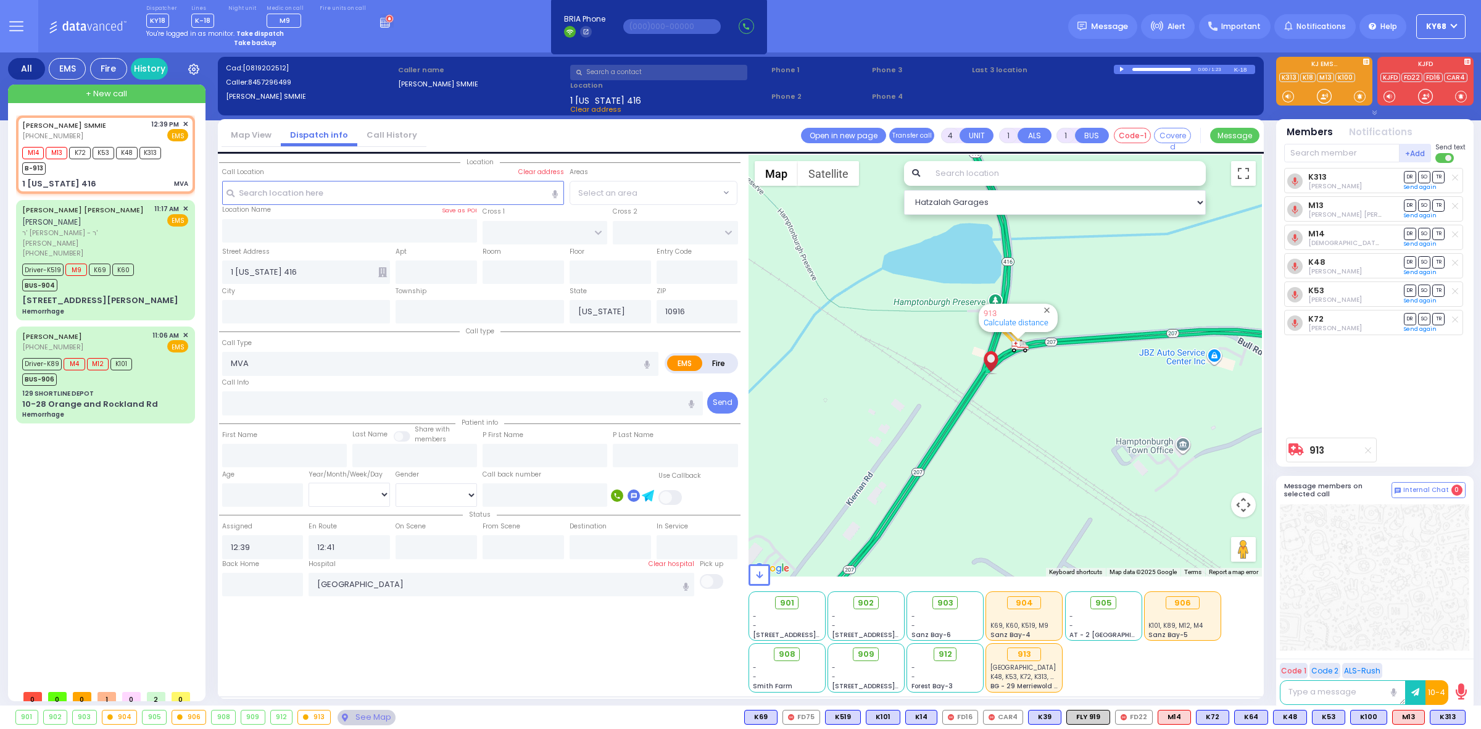
select select
radio input "true"
select select
select select "Hatzalah Garages"
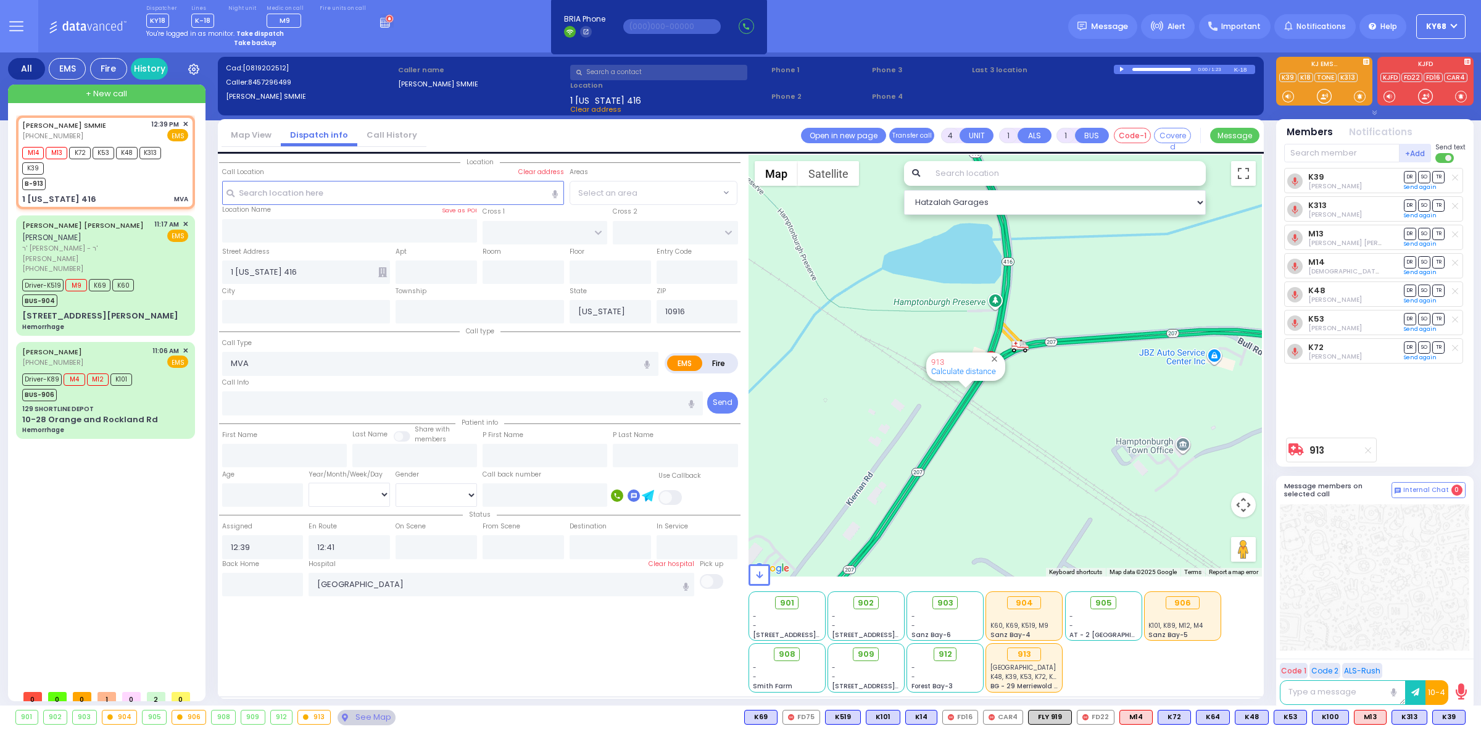
type input "6"
select select
radio input "true"
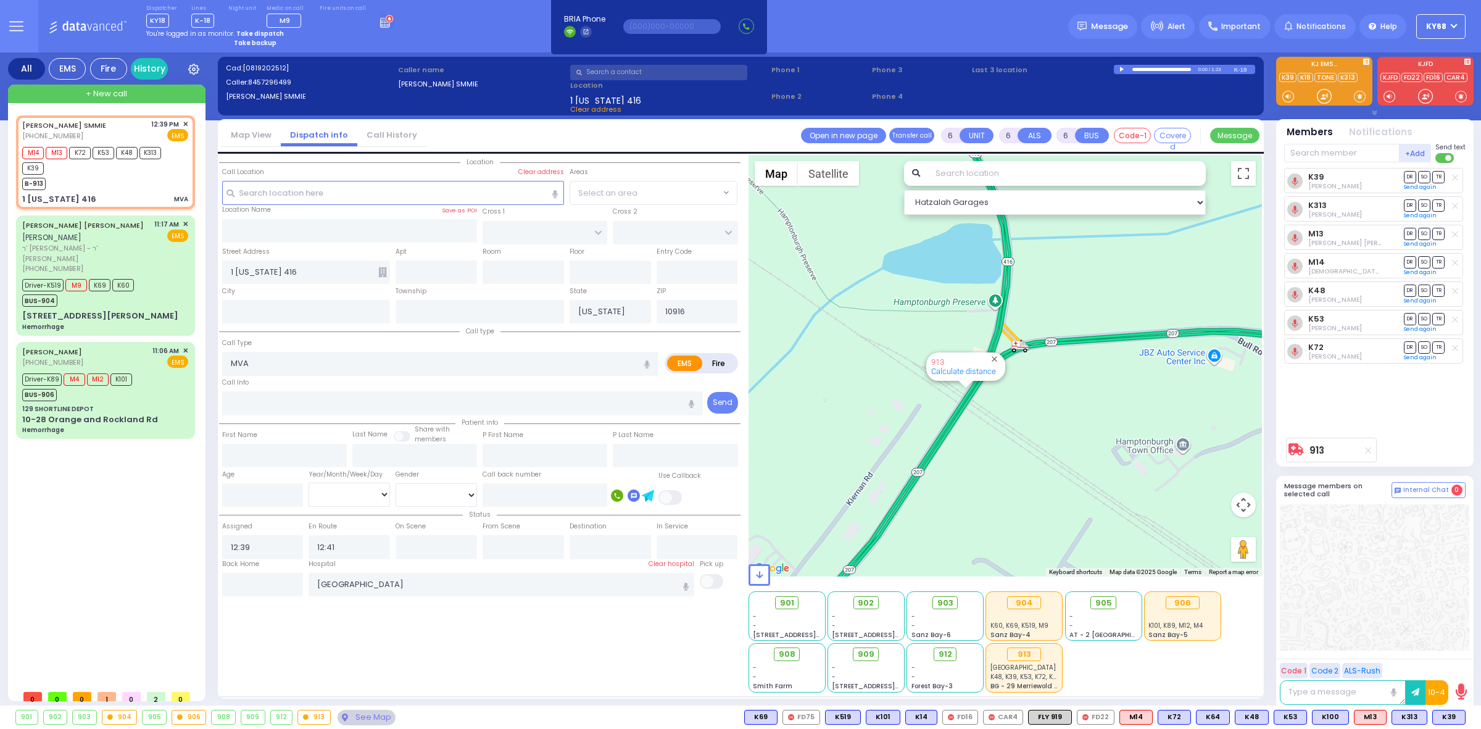
type input "Unknown"
select select "Year"
select select "Hatzalah Garages"
select select
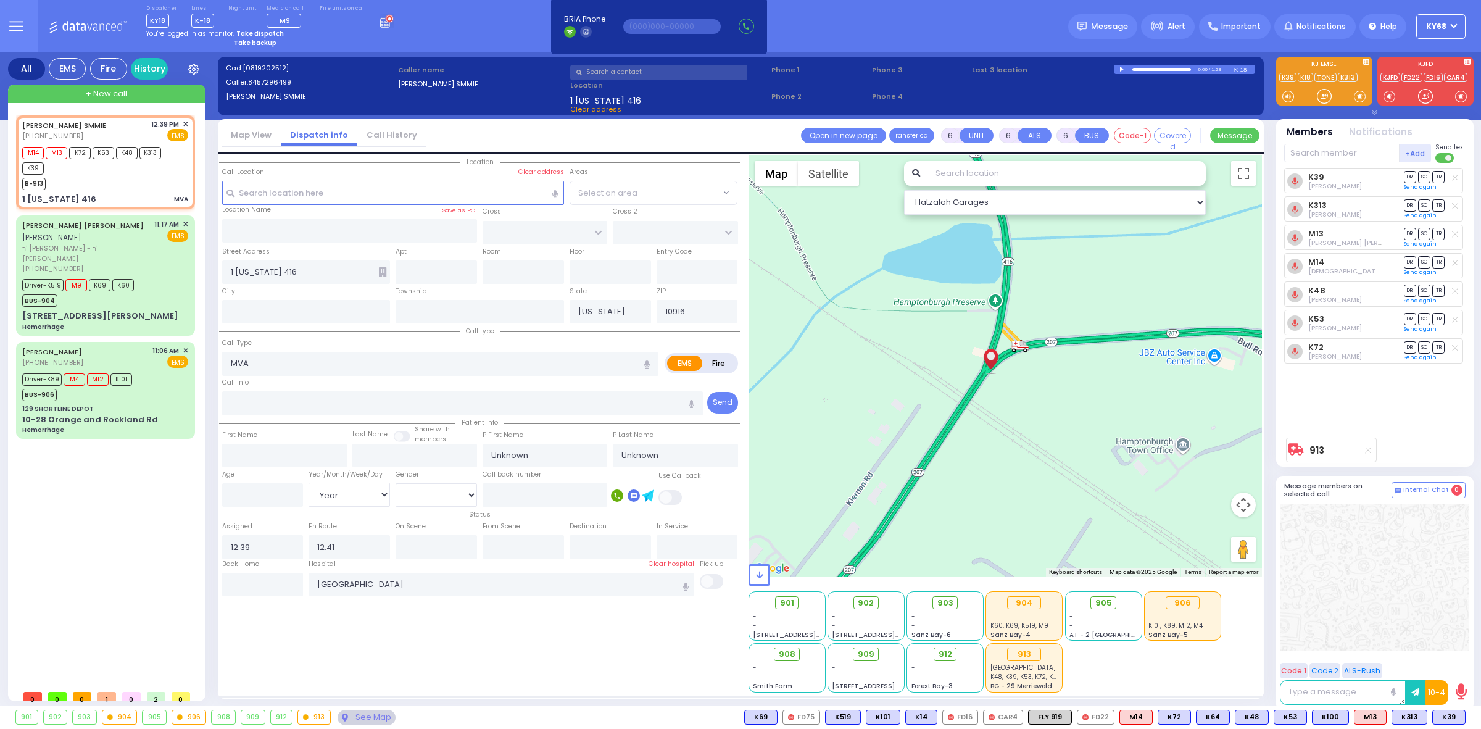
radio input "true"
select select "Year"
select select "Hatzalah Garages"
select select
radio input "true"
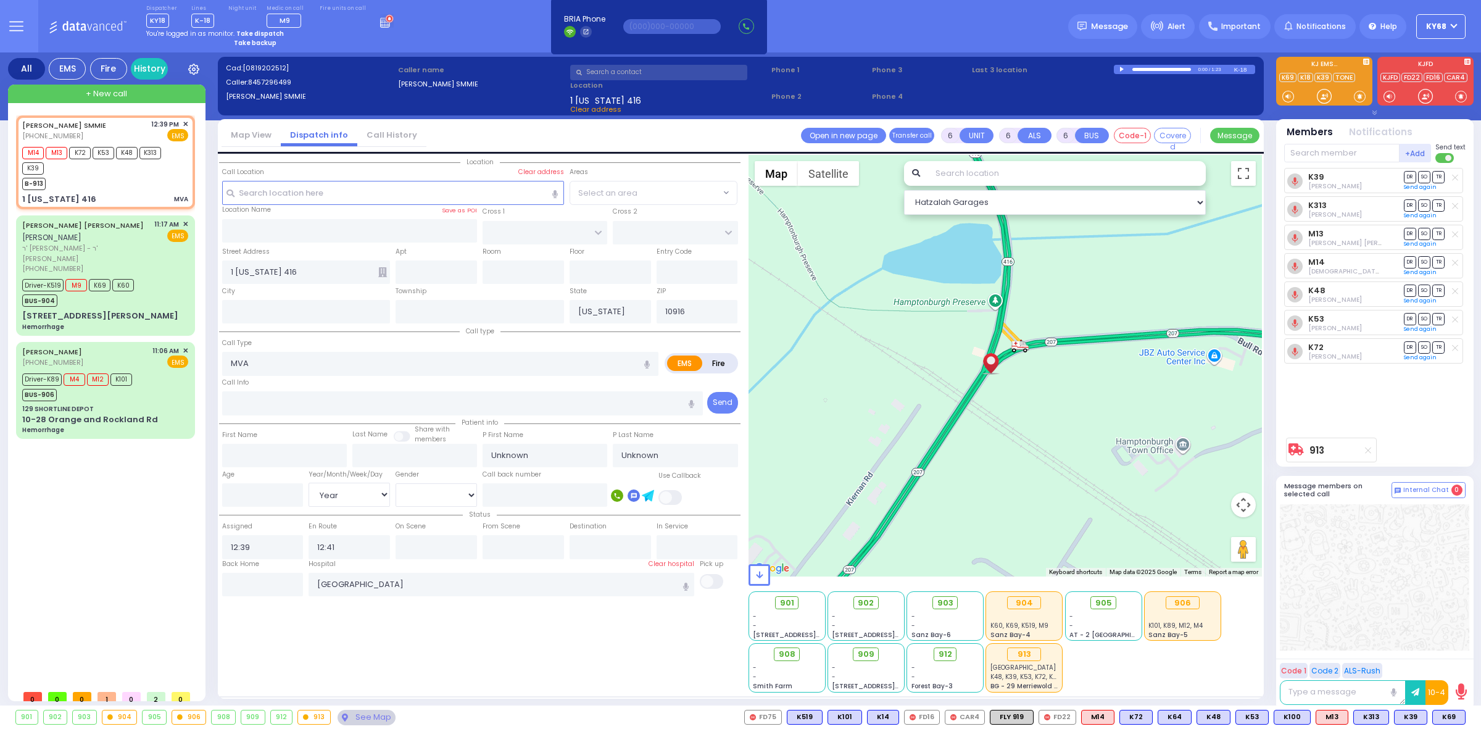
type input "[PERSON_NAME] S"
type input "Plym"
type input "22"
select select "Year"
select select "[DEMOGRAPHIC_DATA]"
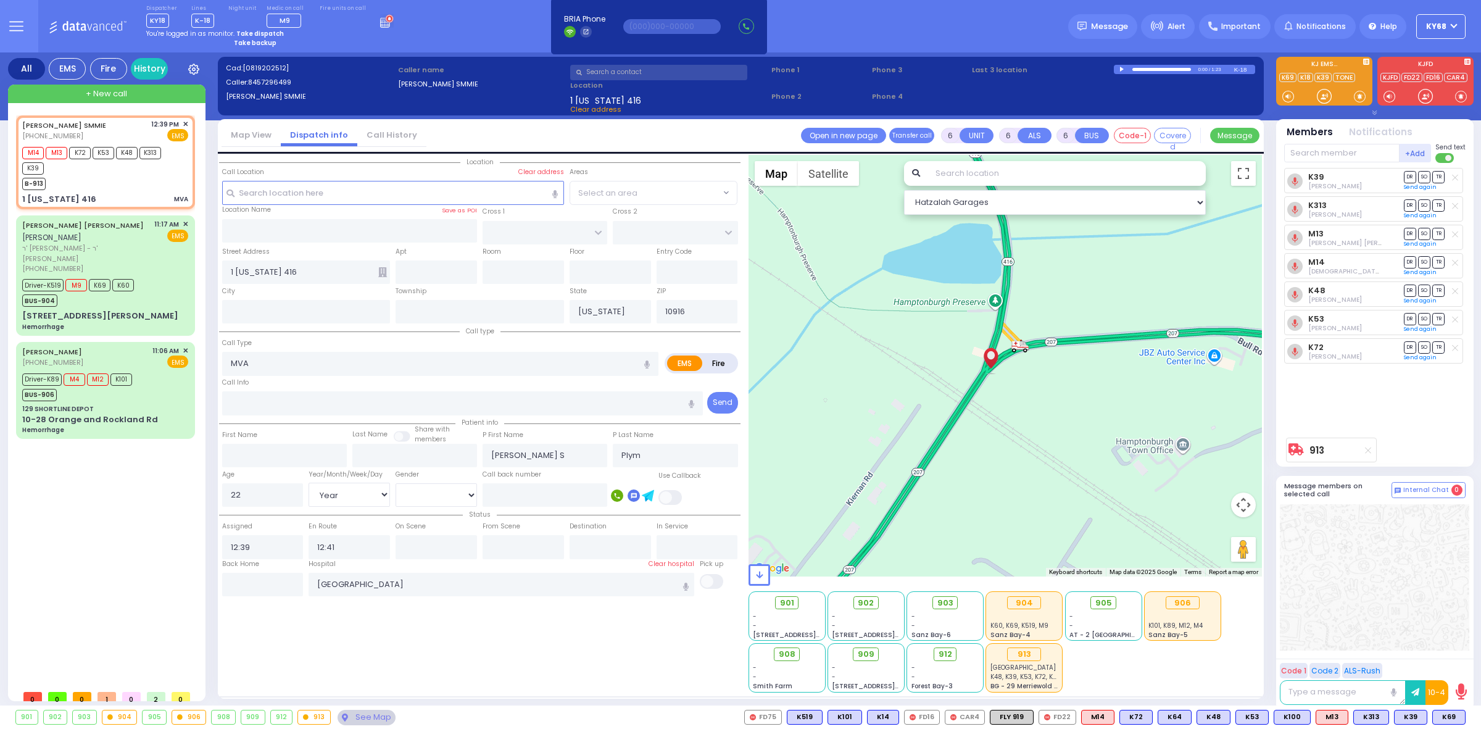
select select
radio input "true"
select select "Year"
select select "[DEMOGRAPHIC_DATA]"
select select "Hatzalah Garages"
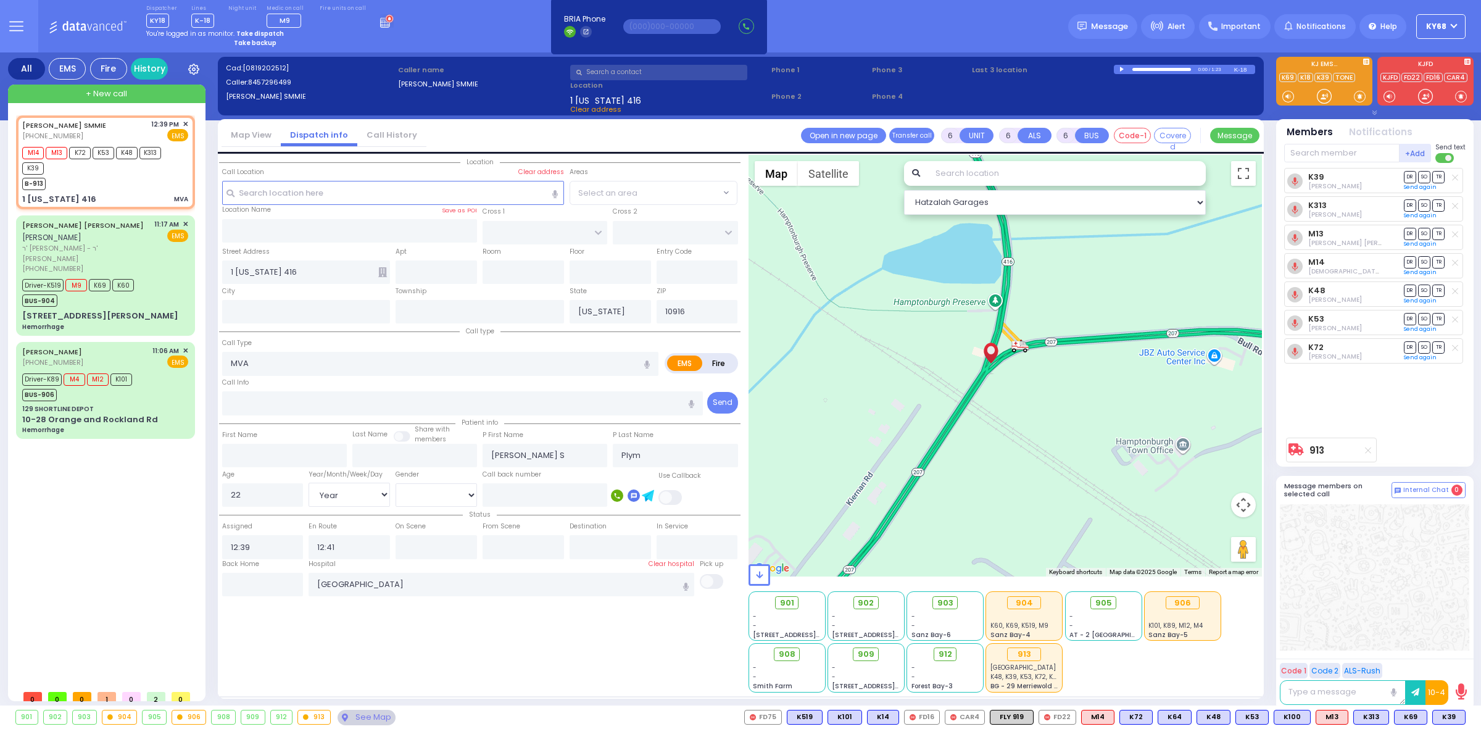
select select
radio input "true"
select select "Year"
select select "[DEMOGRAPHIC_DATA]"
select select "Hatzalah Garages"
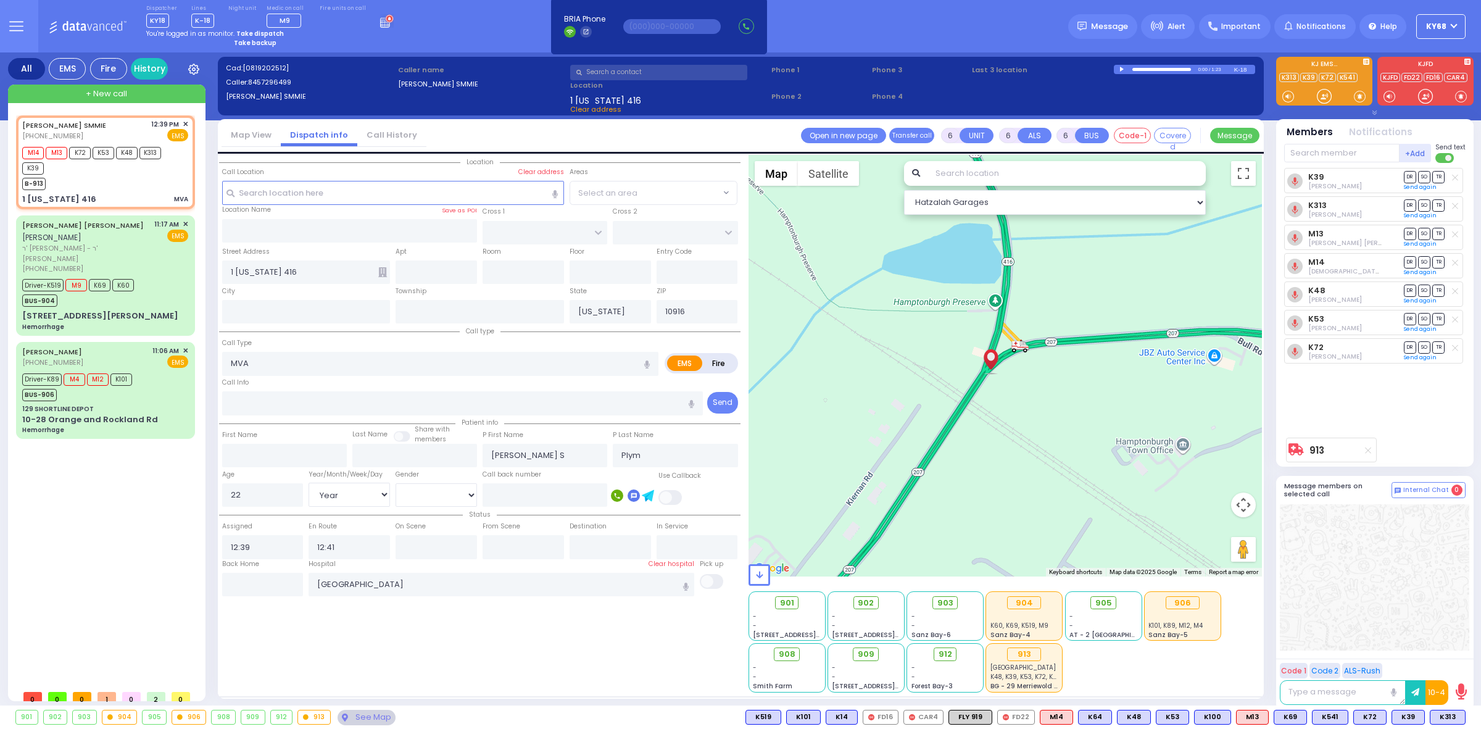
select select
radio input "true"
select select "Year"
select select "[DEMOGRAPHIC_DATA]"
select select
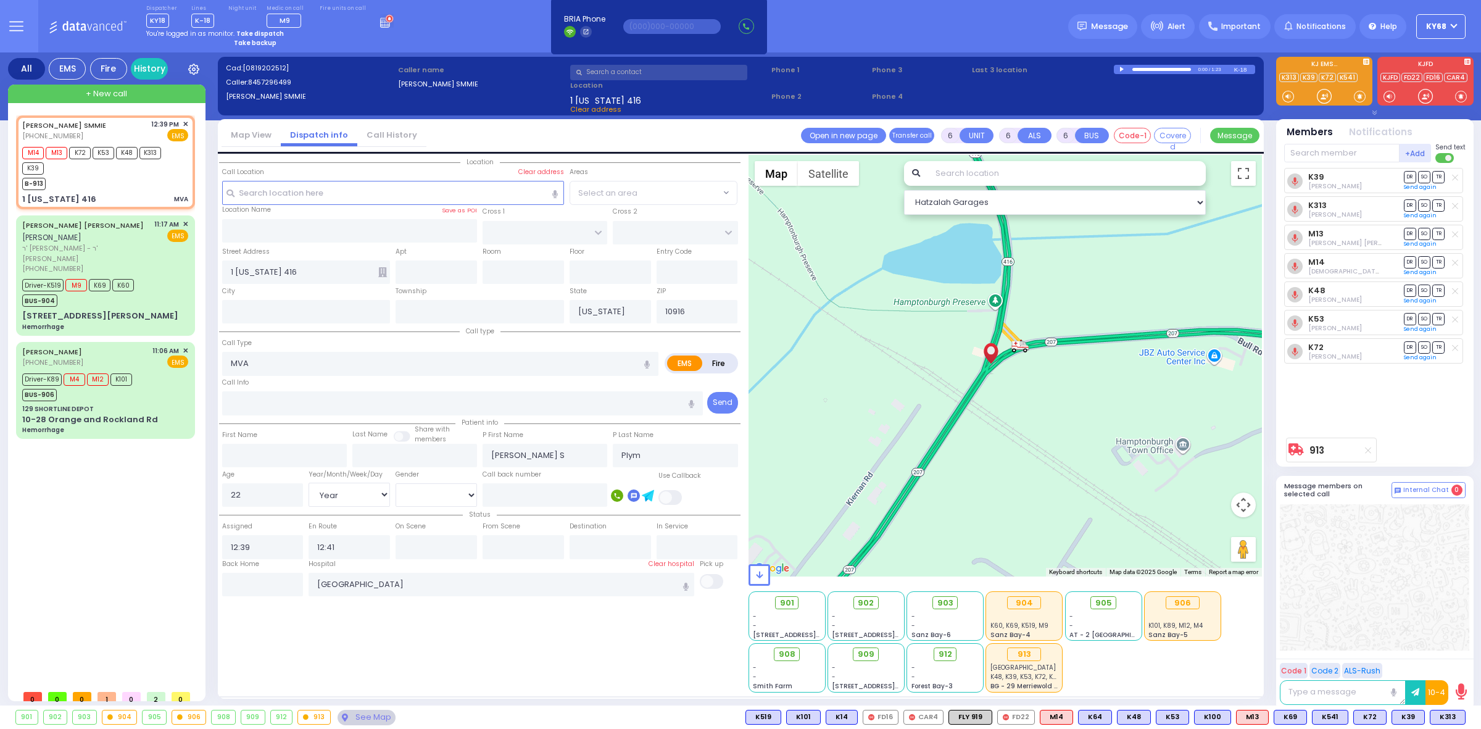
radio input "true"
select select "Year"
select select "[DEMOGRAPHIC_DATA]"
select select
radio input "true"
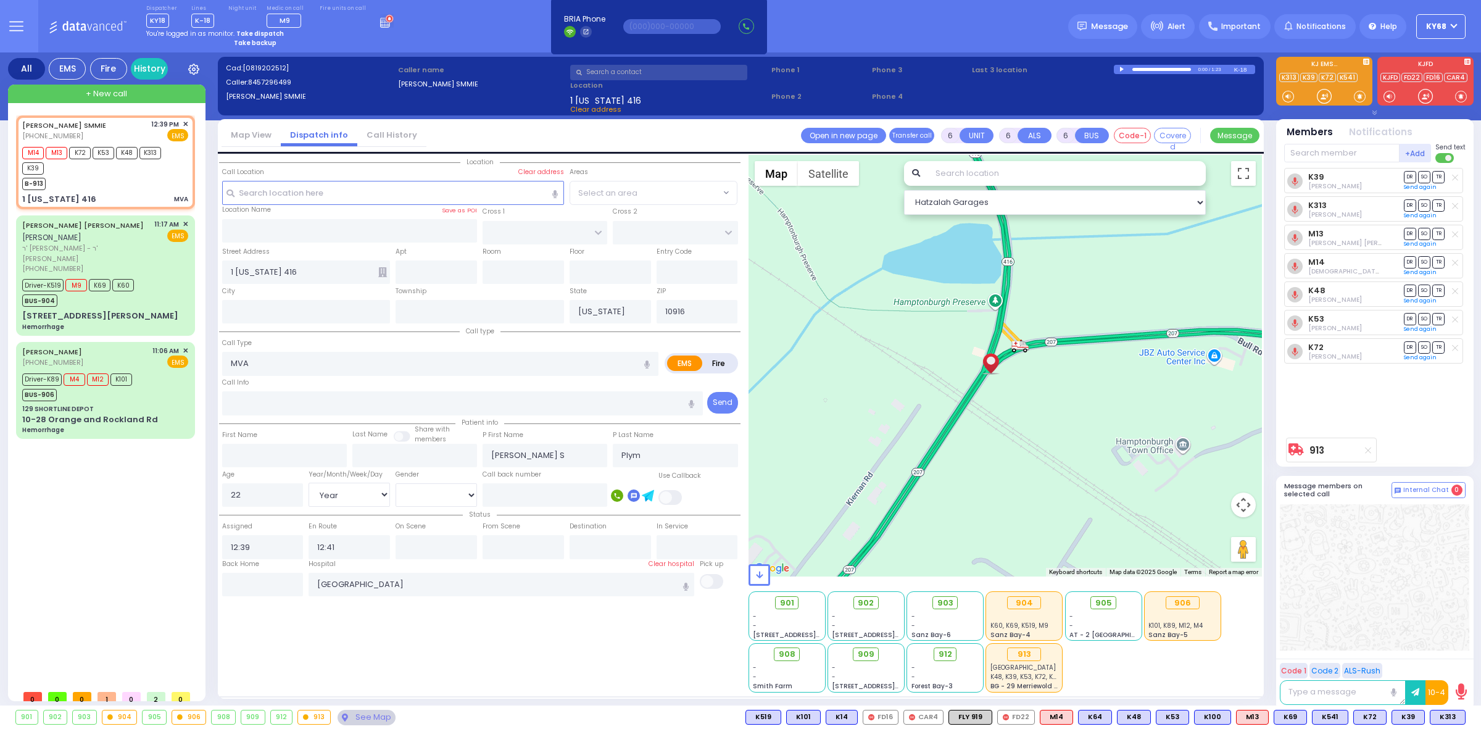
select select "Year"
select select "[DEMOGRAPHIC_DATA]"
select select "Hatzalah Garages"
select select
radio input "true"
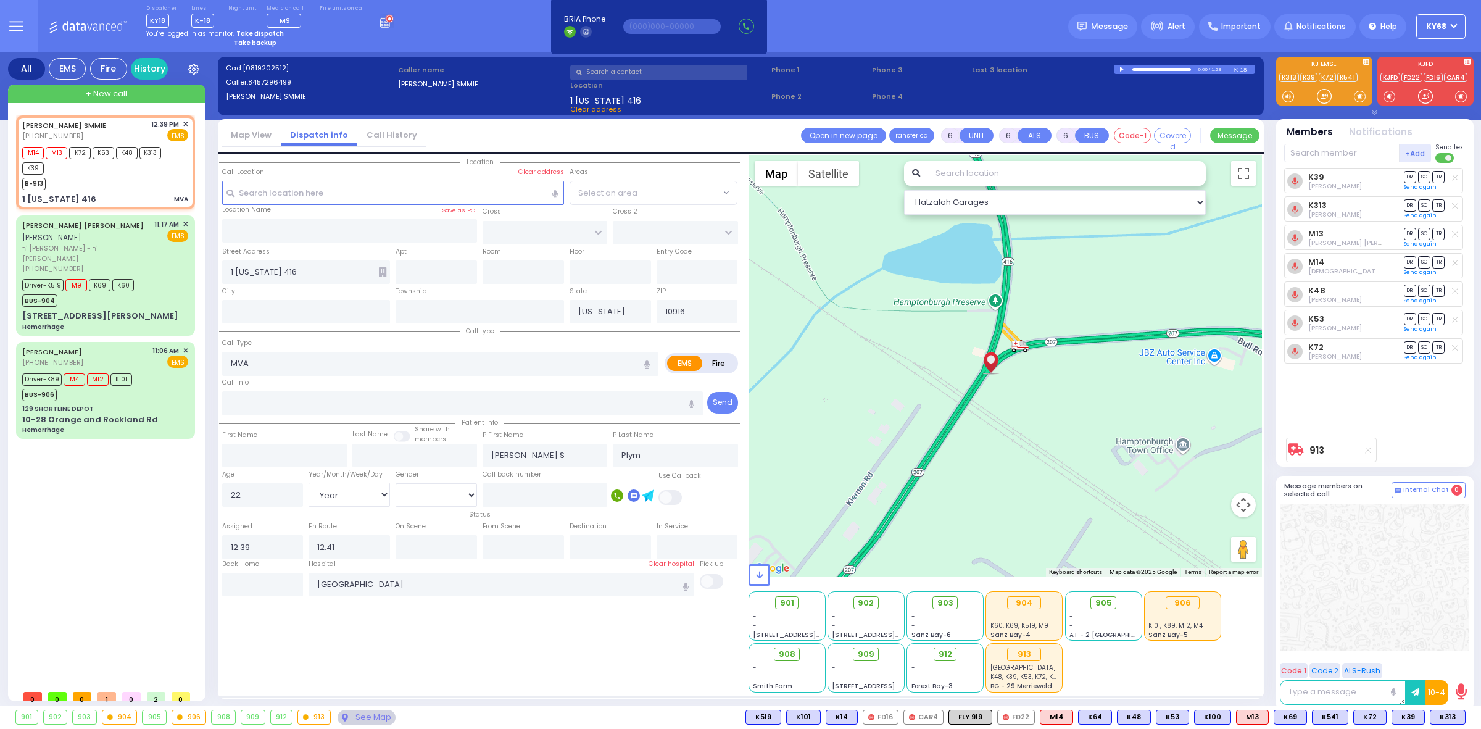
select select "Year"
select select "[DEMOGRAPHIC_DATA]"
select select "Hatzalah Garages"
select select
radio input "true"
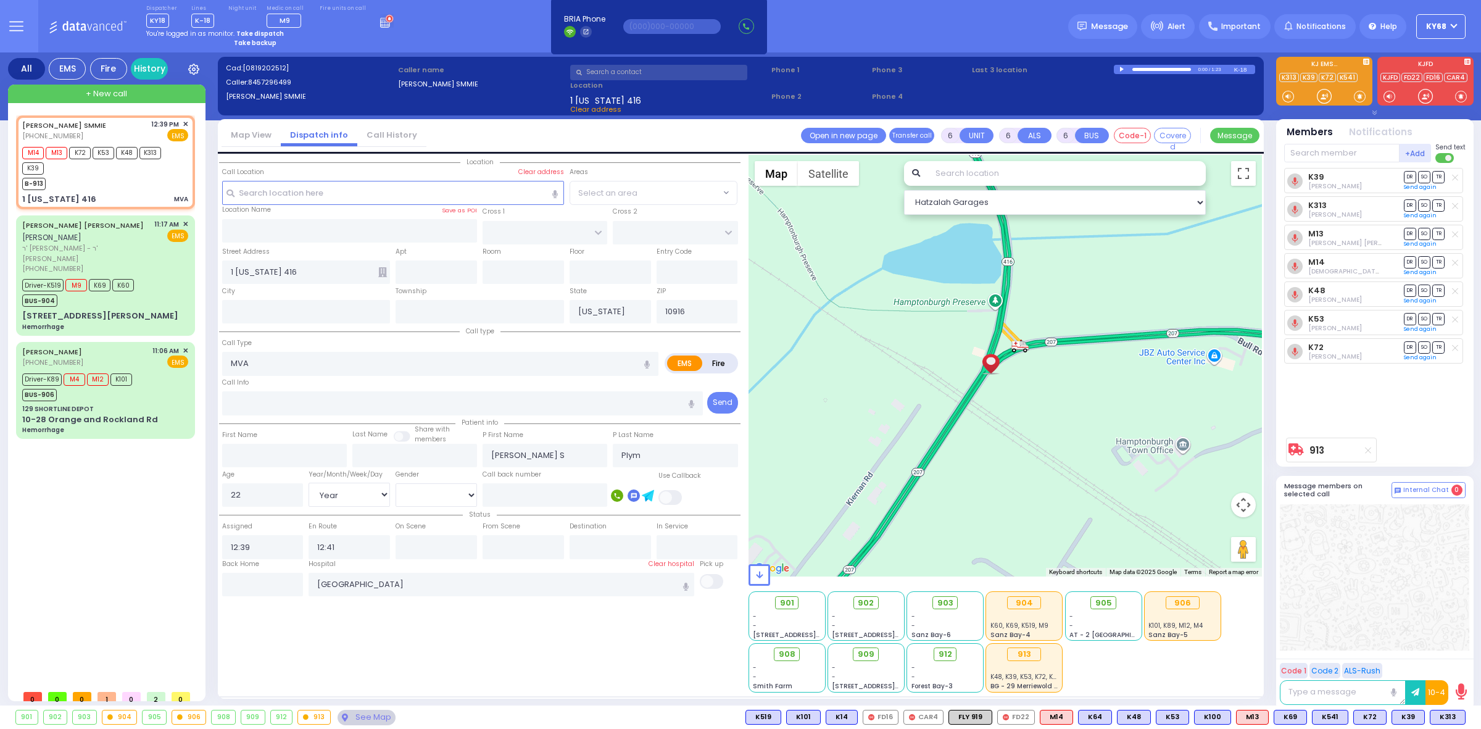
select select "Year"
select select "[DEMOGRAPHIC_DATA]"
select select "Hatzalah Garages"
select select
radio input "true"
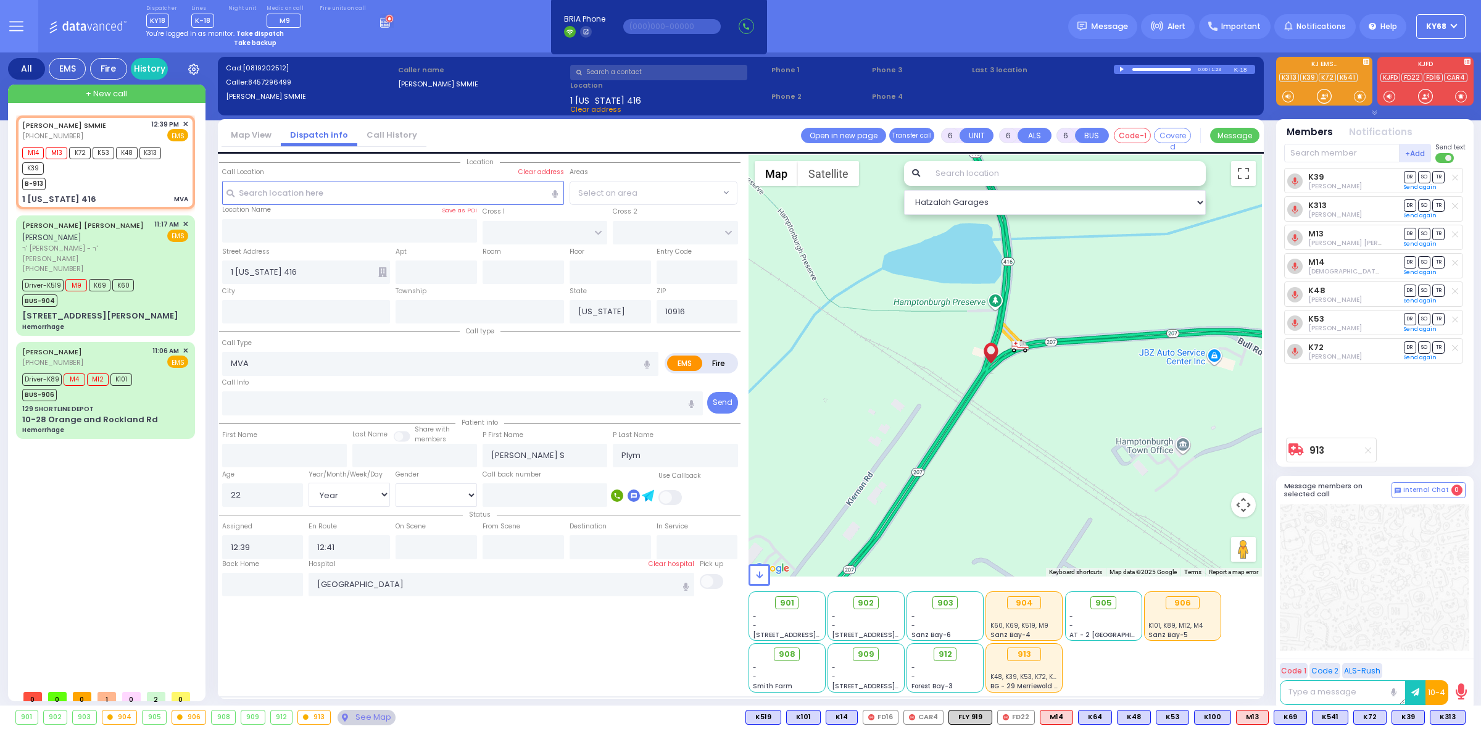
select select "Year"
select select "[DEMOGRAPHIC_DATA]"
type input "12:57"
type input "13:12"
select select
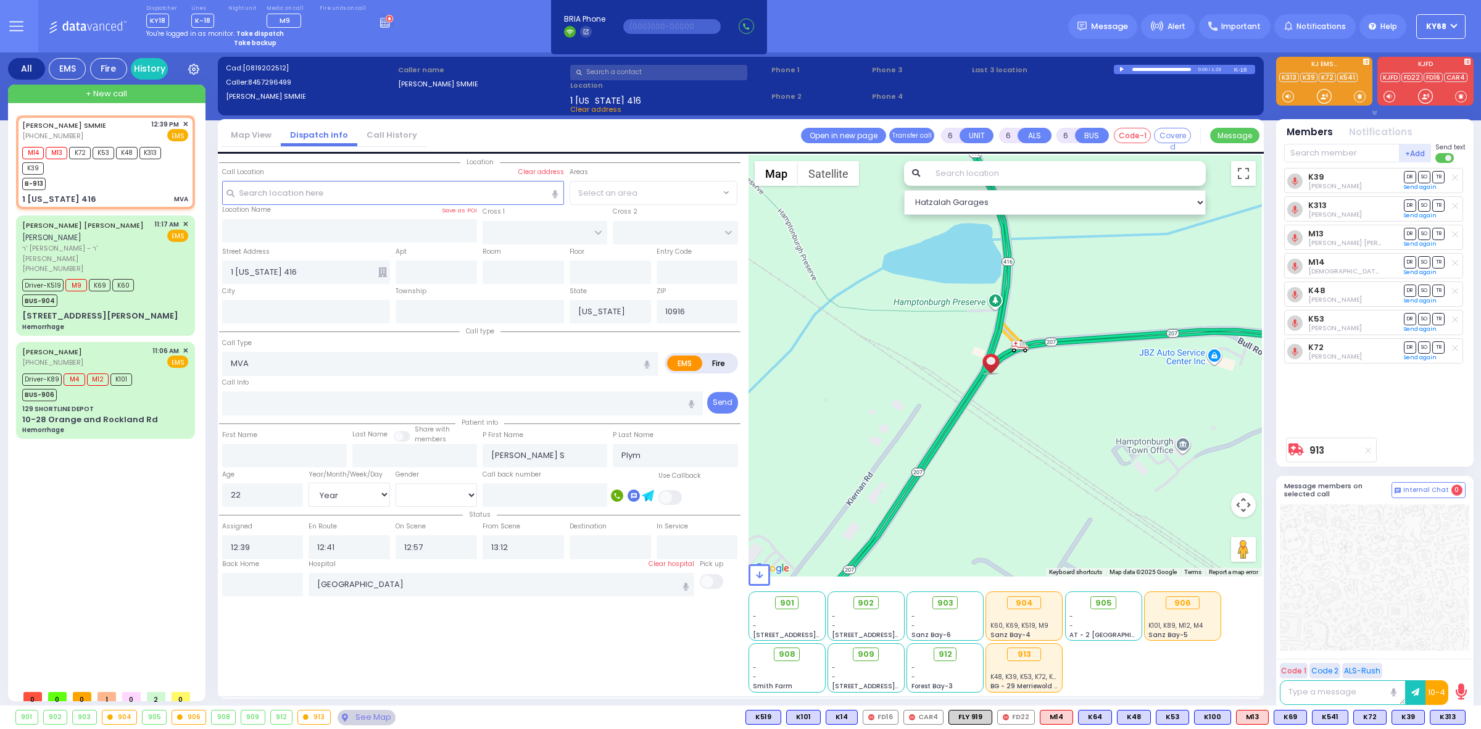
radio input "true"
select select "Year"
select select "[DEMOGRAPHIC_DATA]"
select select
radio input "true"
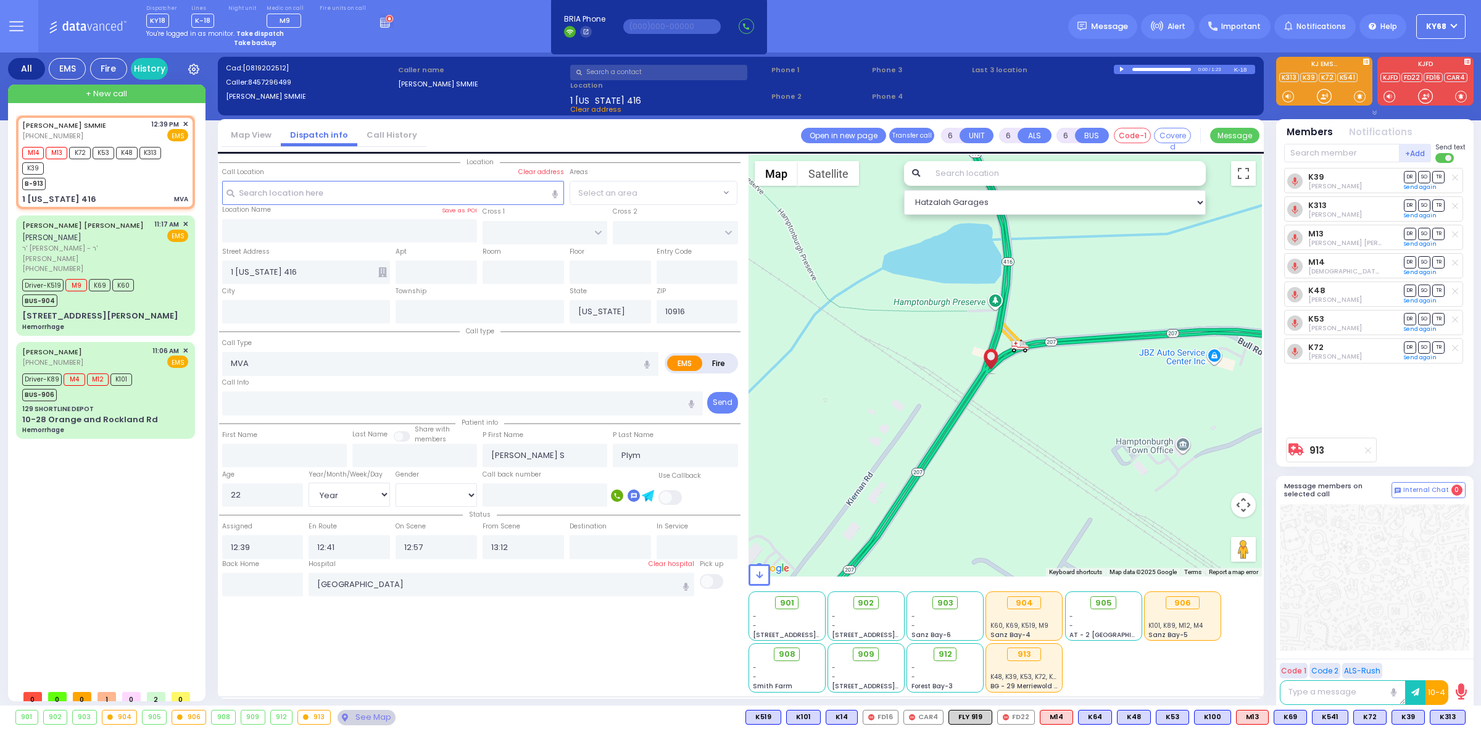
select select "Year"
select select "[DEMOGRAPHIC_DATA]"
select select
radio input "true"
select select "Year"
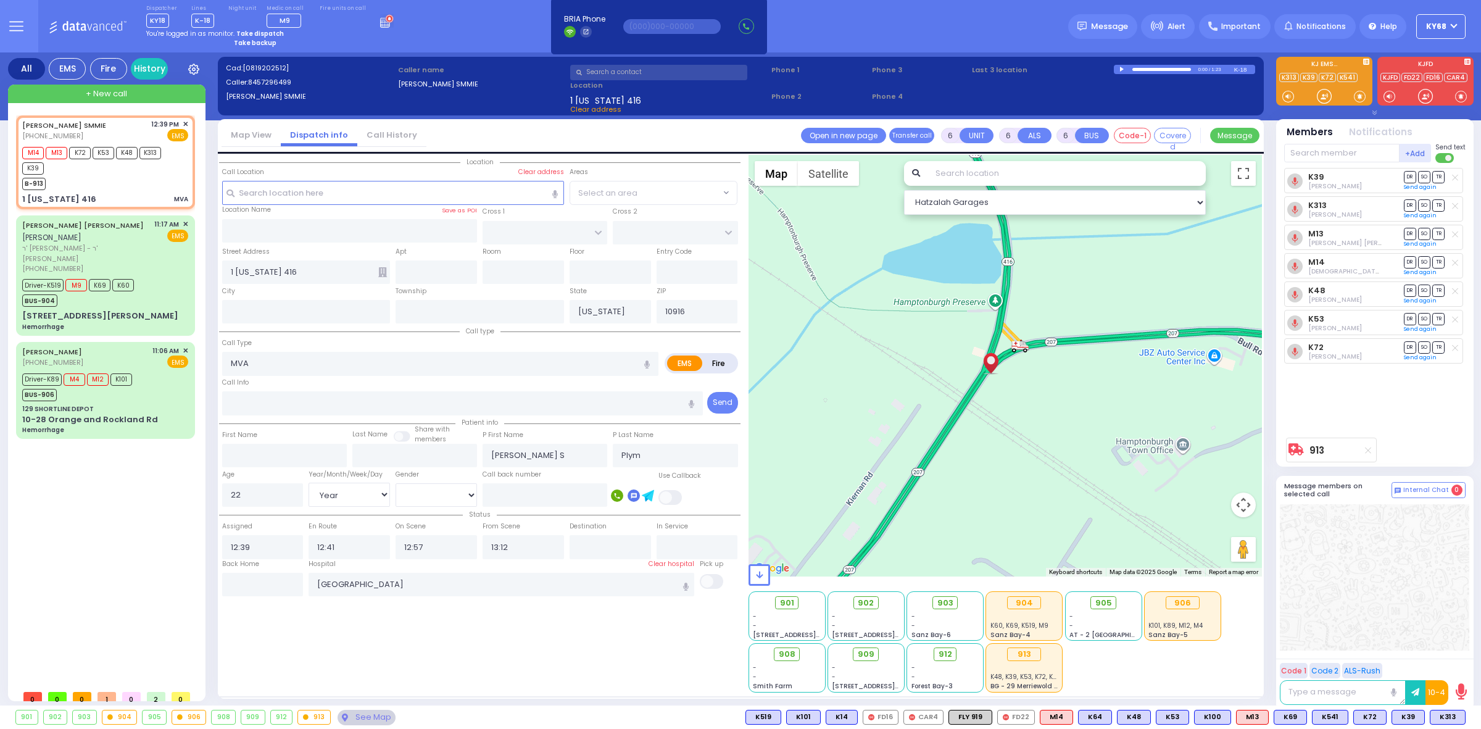
select select "[DEMOGRAPHIC_DATA]"
select select "Hatzalah Garages"
